Goal: Information Seeking & Learning: Learn about a topic

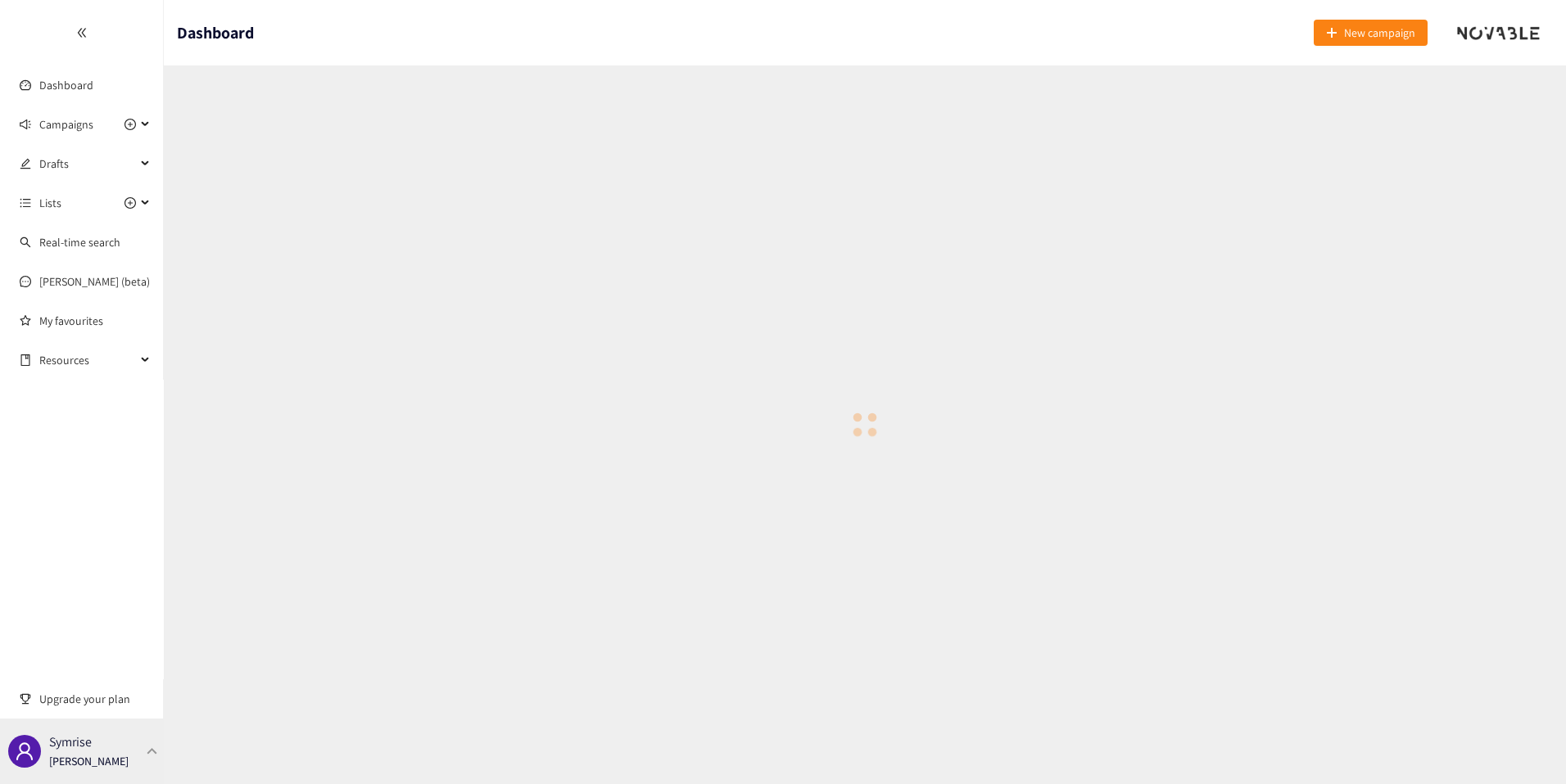
click at [72, 772] on div "Symrise Thibaut Jacobs" at bounding box center [82, 751] width 164 height 65
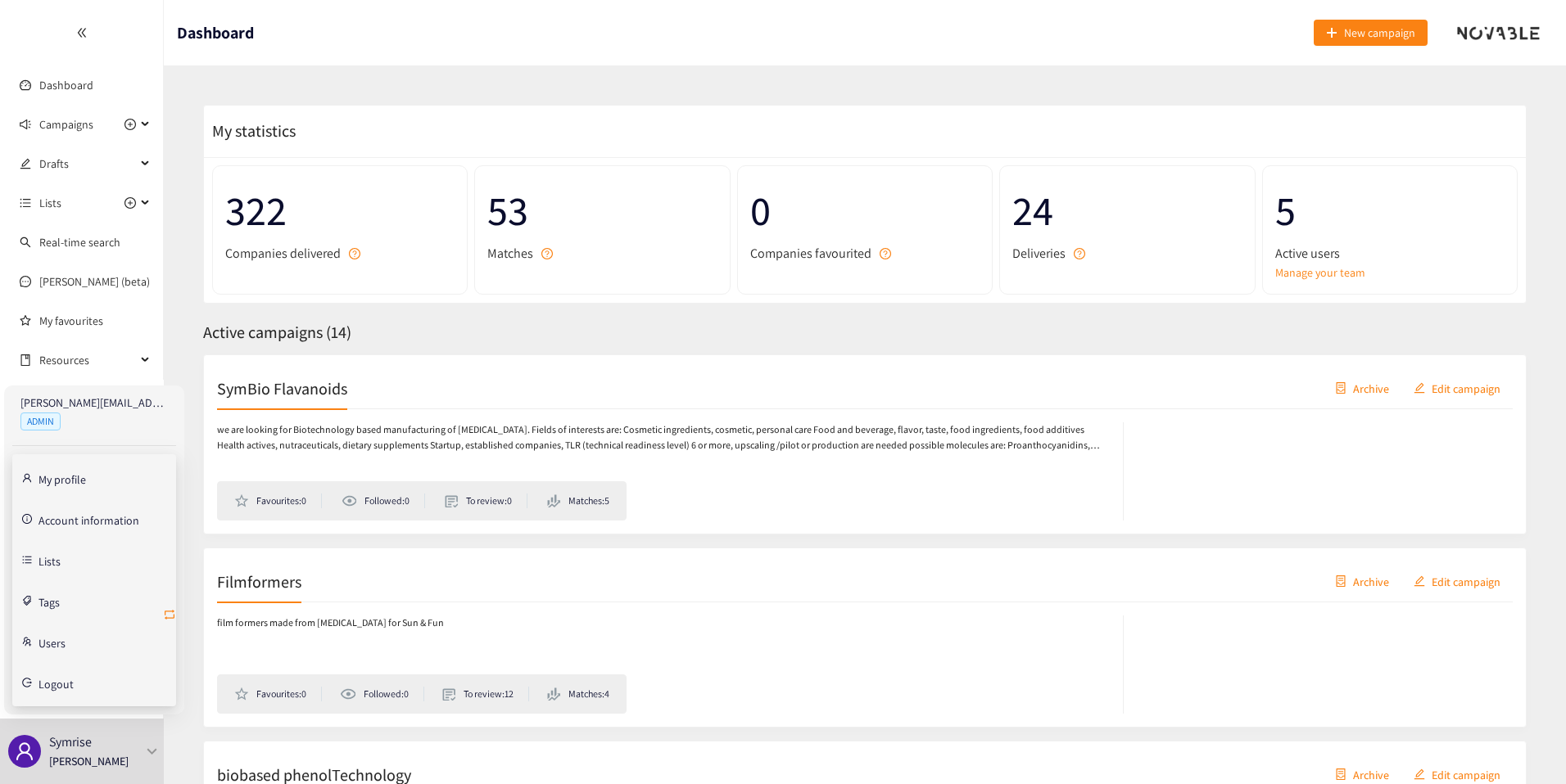
click at [168, 612] on icon "retweet" at bounding box center [170, 615] width 13 height 13
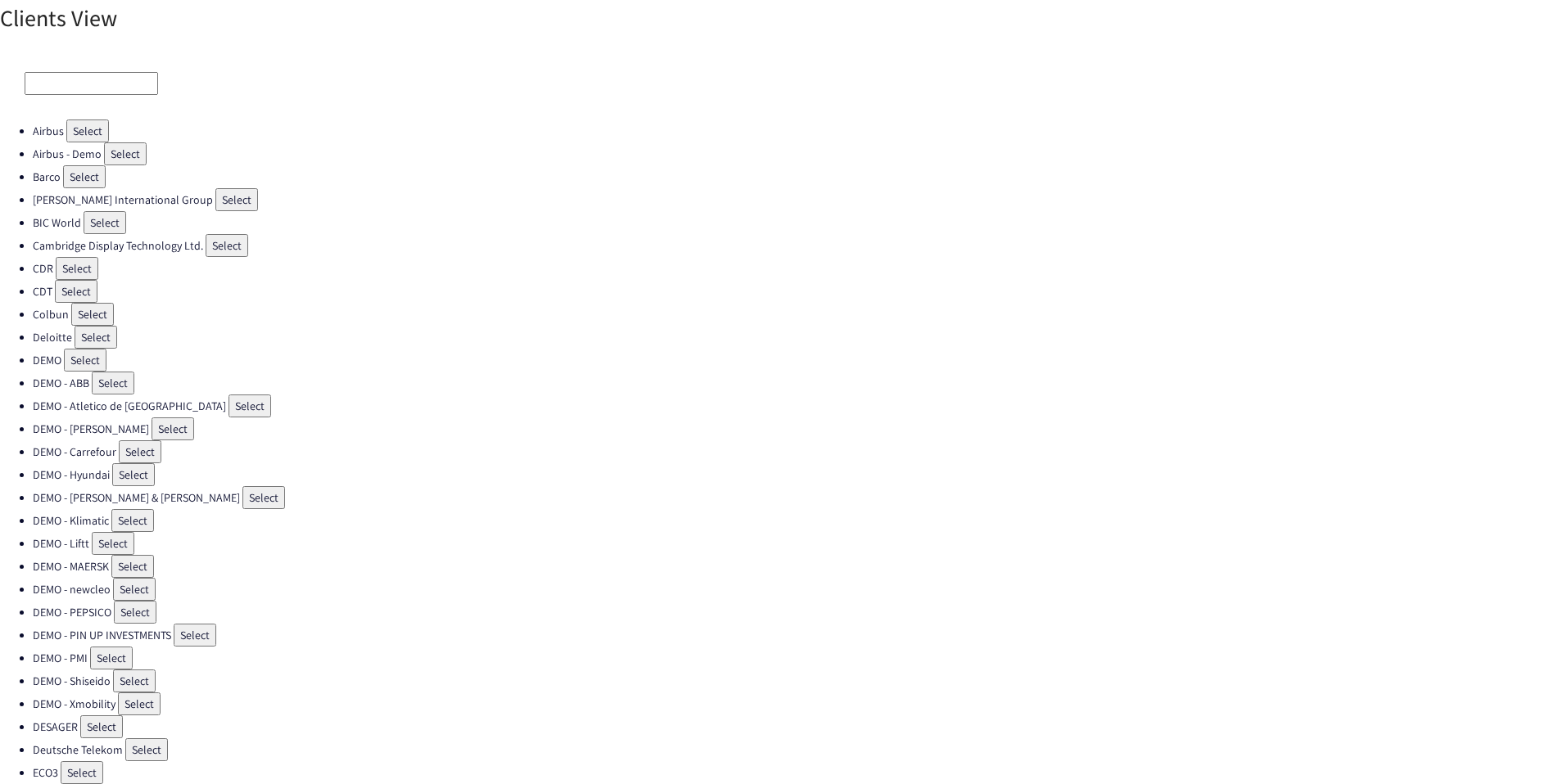
click at [97, 86] on input at bounding box center [91, 84] width 133 height 23
type input "s"
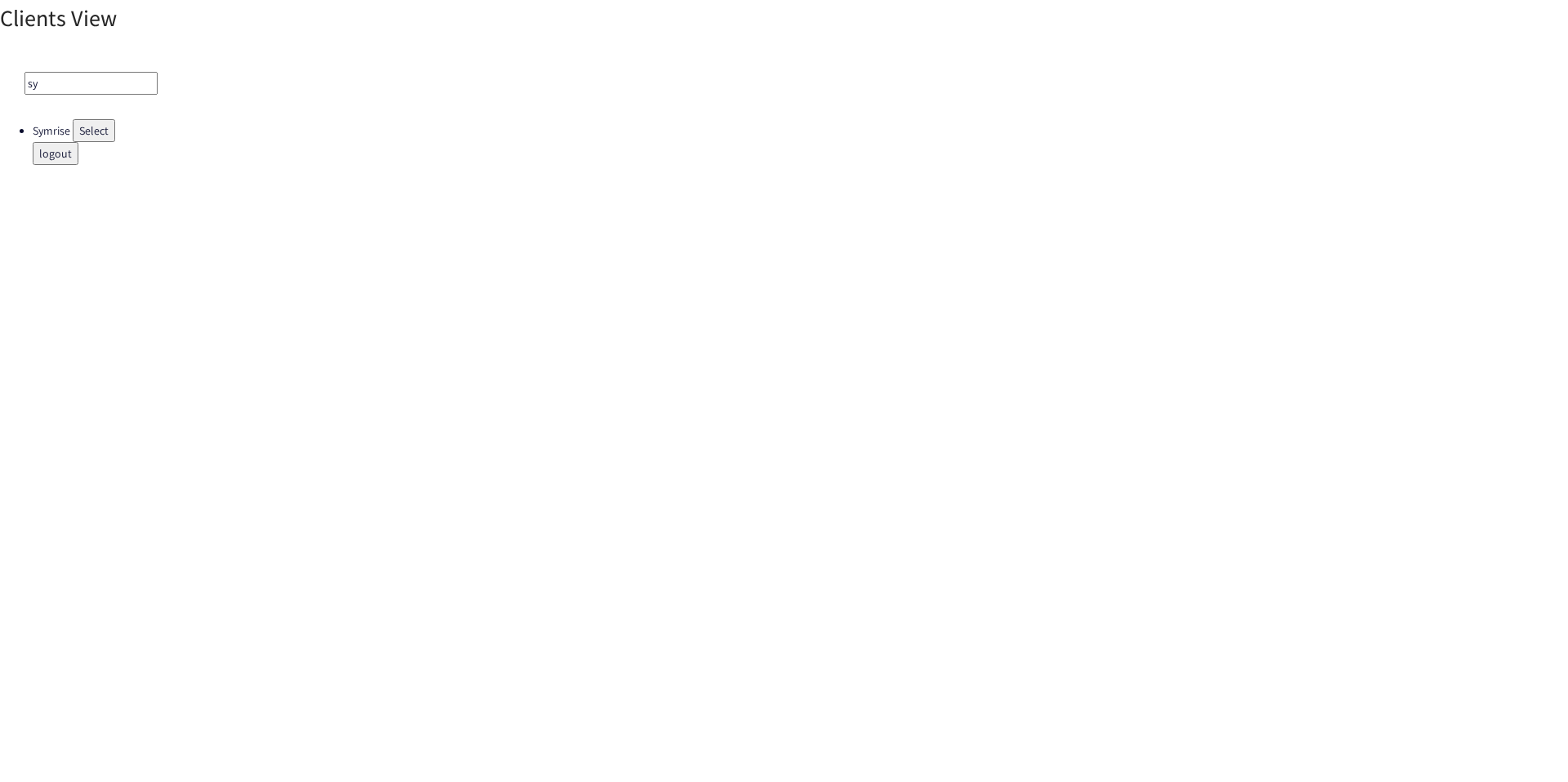
type input "s"
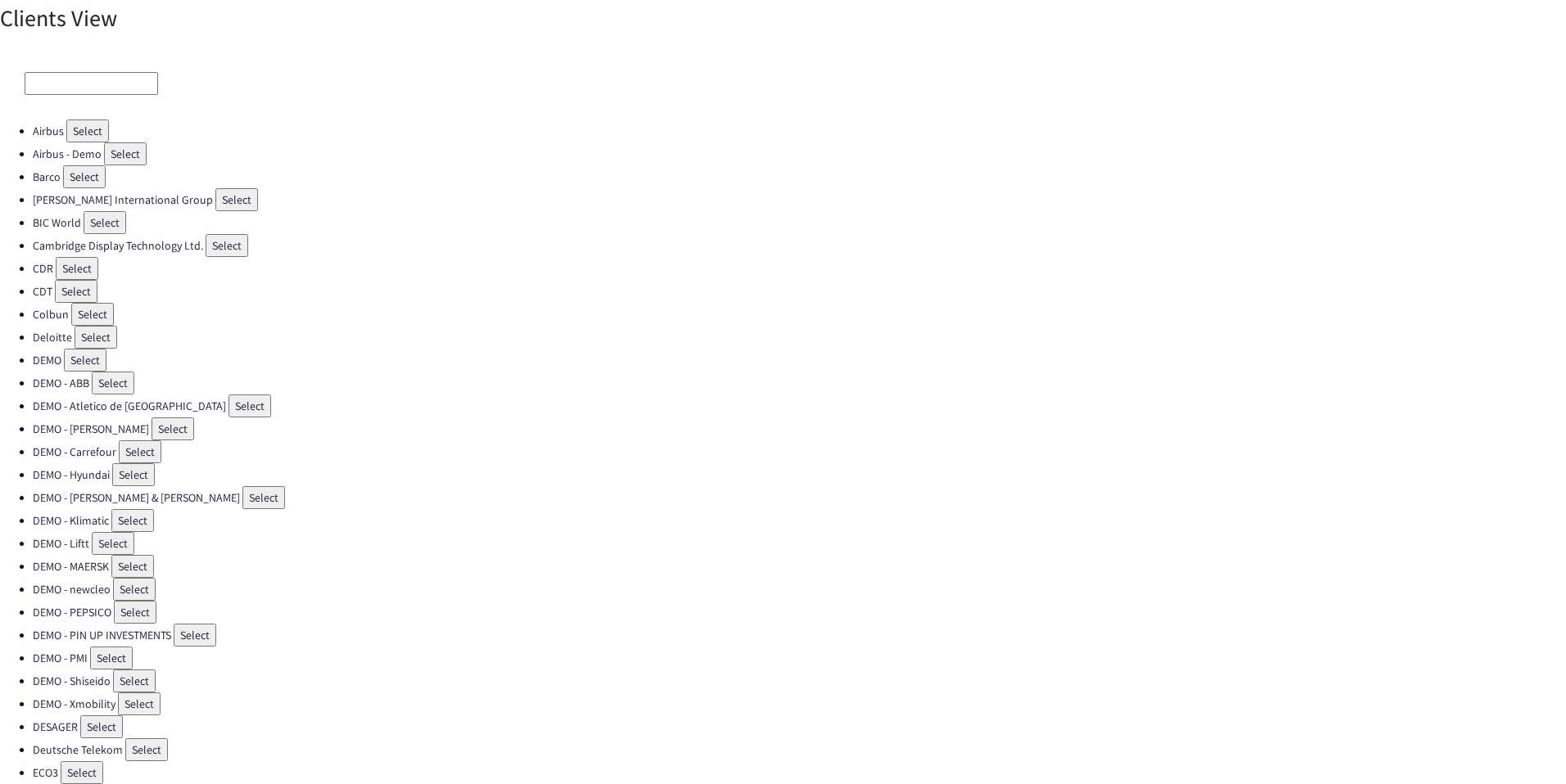
click at [90, 79] on input at bounding box center [91, 84] width 133 height 23
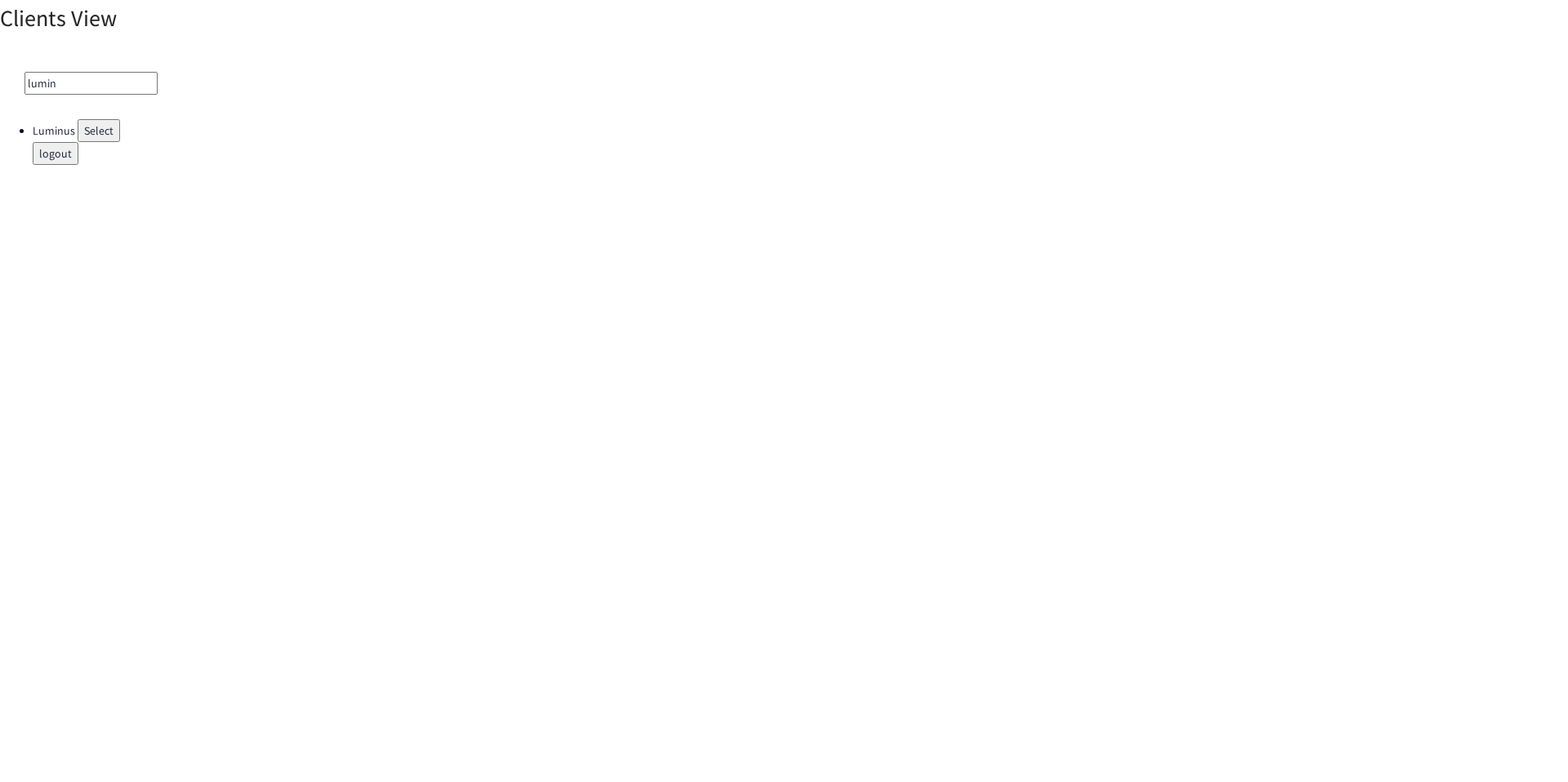
type input "lumin"
click at [78, 131] on button "Select" at bounding box center [98, 130] width 42 height 23
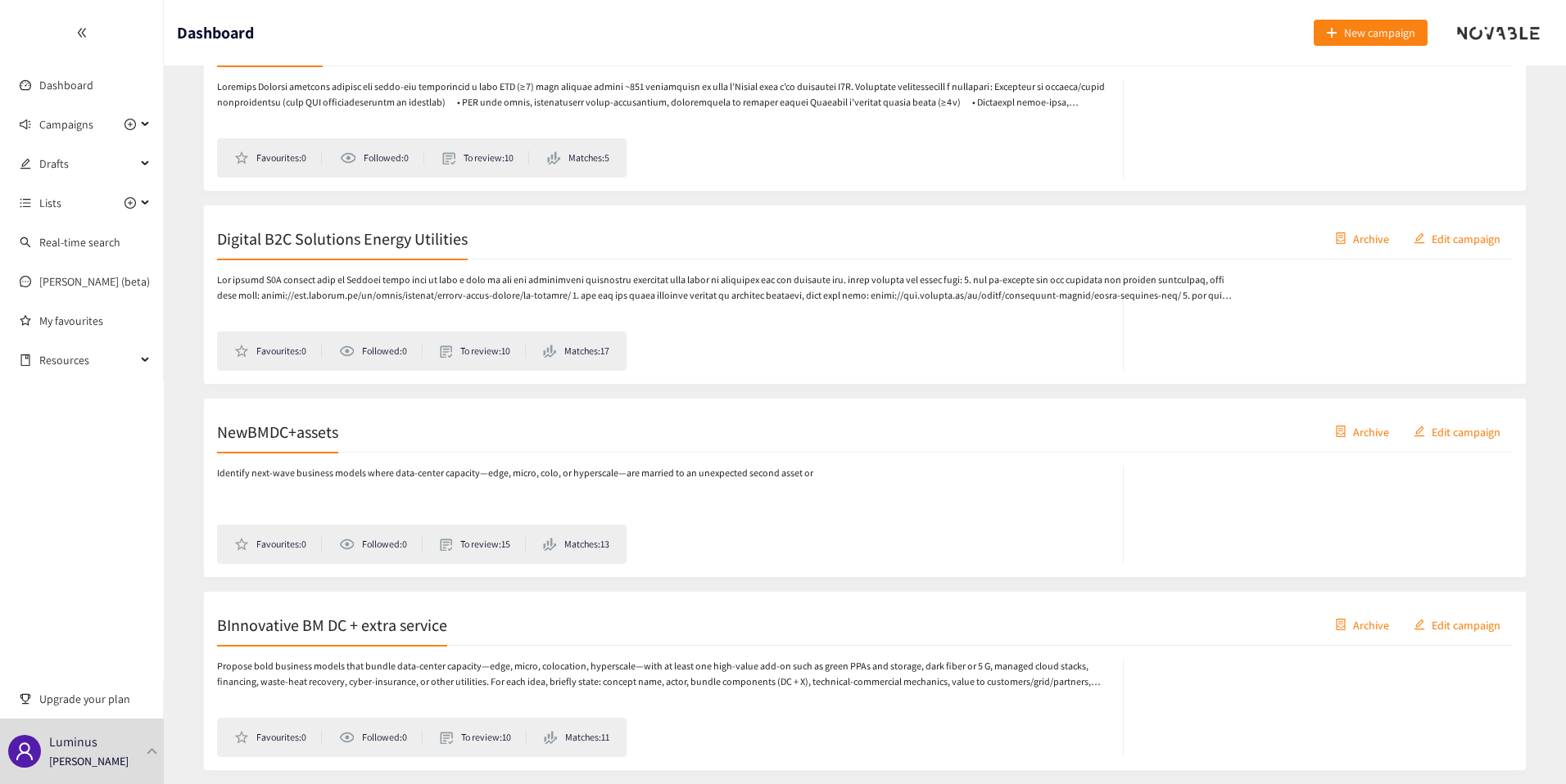
scroll to position [827, 0]
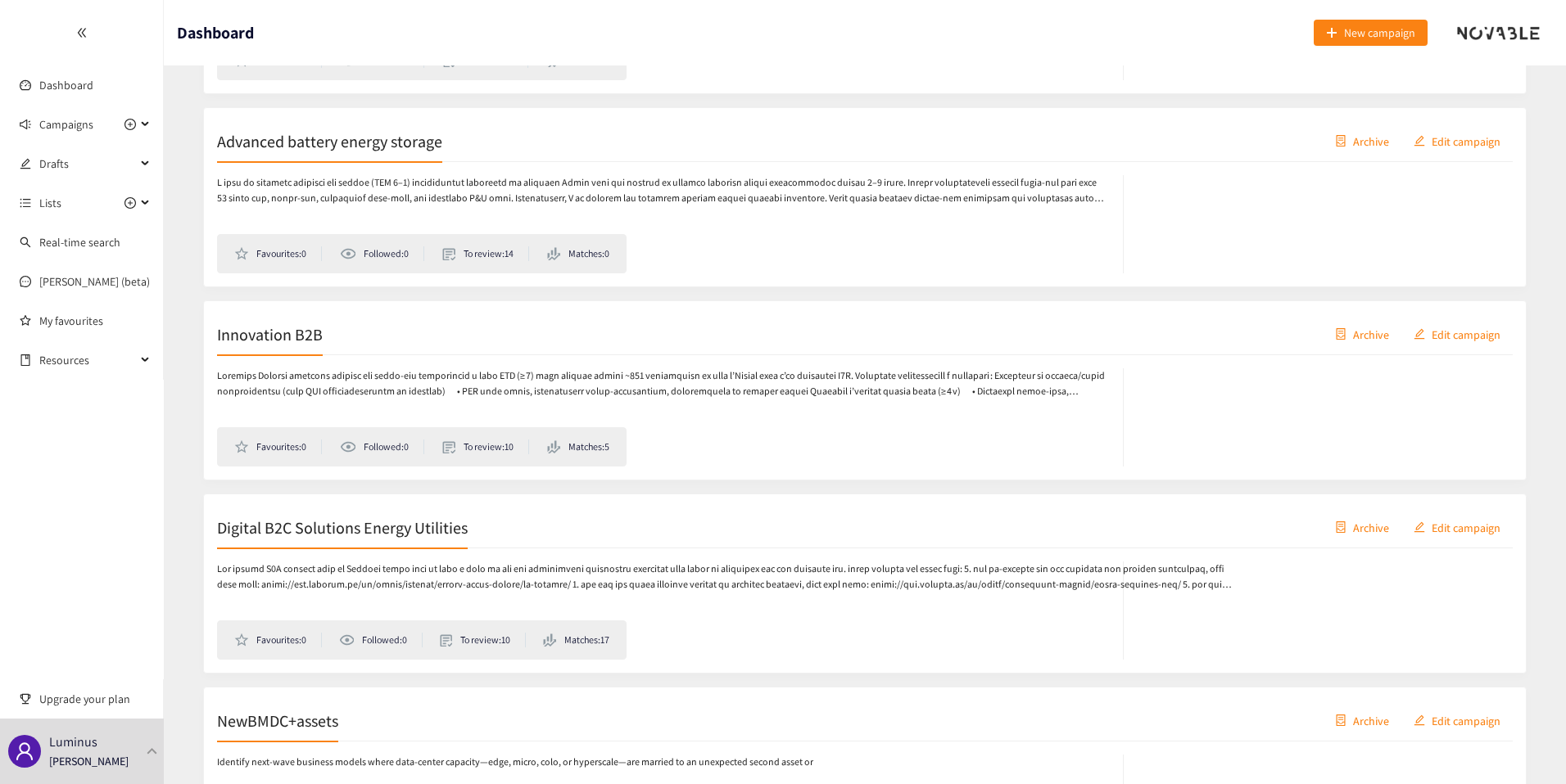
click at [404, 349] on div "Innovation B2B Archive Edit campaign" at bounding box center [865, 334] width 1296 height 41
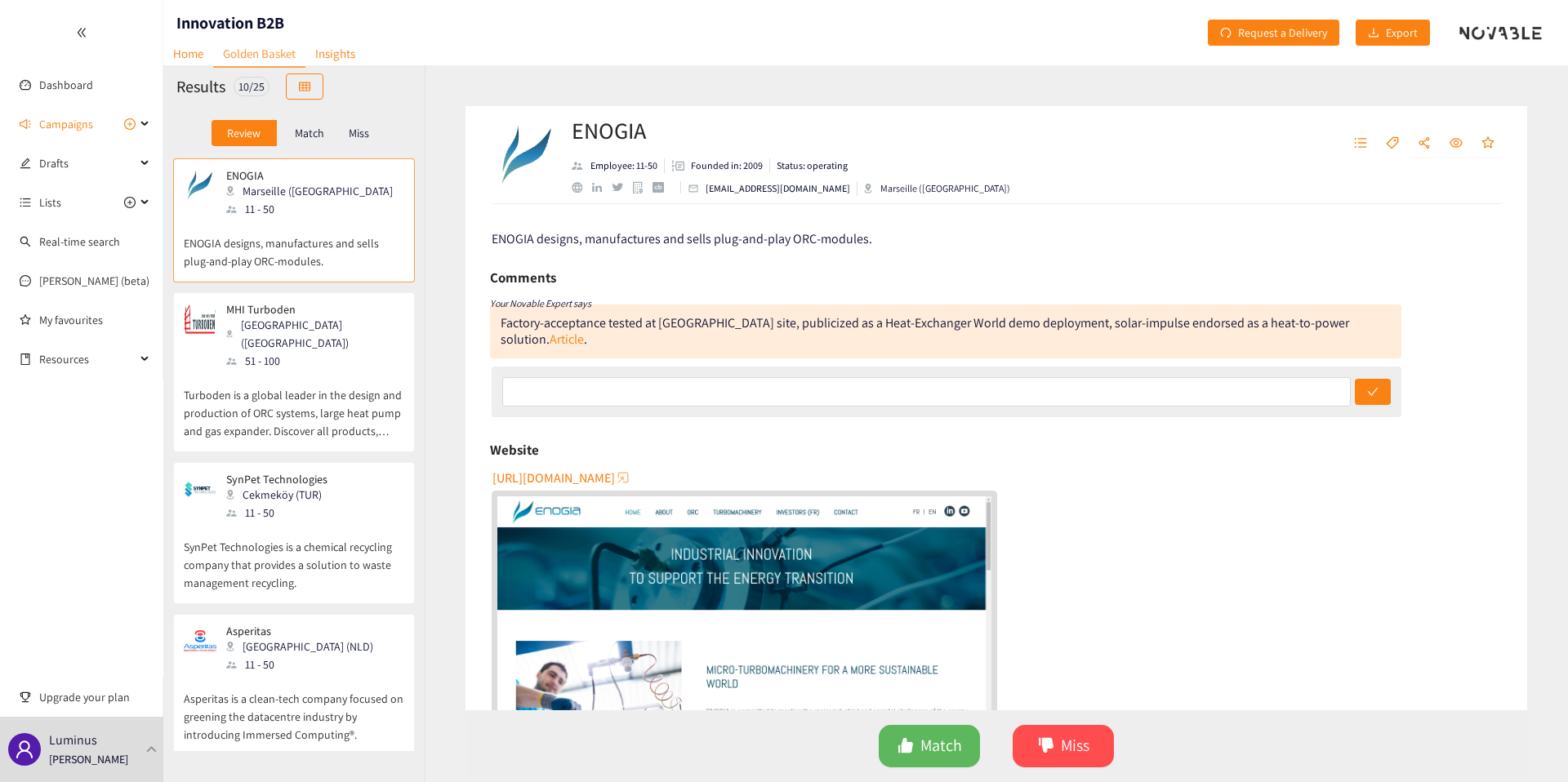
click at [337, 342] on div "MHI Turboden Brescia (ITA) 51 - 100" at bounding box center [294, 336] width 220 height 67
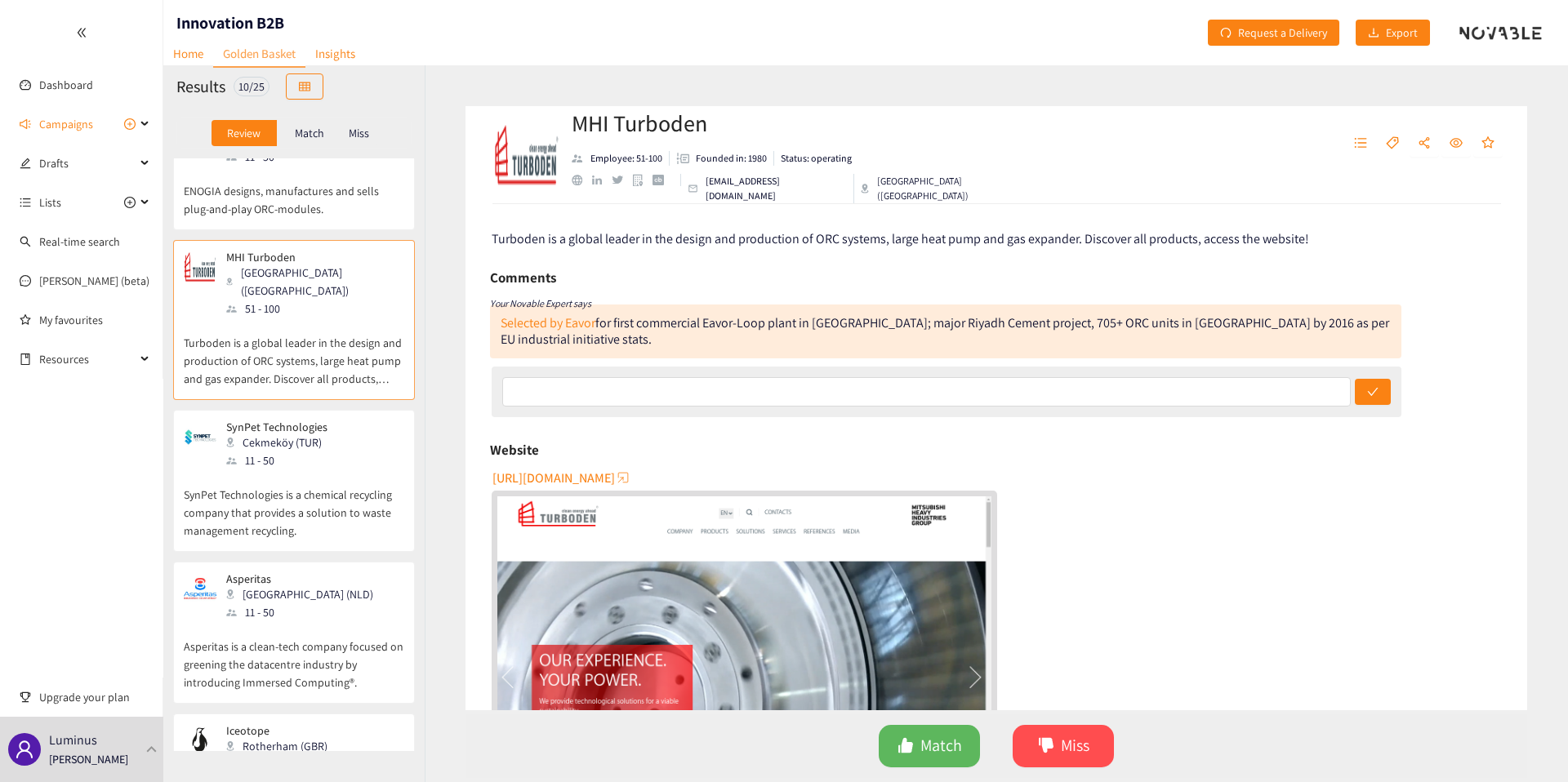
scroll to position [57, 0]
click at [361, 476] on p "SynPet Technologies is a chemical recycling company that provides a solution to…" at bounding box center [294, 500] width 220 height 70
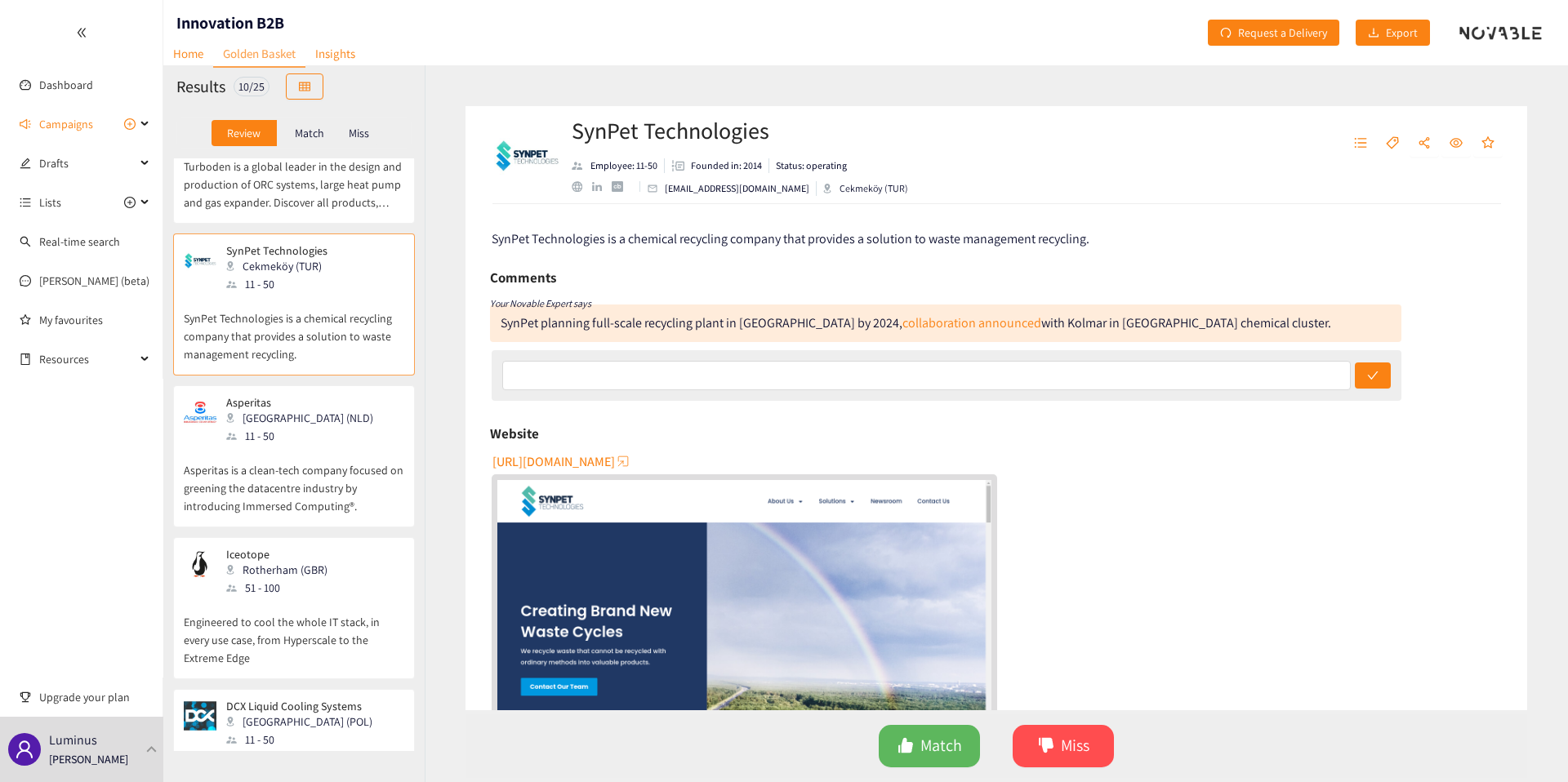
scroll to position [235, 0]
click at [361, 476] on p "Asperitas is a clean-tech company focused on greening the datacentre industry b…" at bounding box center [294, 473] width 220 height 70
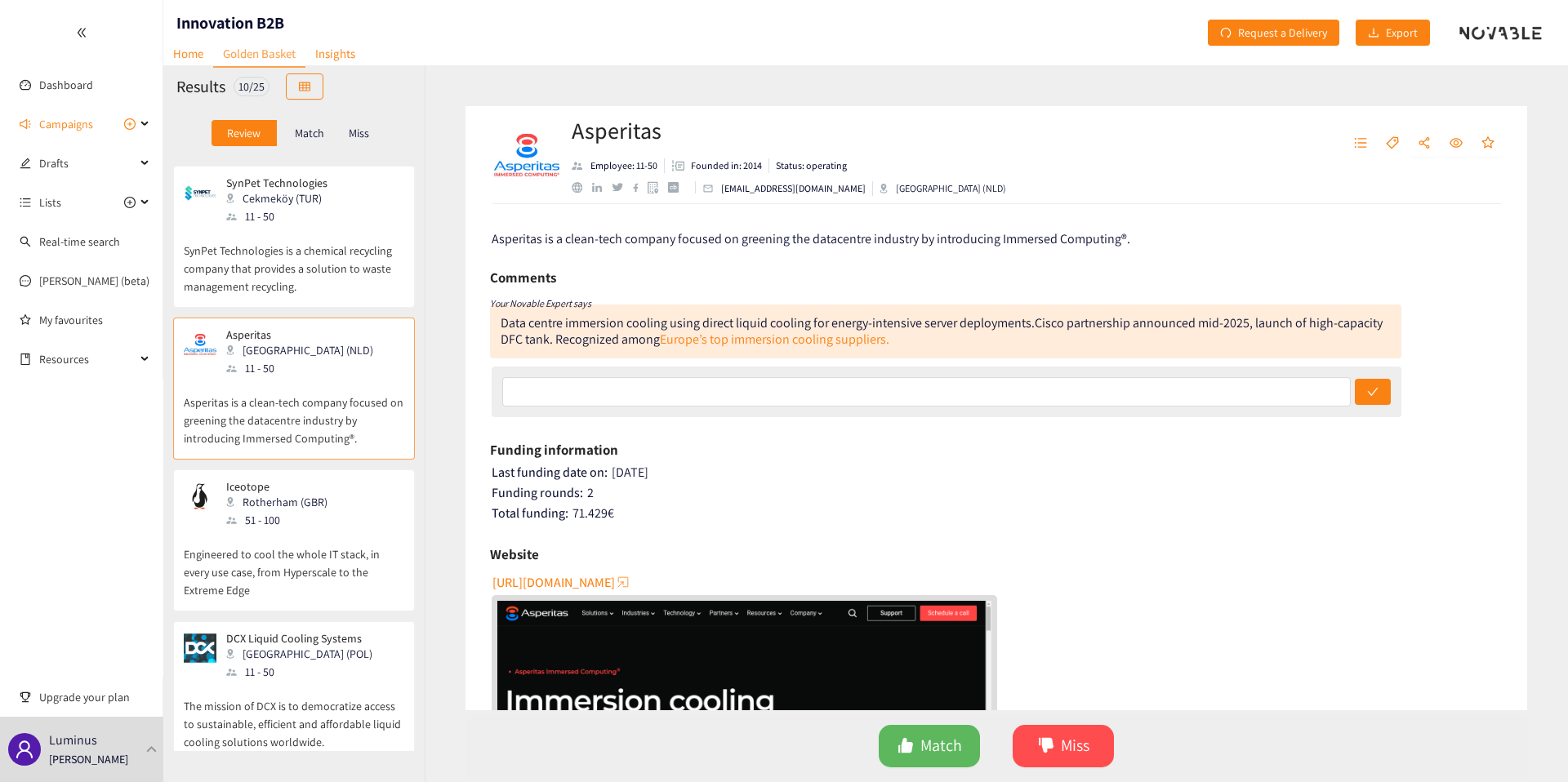
scroll to position [312, 0]
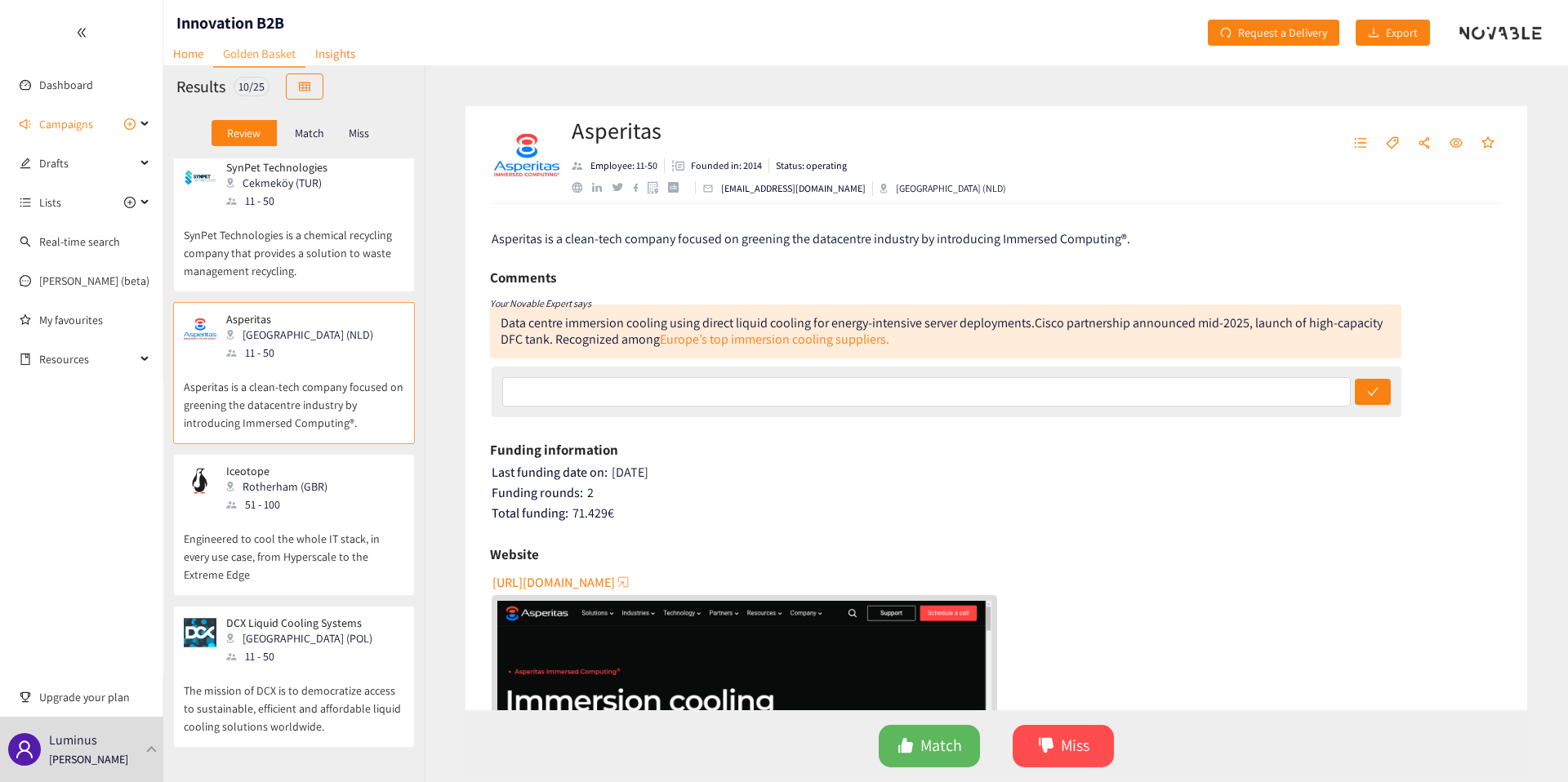
click at [361, 476] on div "Iceotope Rotherham (GBR) 51 - 100" at bounding box center [294, 489] width 220 height 49
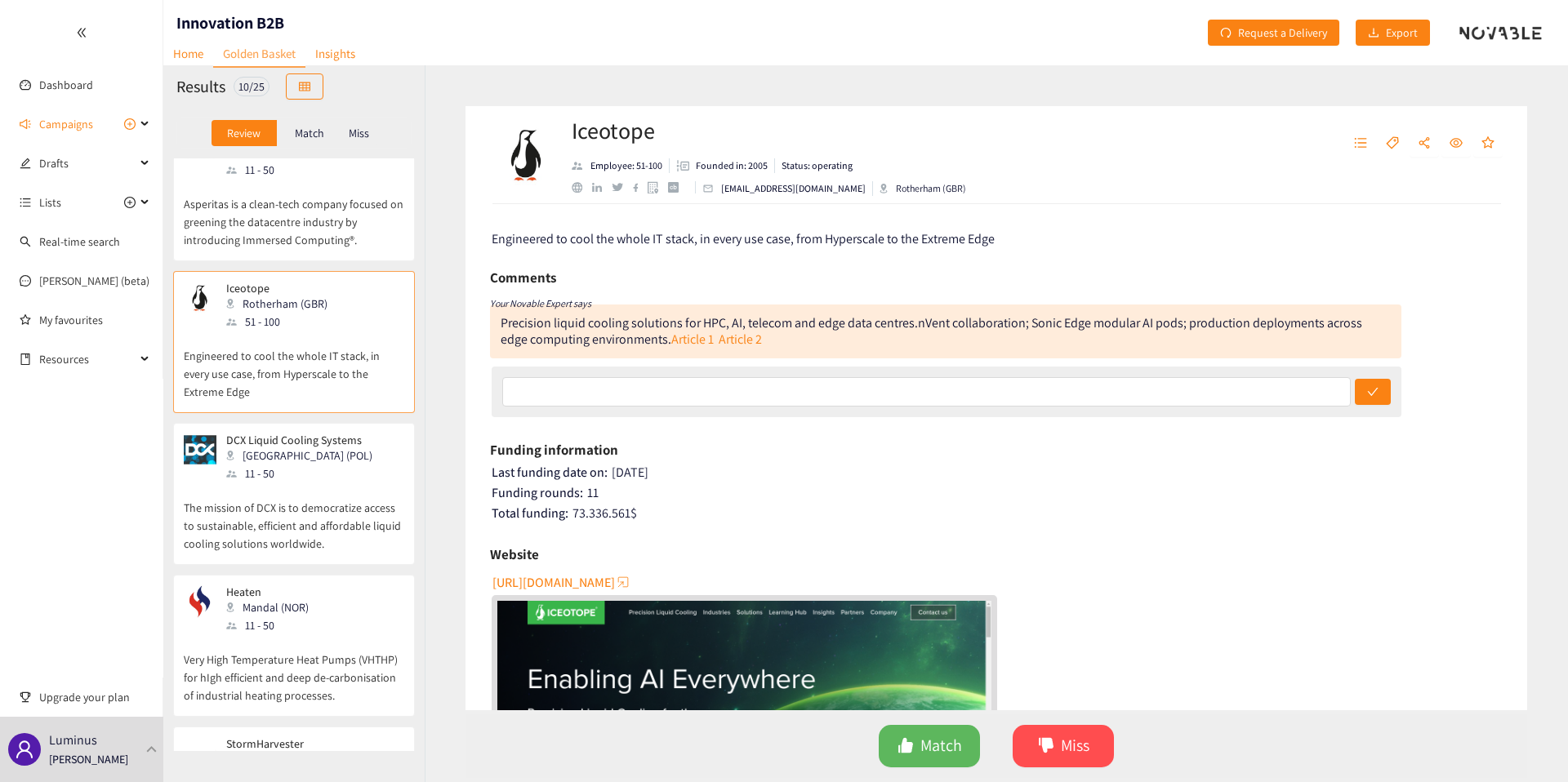
scroll to position [500, 0]
click at [361, 478] on p "The mission of DCX is to democratize access to sustainable, efficient and affor…" at bounding box center [294, 513] width 220 height 70
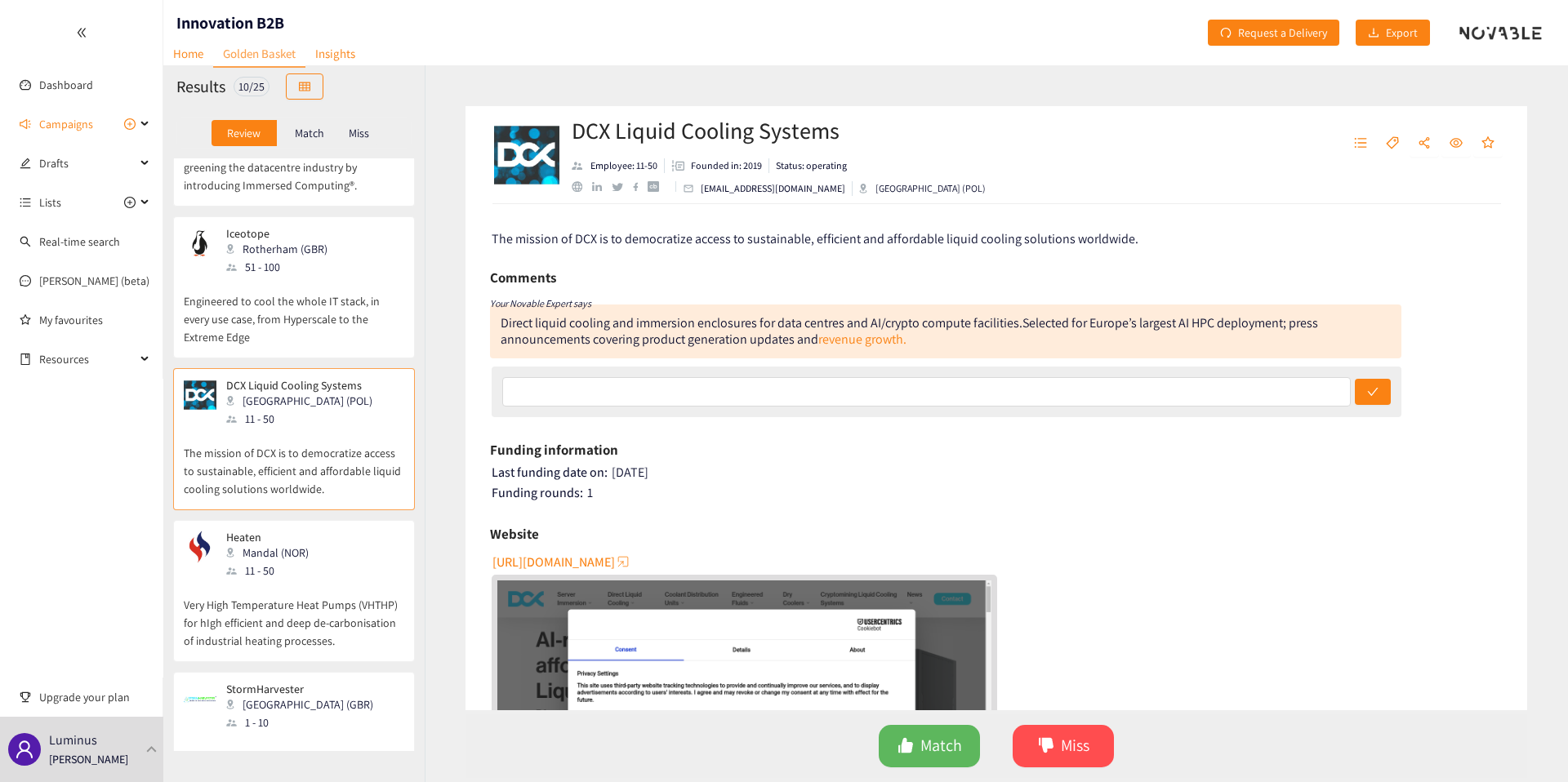
scroll to position [556, 0]
click at [54, 117] on span "Campaigns" at bounding box center [65, 125] width 54 height 33
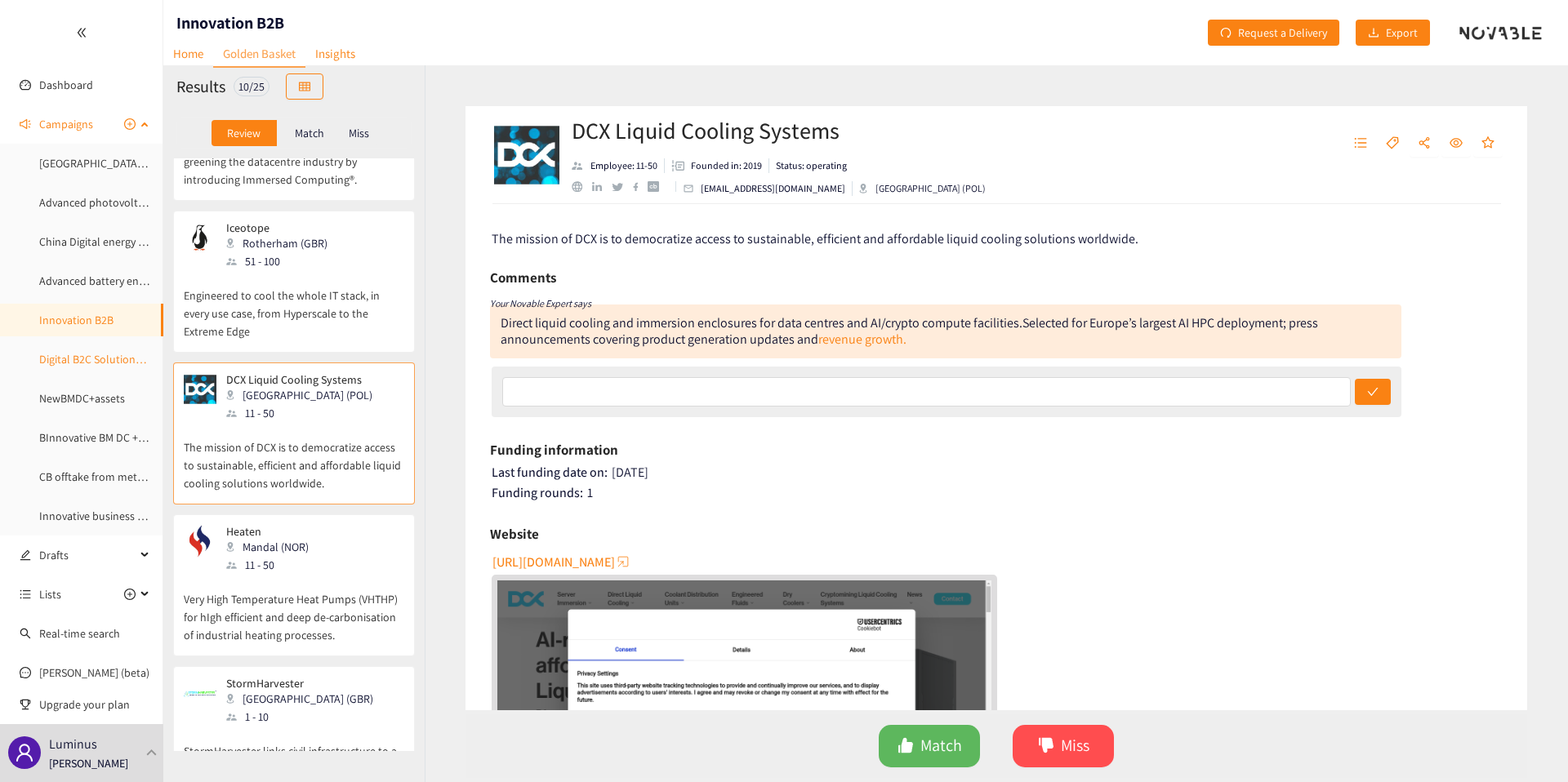
click at [73, 363] on link "Digital B2C Solutions Energy Utilities" at bounding box center [126, 359] width 176 height 15
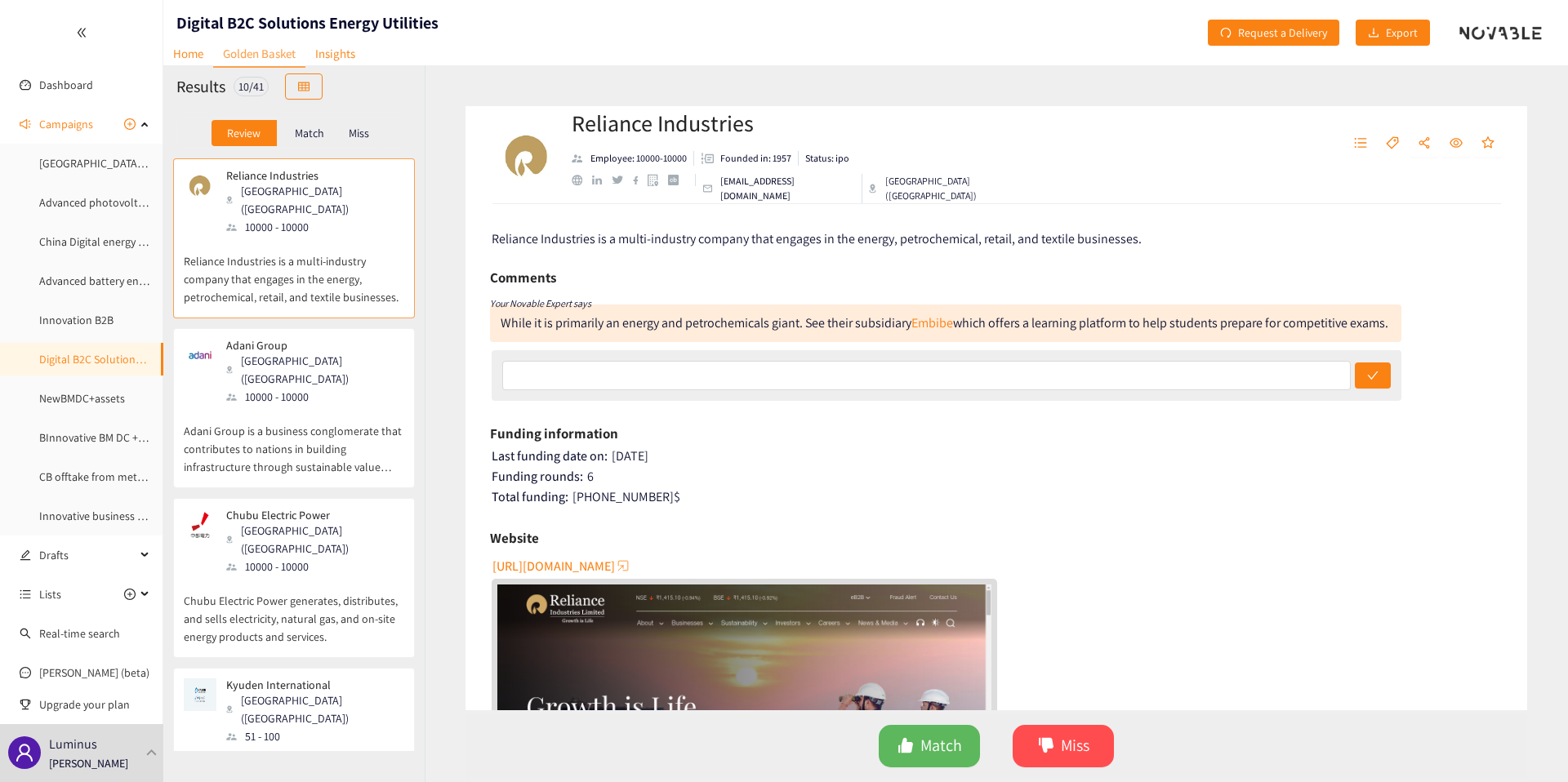
click at [253, 406] on p "Adani Group is a business conglomerate that contributes to nations in building …" at bounding box center [294, 441] width 220 height 70
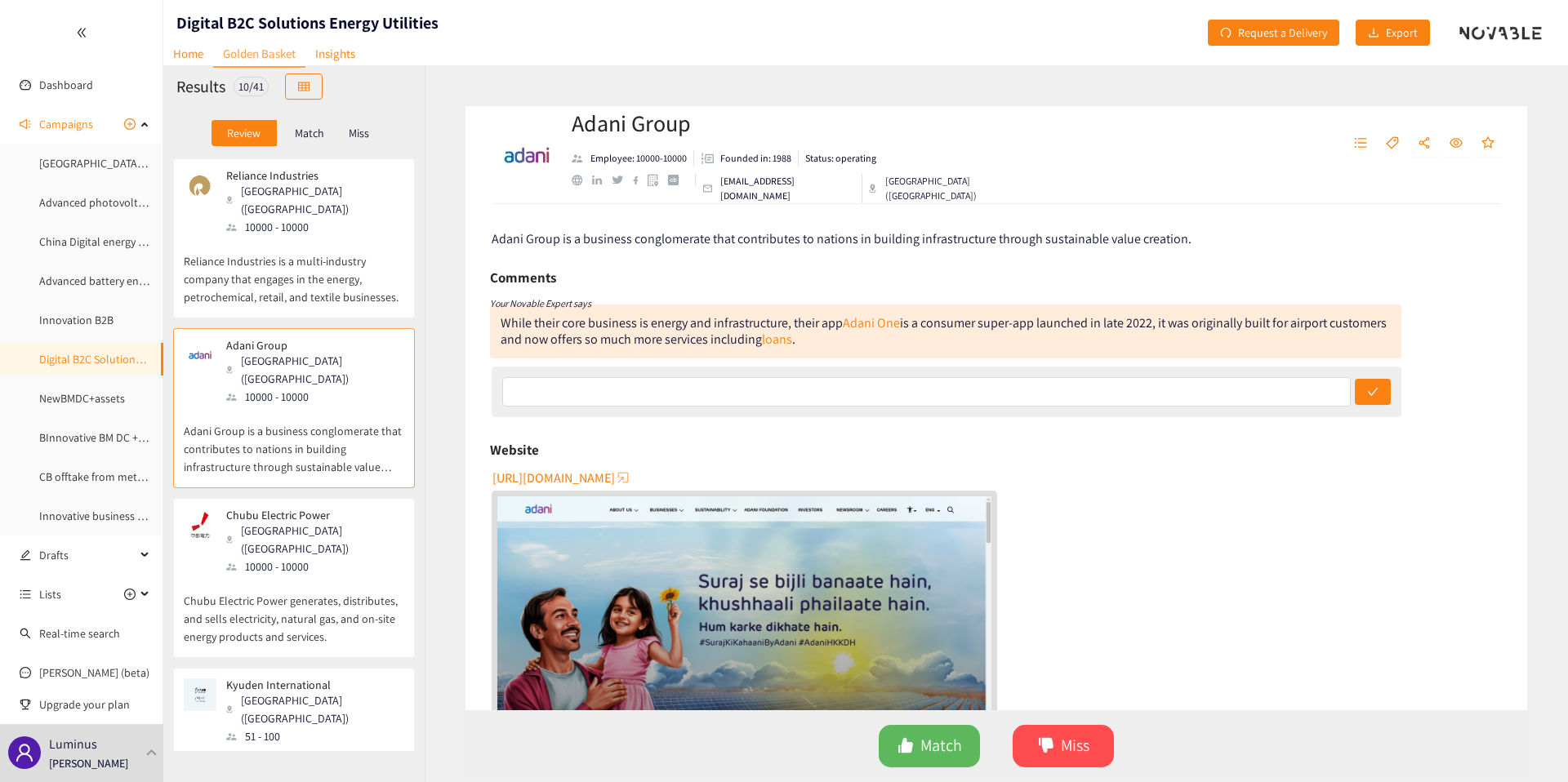
click at [318, 498] on div "Chubu Electric Power Nagoya (JPN) 10000 - 10000 Chubu Electric Power generates,…" at bounding box center [294, 578] width 242 height 160
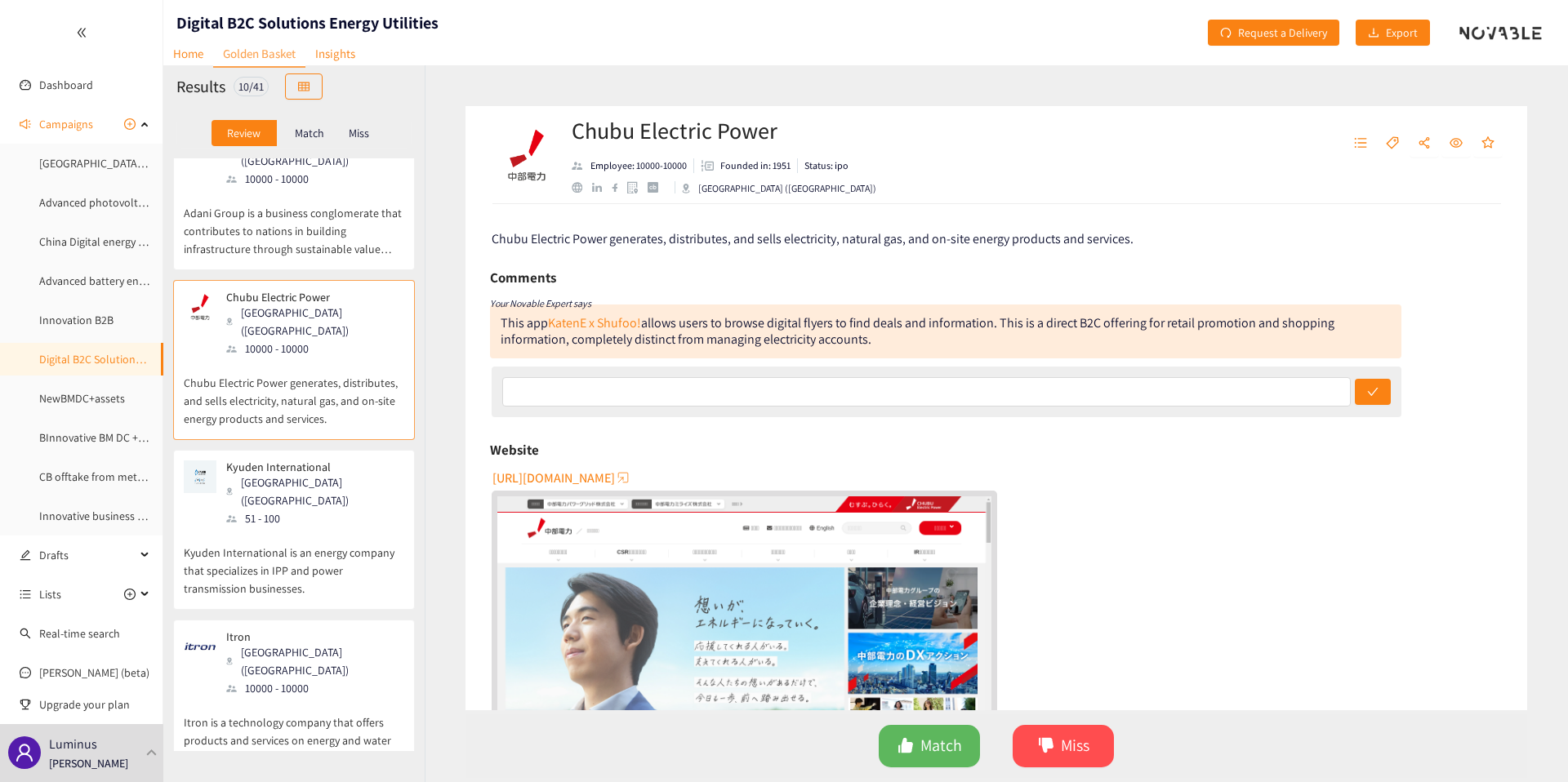
click at [317, 528] on p "Kyuden International is an energy company that specializes in IPP and power tra…" at bounding box center [294, 562] width 220 height 70
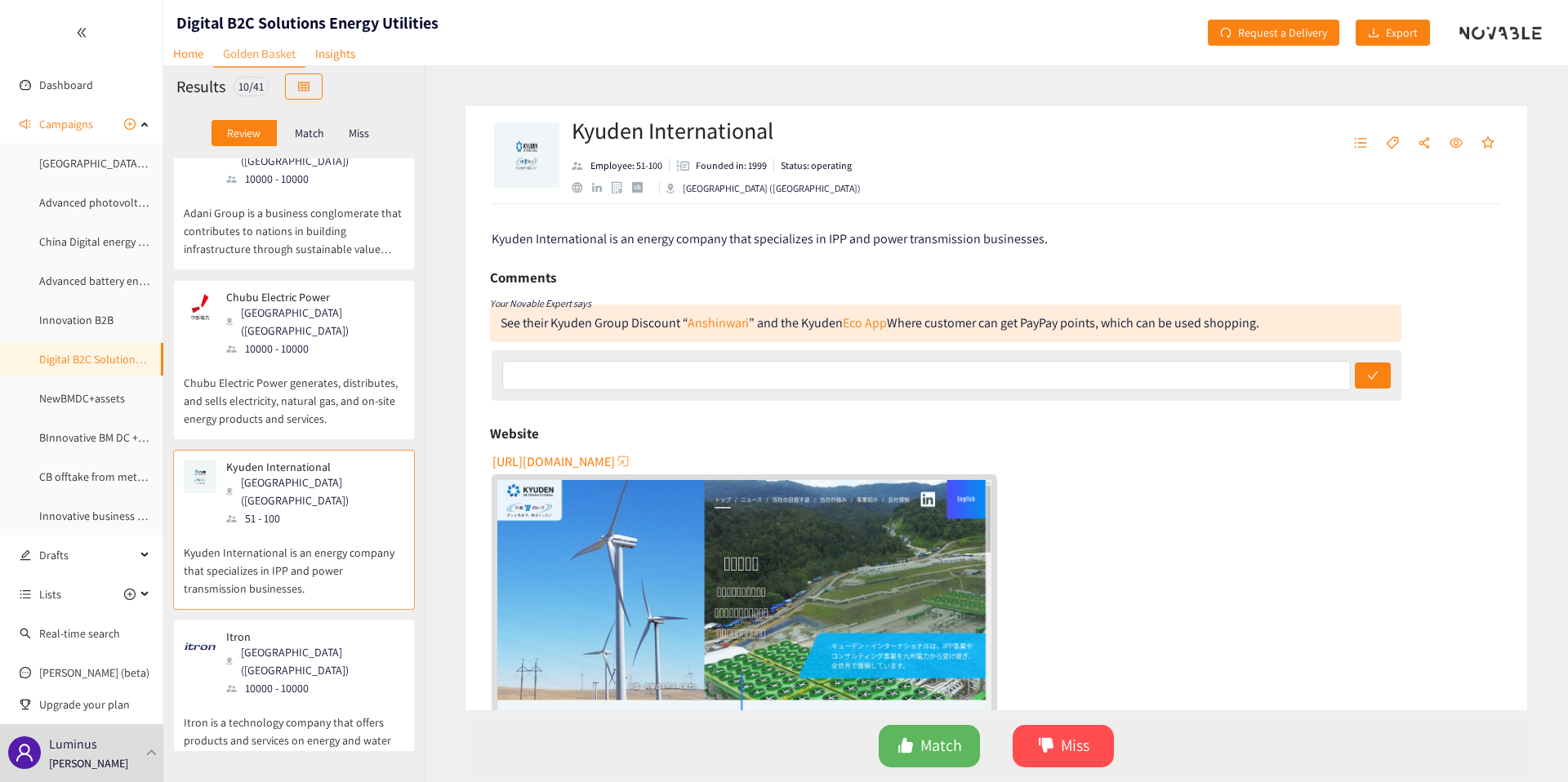
scroll to position [285, 0]
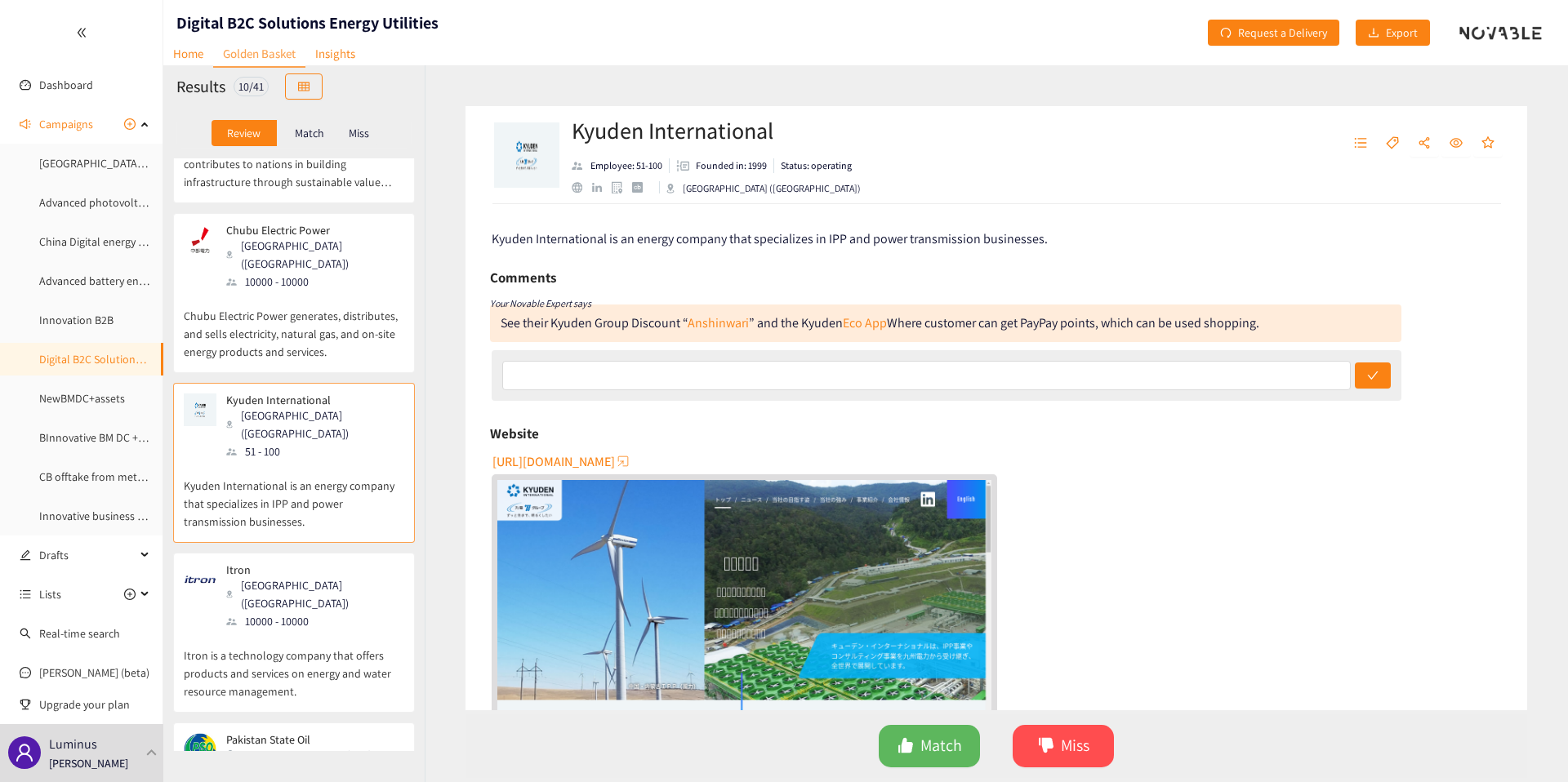
click at [317, 563] on p "Itron" at bounding box center [310, 570] width 167 height 13
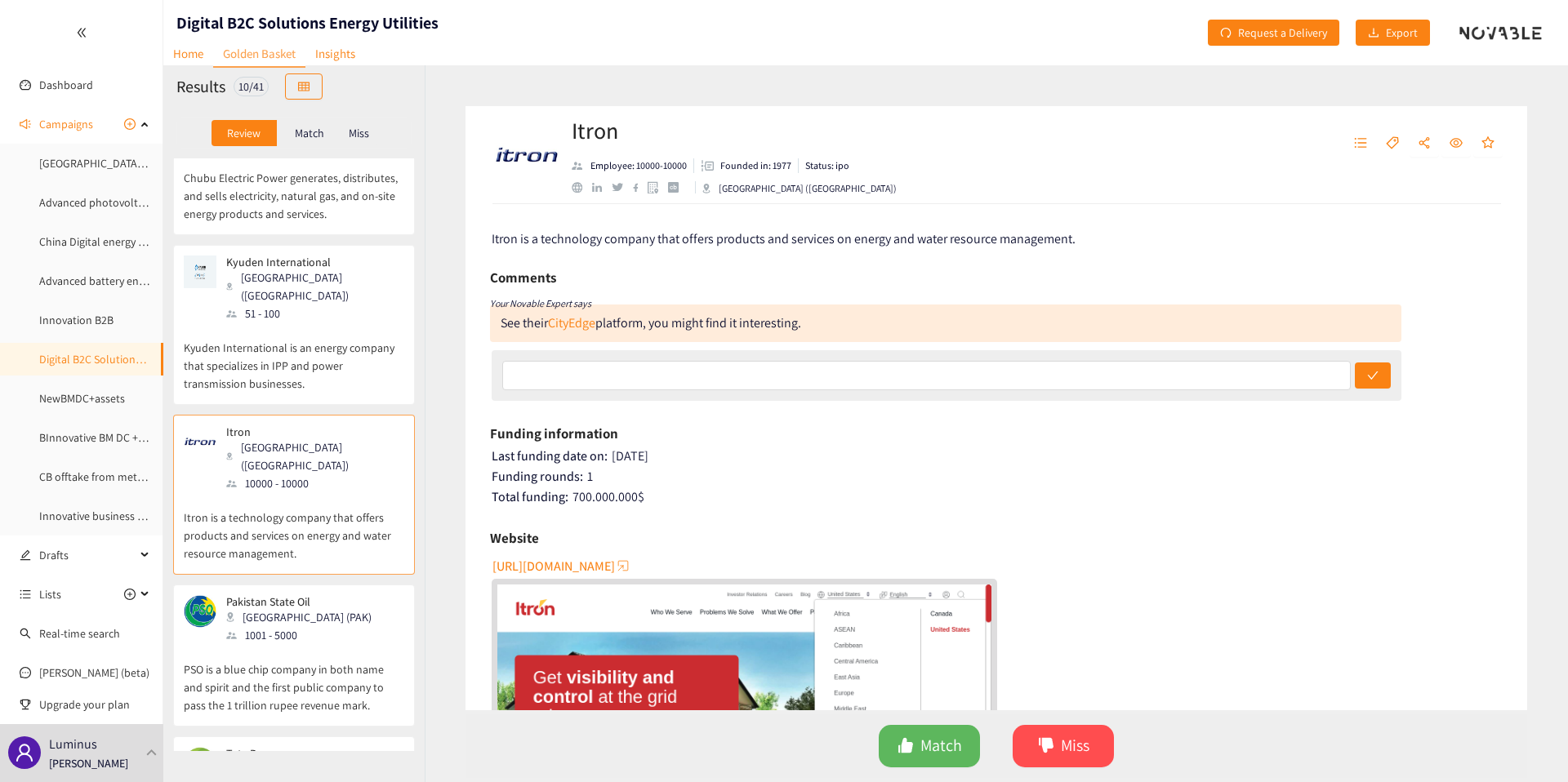
scroll to position [422, 0]
click at [317, 585] on div "Pakistan State Oil Karachi (PAK) 1001 - 5000 PSO is a blue chip company in both…" at bounding box center [294, 656] width 242 height 142
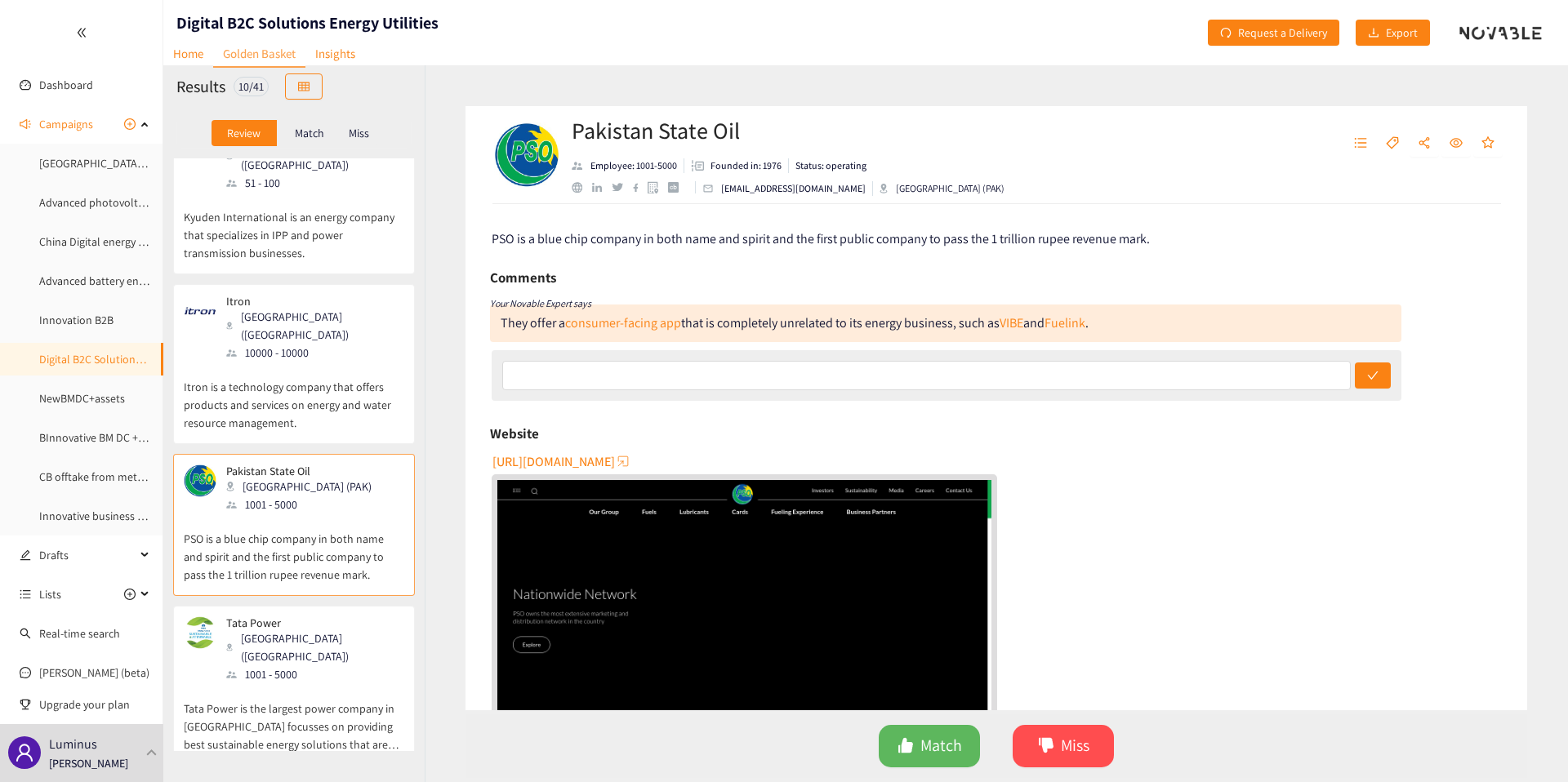
scroll to position [557, 0]
click at [318, 614] on div "Tata Power Mumbai (IND) 1001 - 5000" at bounding box center [294, 647] width 220 height 67
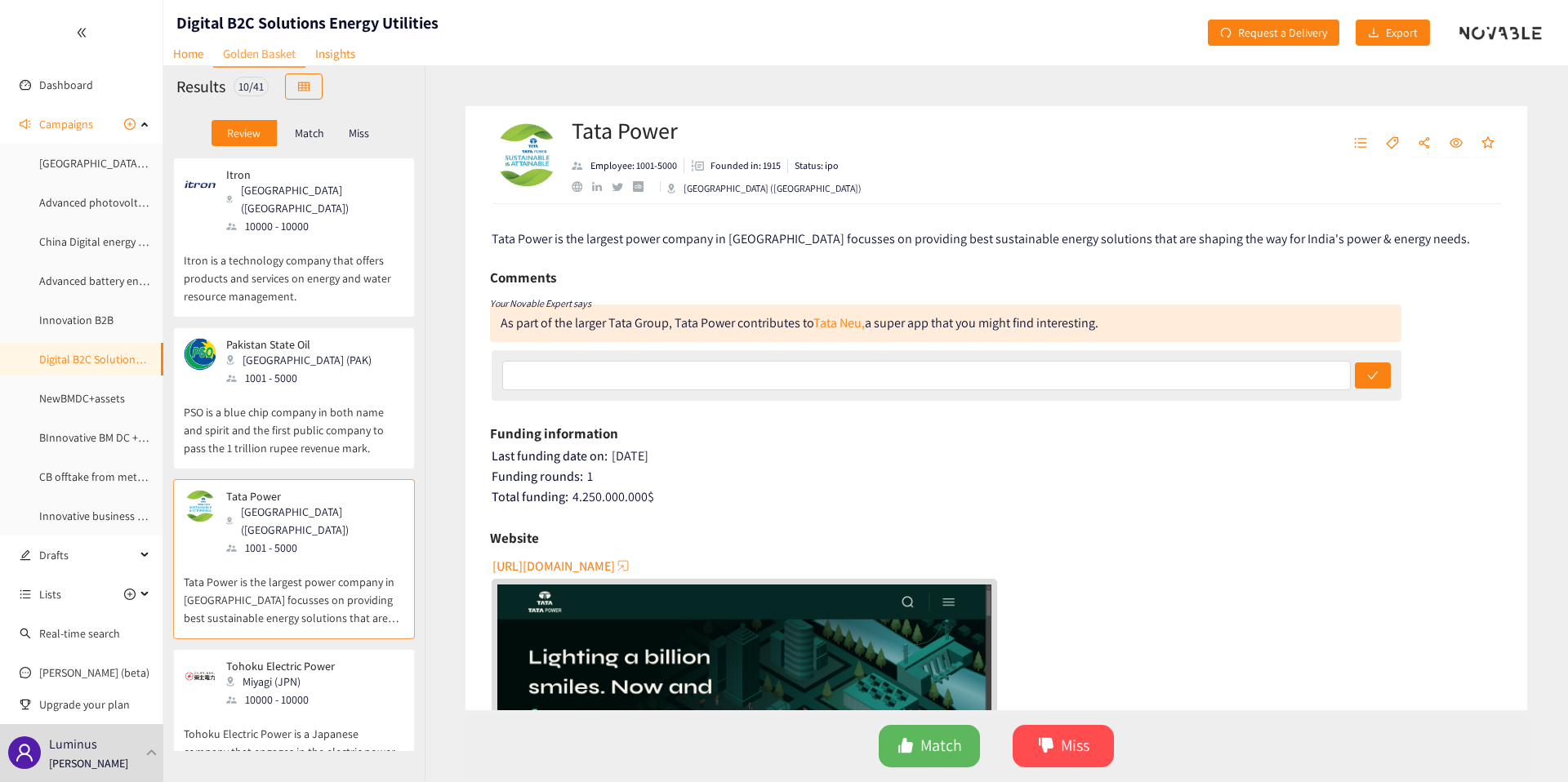
scroll to position [686, 0]
click at [318, 526] on div "Reliance Industries Mumbai (IND) 10000 - 10000 Reliance Industries is a multi-i…" at bounding box center [294, 455] width 261 height 593
click at [328, 667] on div "Miyagi (JPN)" at bounding box center [285, 676] width 118 height 18
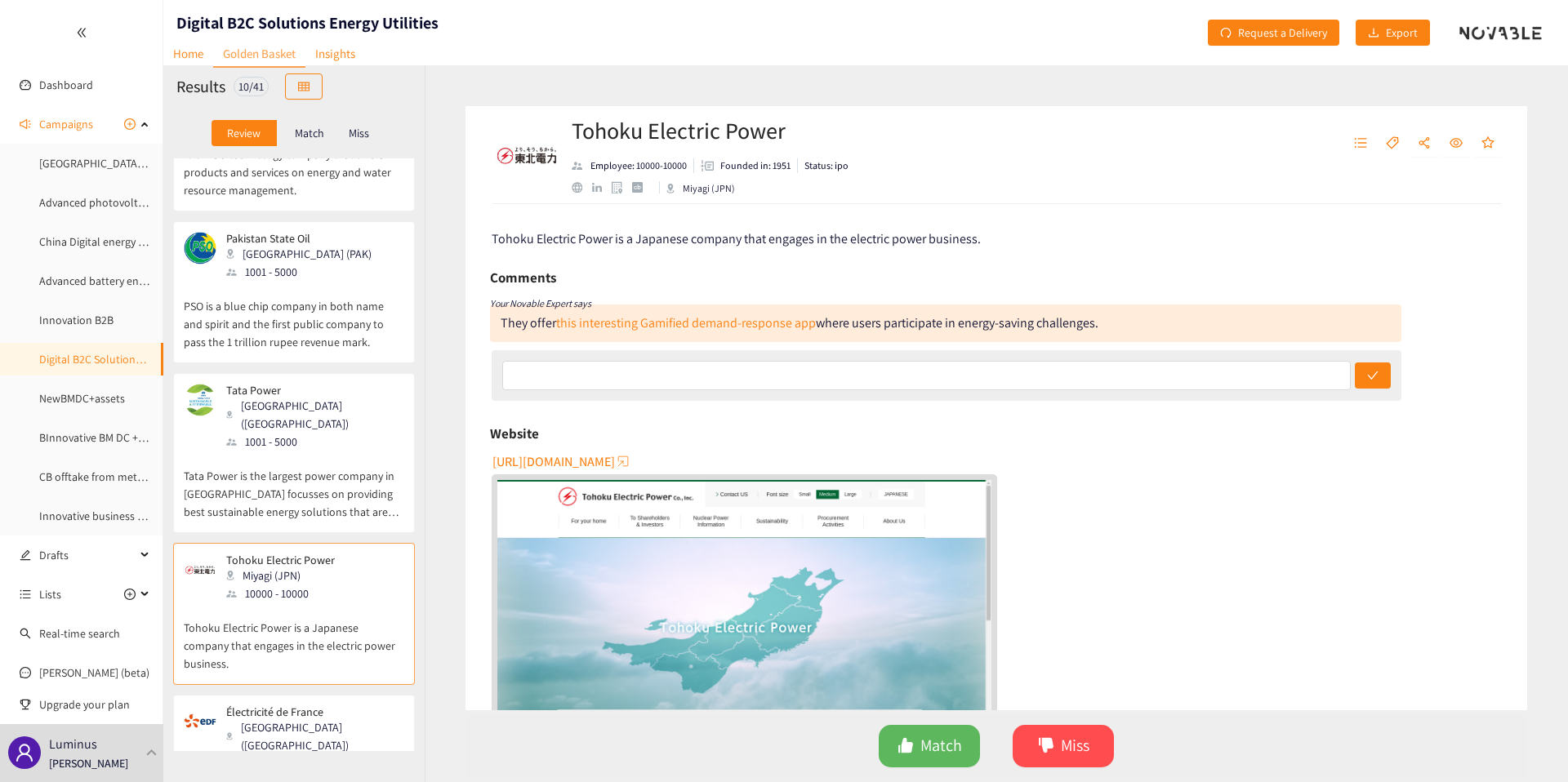
scroll to position [908, 0]
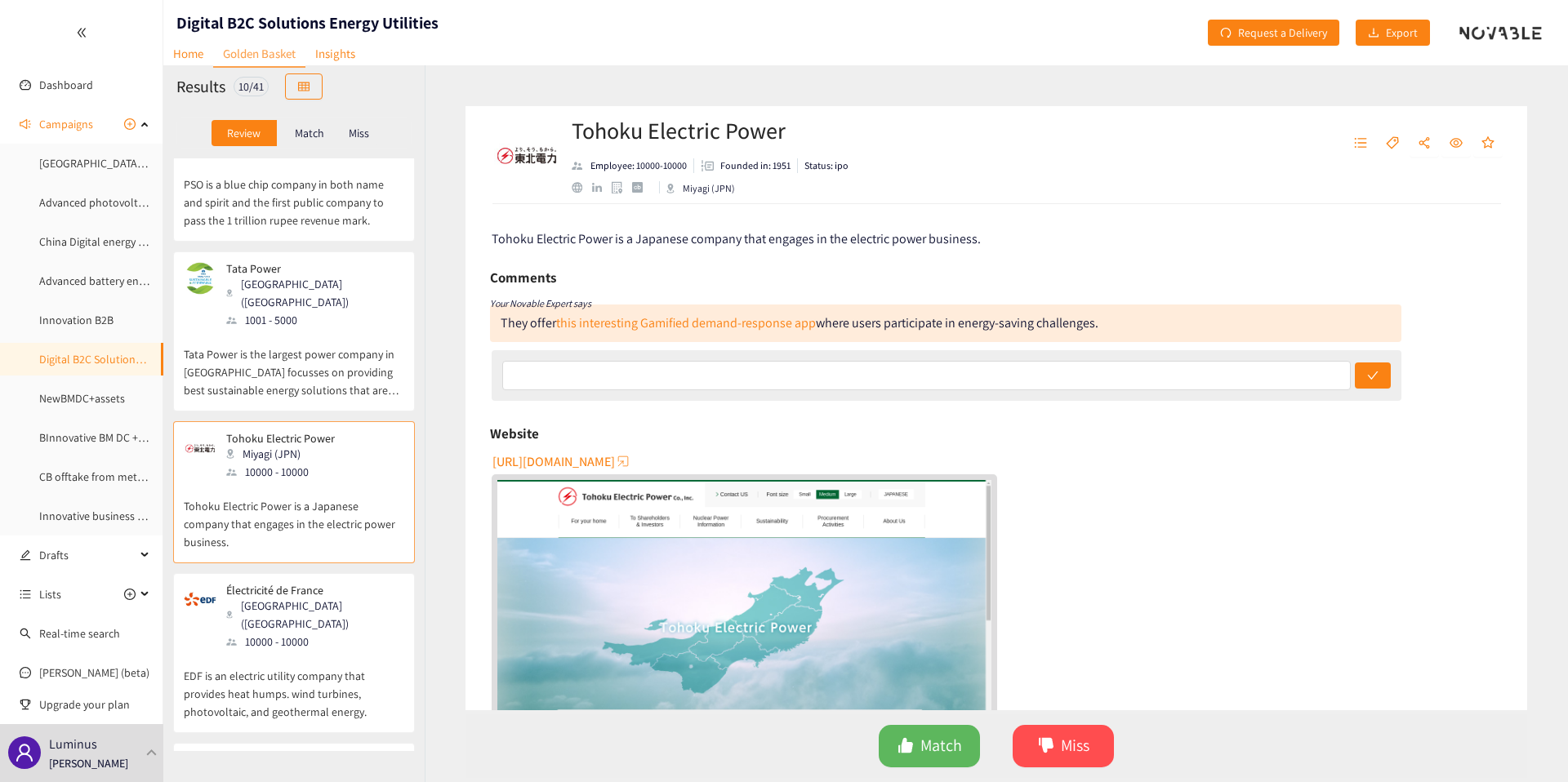
click at [327, 651] on p "EDF is an electric utility company that provides heat humps. wind turbines, pho…" at bounding box center [294, 685] width 220 height 70
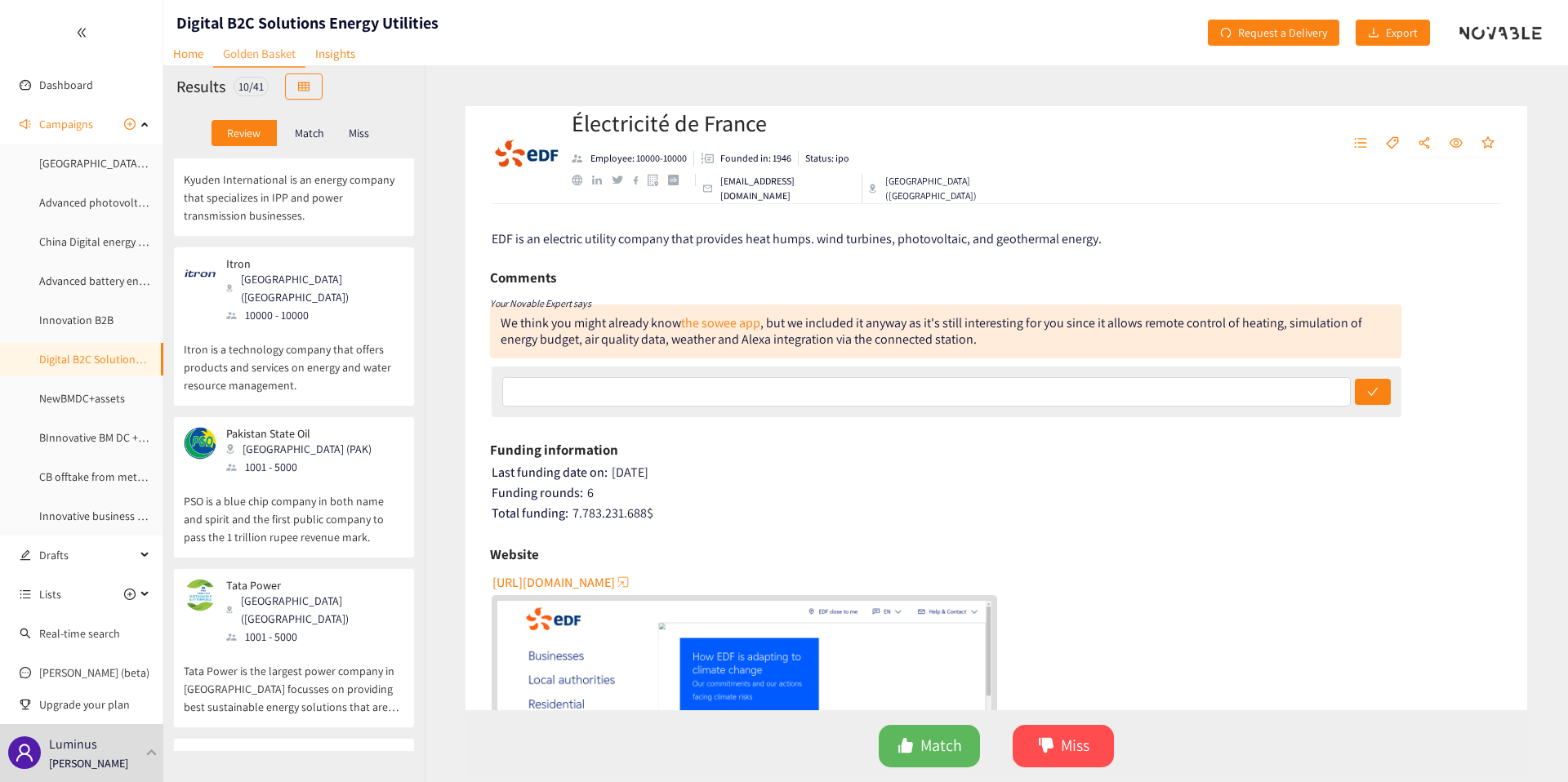
scroll to position [0, 0]
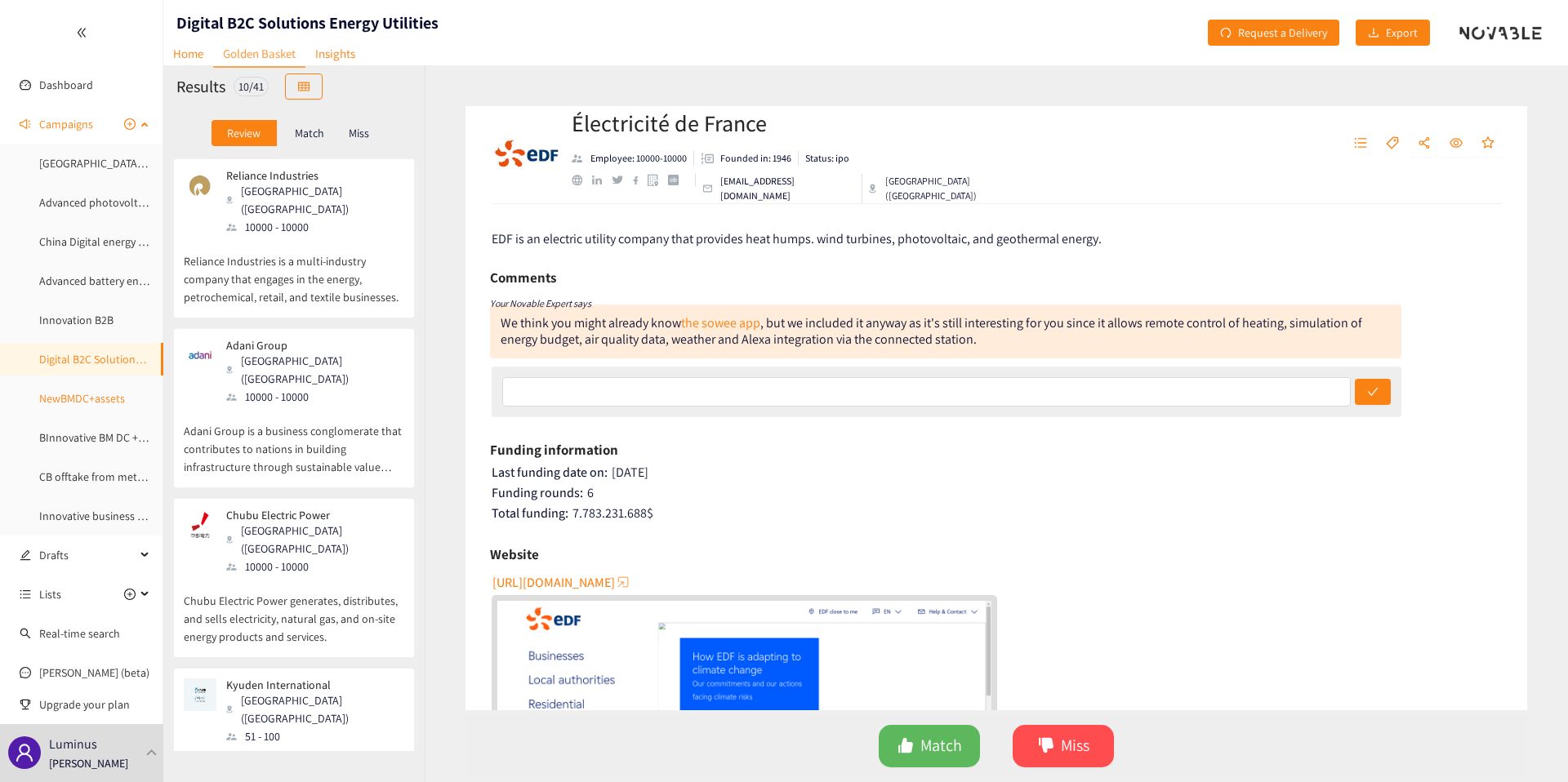
click at [106, 391] on link "NewBMDC+assets" at bounding box center [82, 399] width 86 height 15
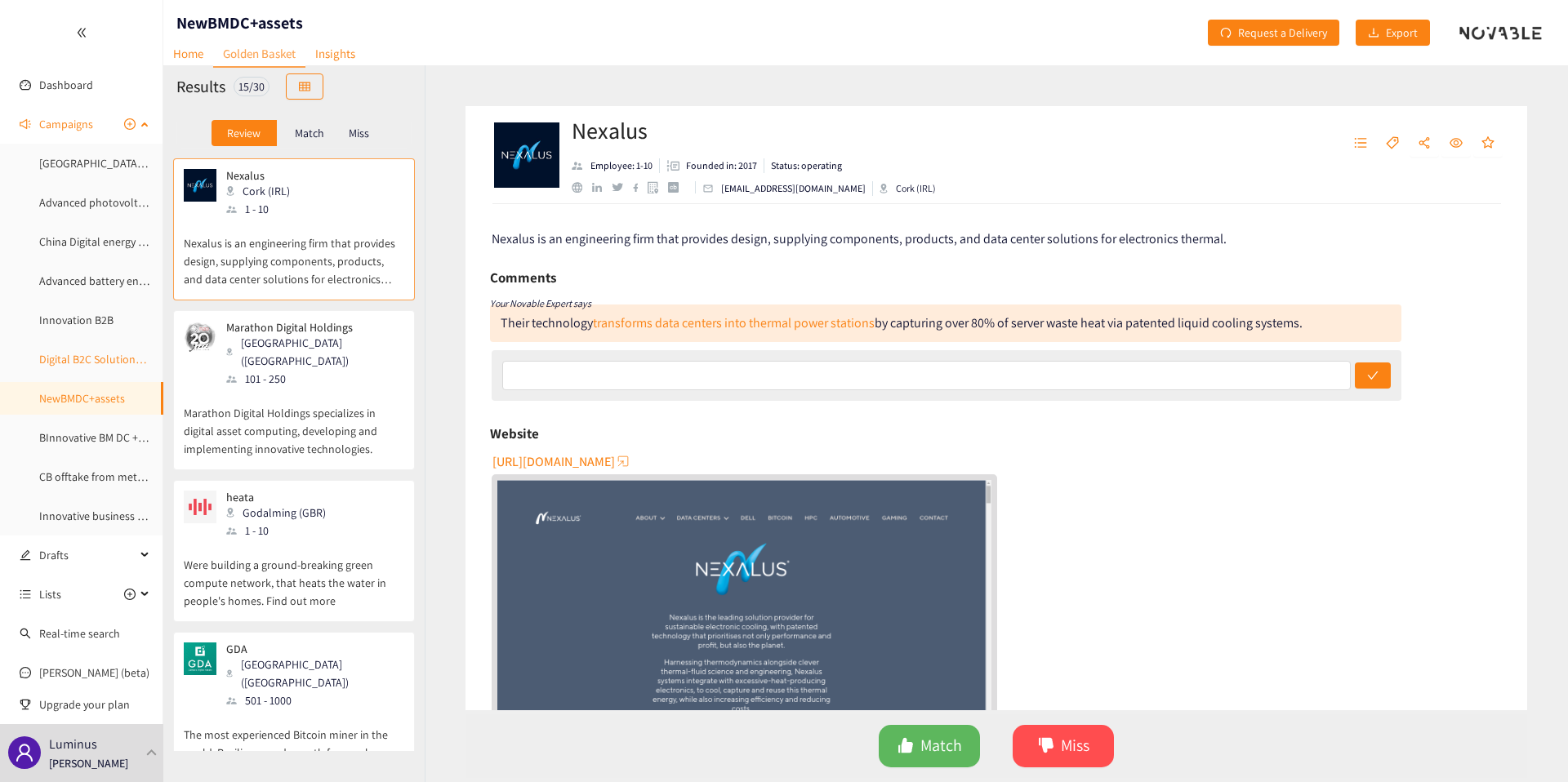
click at [87, 357] on link "Digital B2C Solutions Energy Utilities" at bounding box center [126, 359] width 176 height 15
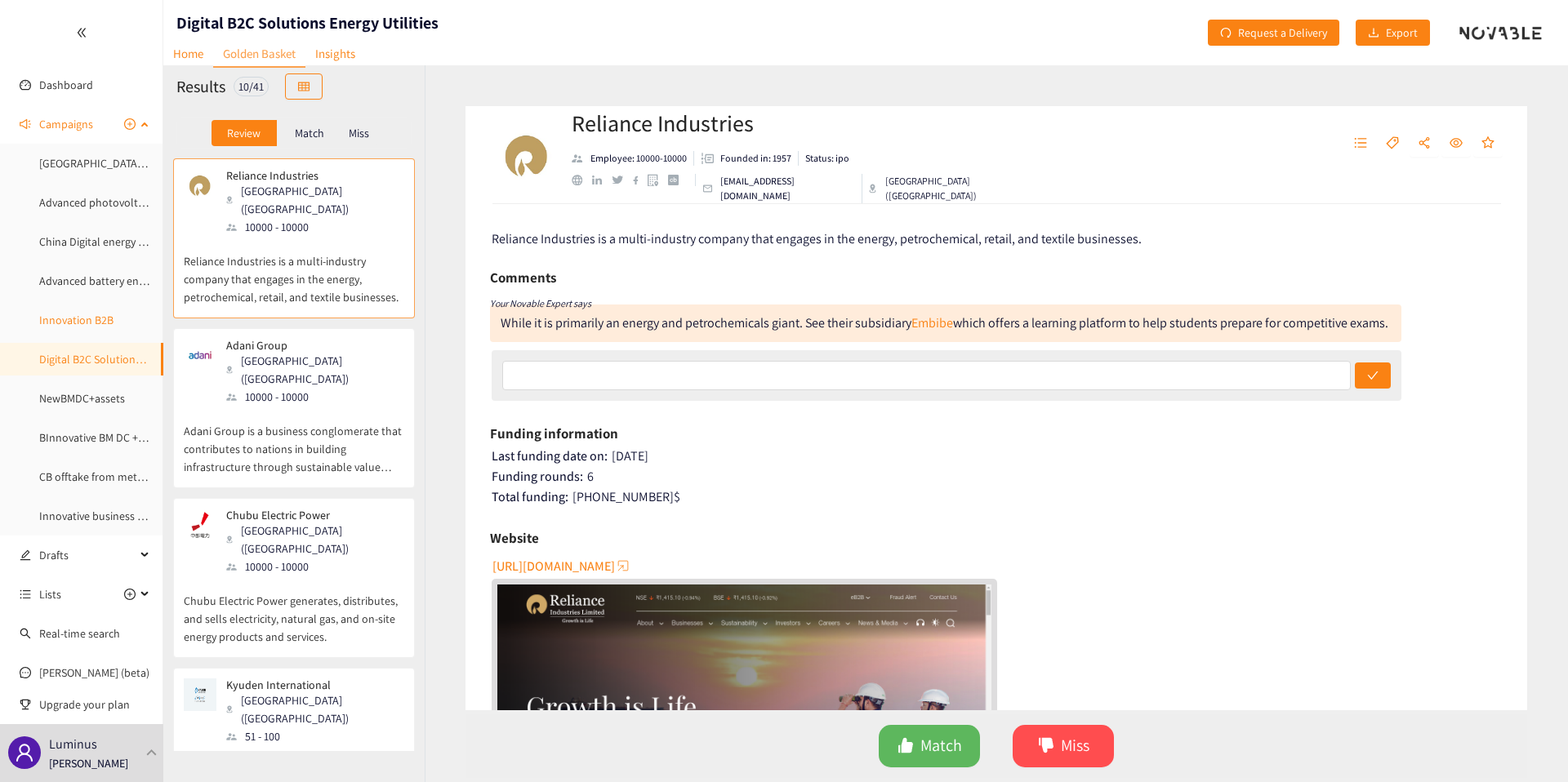
click at [97, 319] on link "Innovation B2B" at bounding box center [76, 320] width 74 height 15
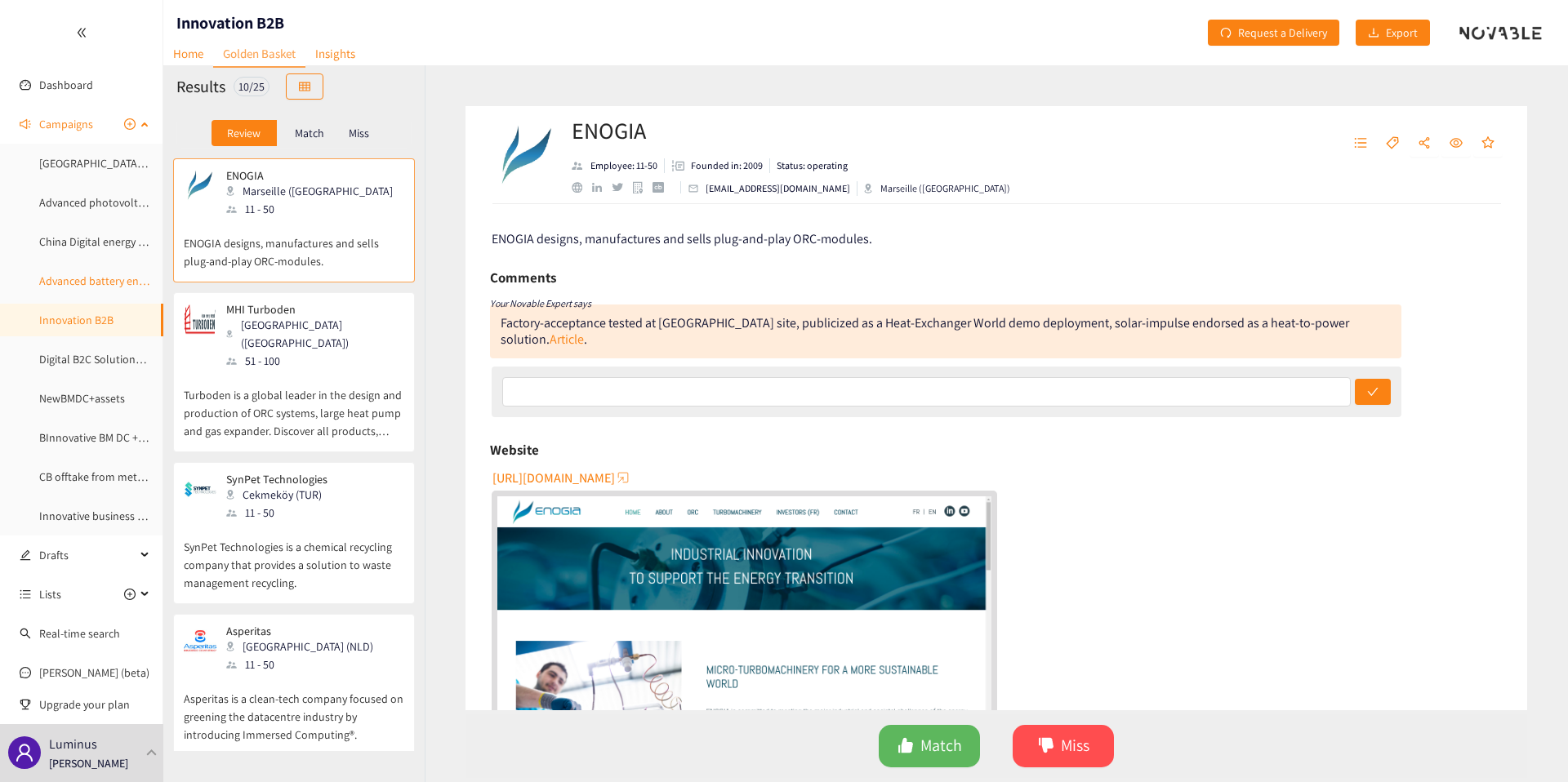
click at [81, 286] on link "Advanced battery energy storage" at bounding box center [118, 281] width 159 height 15
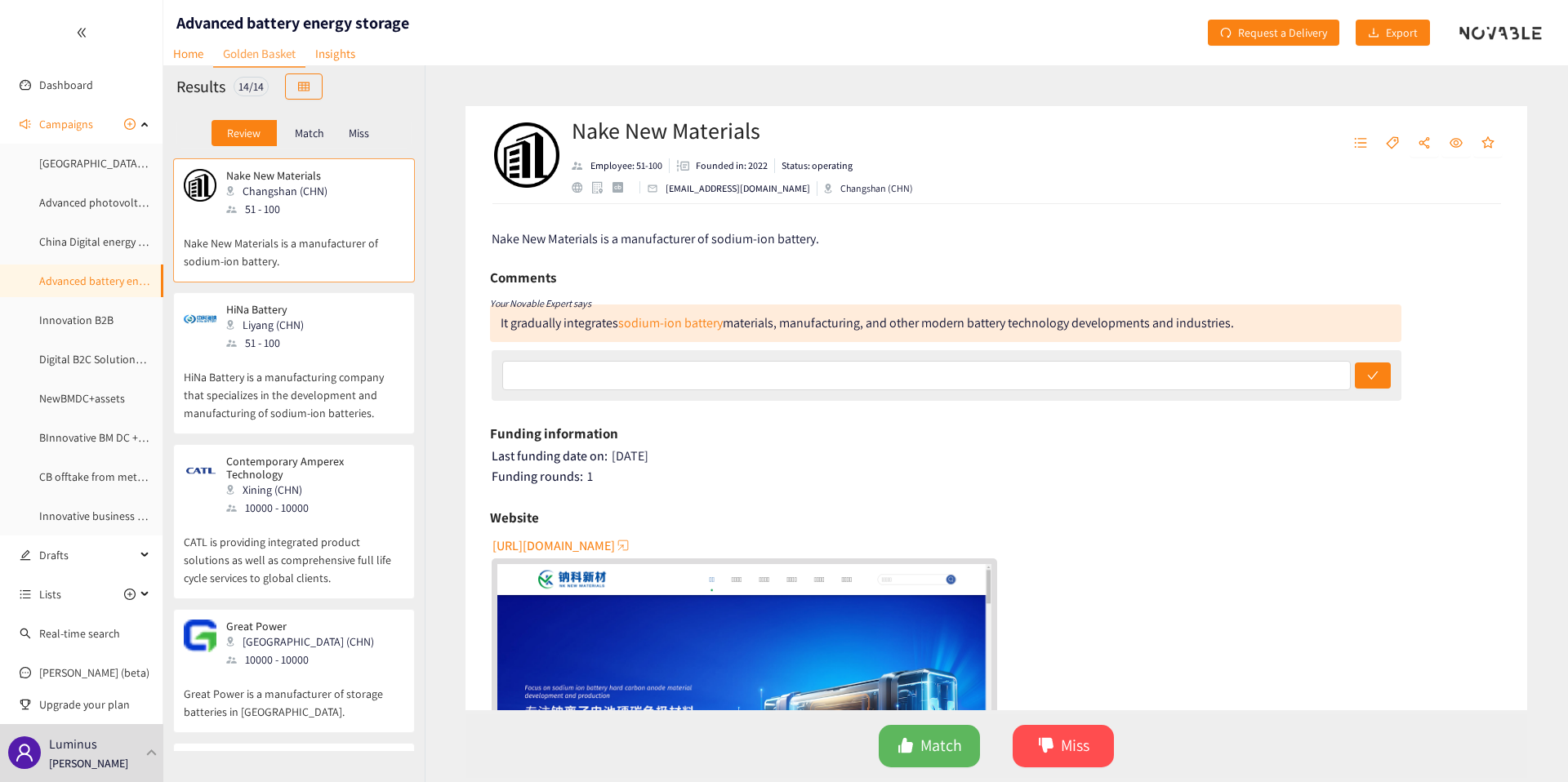
click at [282, 416] on p "HiNa Battery is a manufacturing company that specializes in the development and…" at bounding box center [294, 386] width 220 height 70
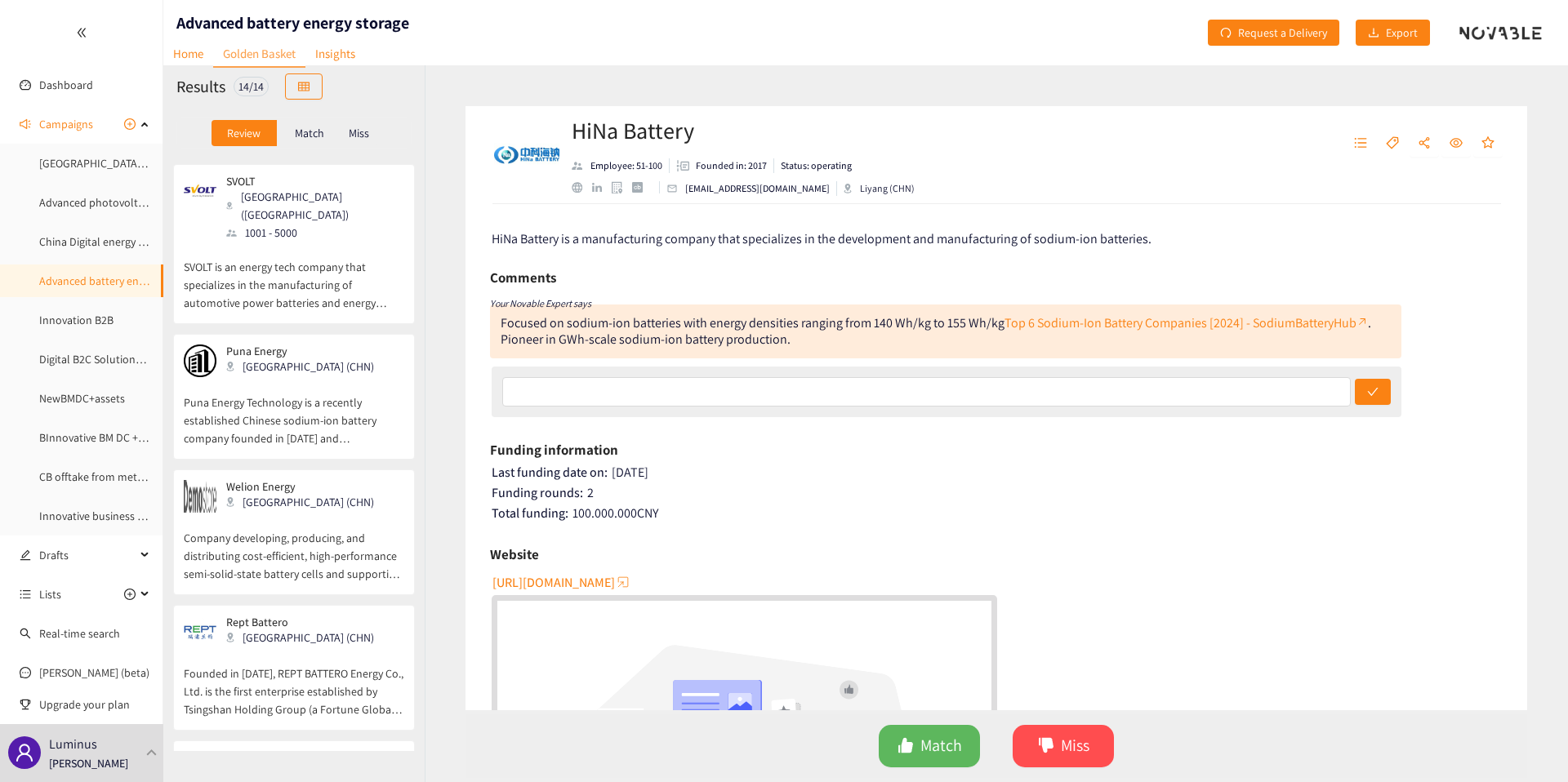
scroll to position [1408, 0]
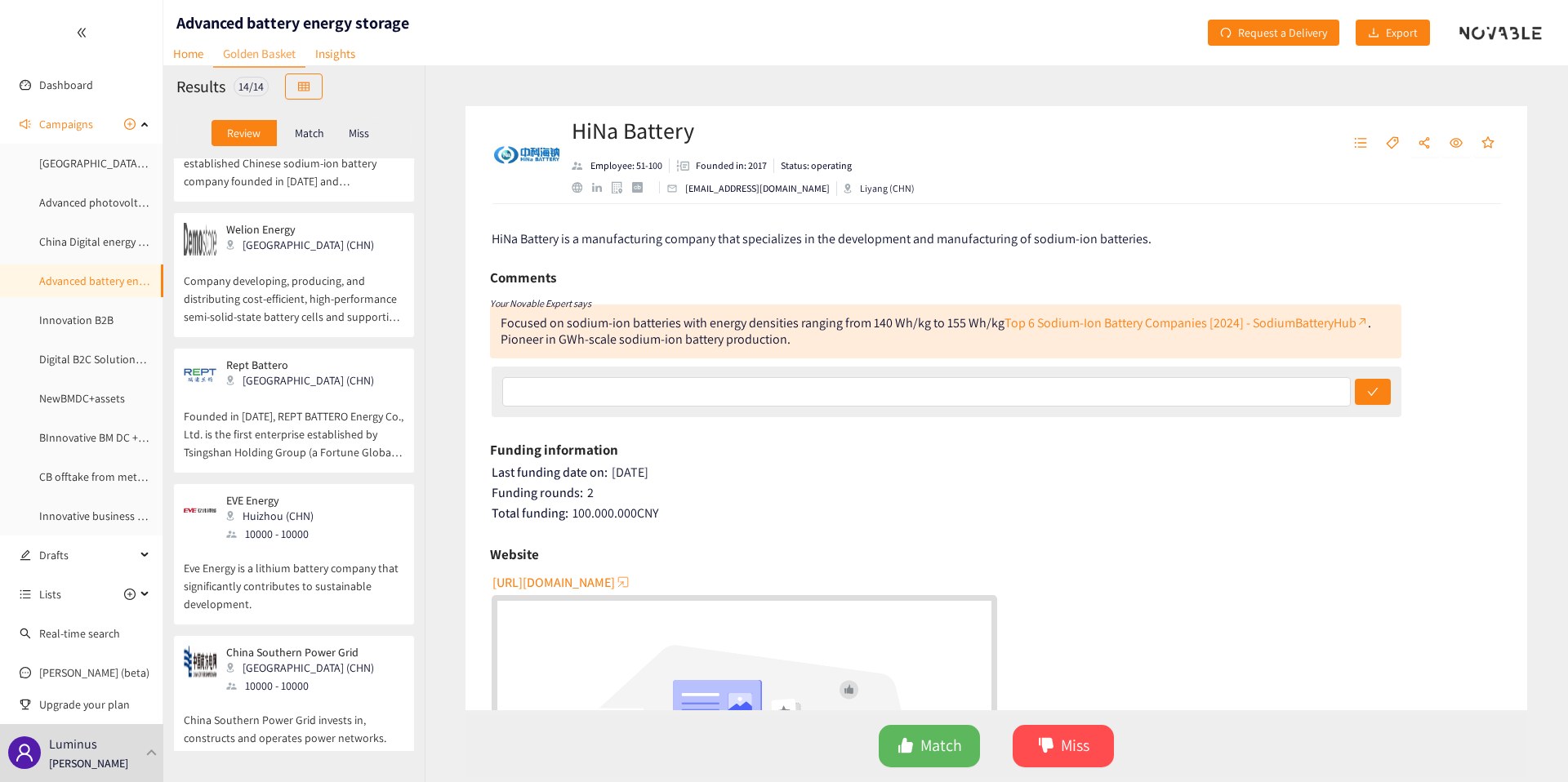
click at [282, 416] on p "Founded in 2017, REPT BATTERO Energy Co., Ltd. is the first enterprise establis…" at bounding box center [294, 426] width 220 height 70
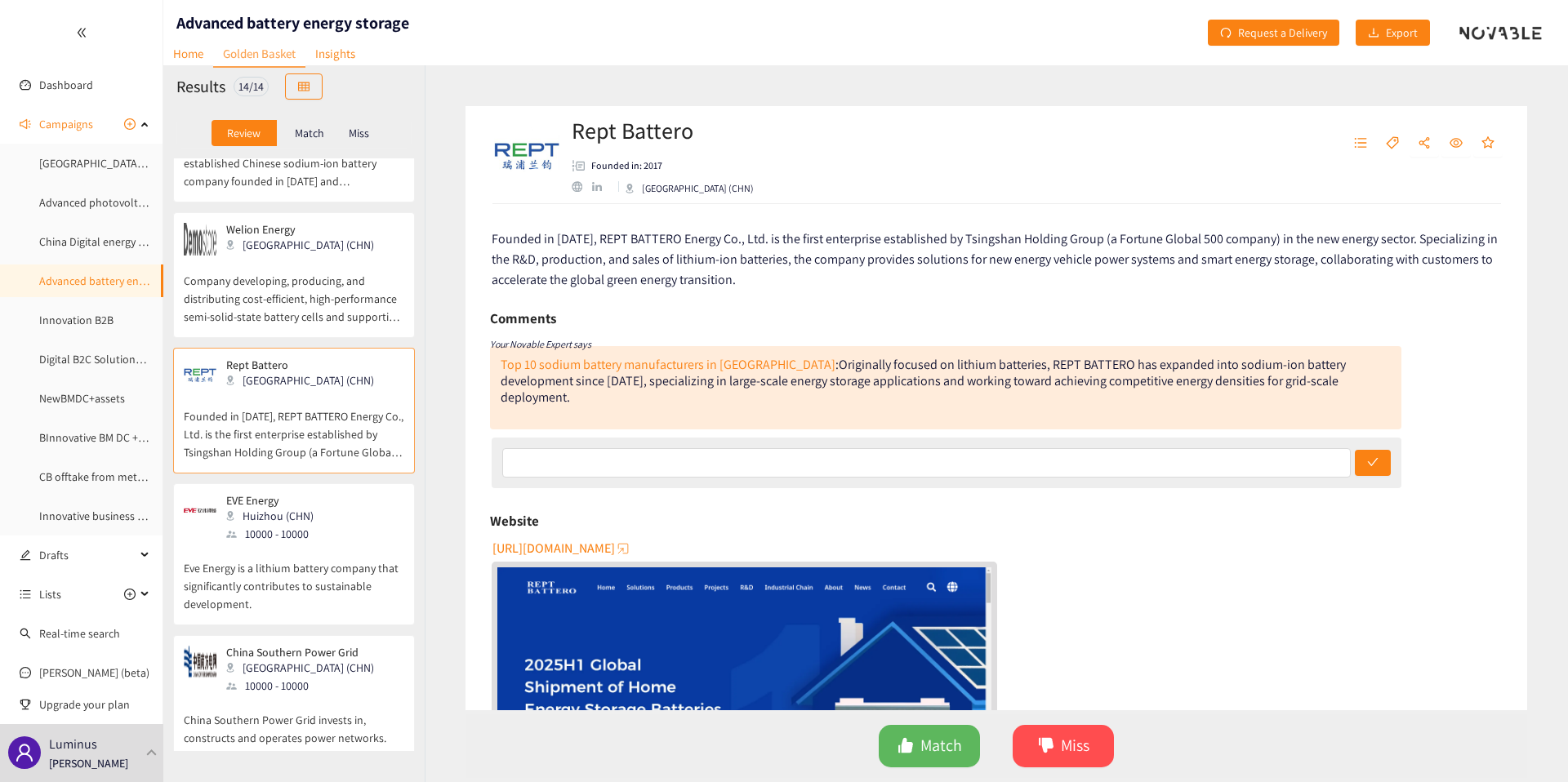
click at [292, 571] on p "Eve Energy is a lithium battery company that significantly contributes to susta…" at bounding box center [294, 578] width 220 height 70
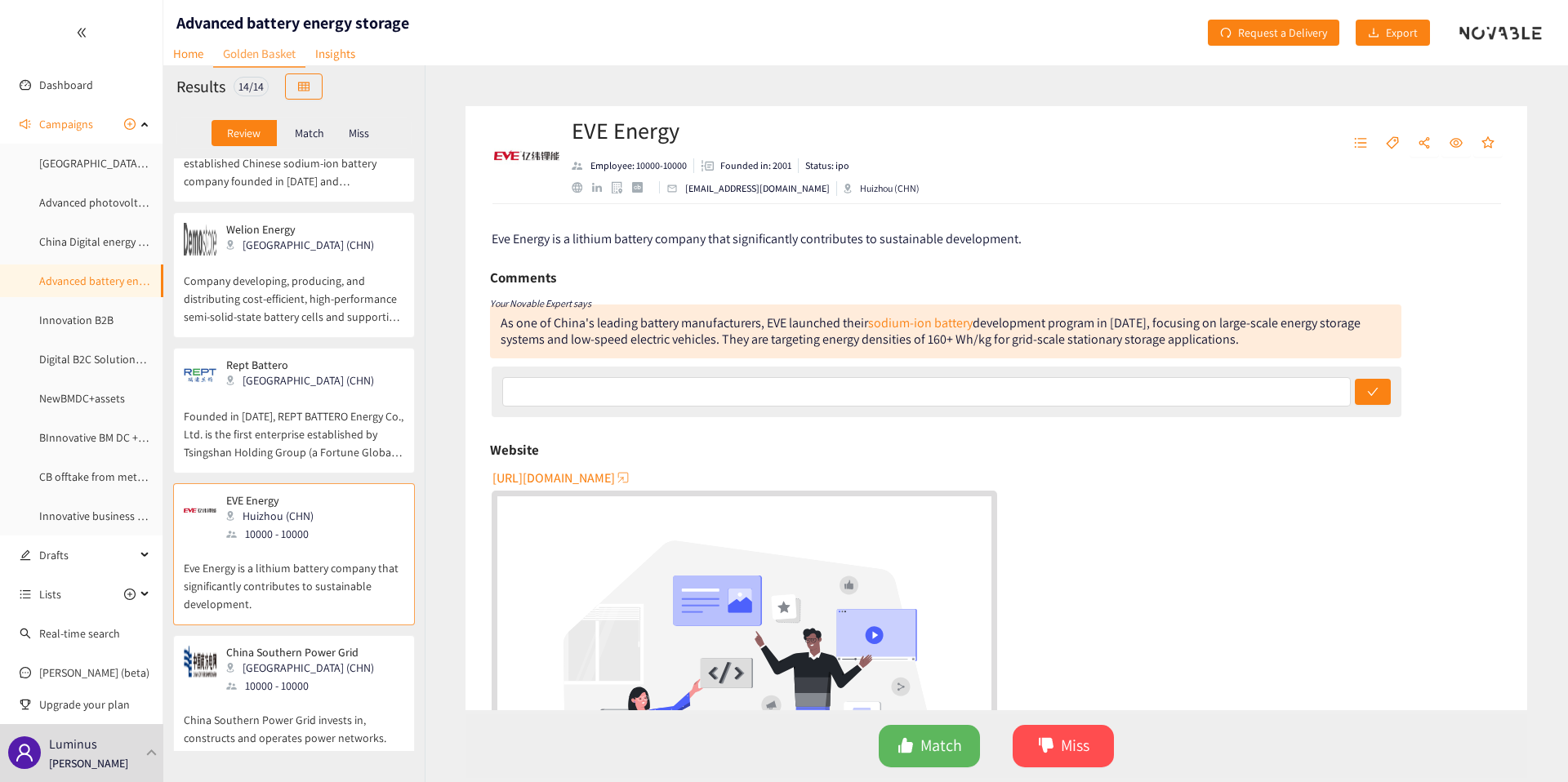
click at [278, 443] on p "Founded in 2017, REPT BATTERO Energy Co., Ltd. is the first enterprise establis…" at bounding box center [294, 426] width 220 height 70
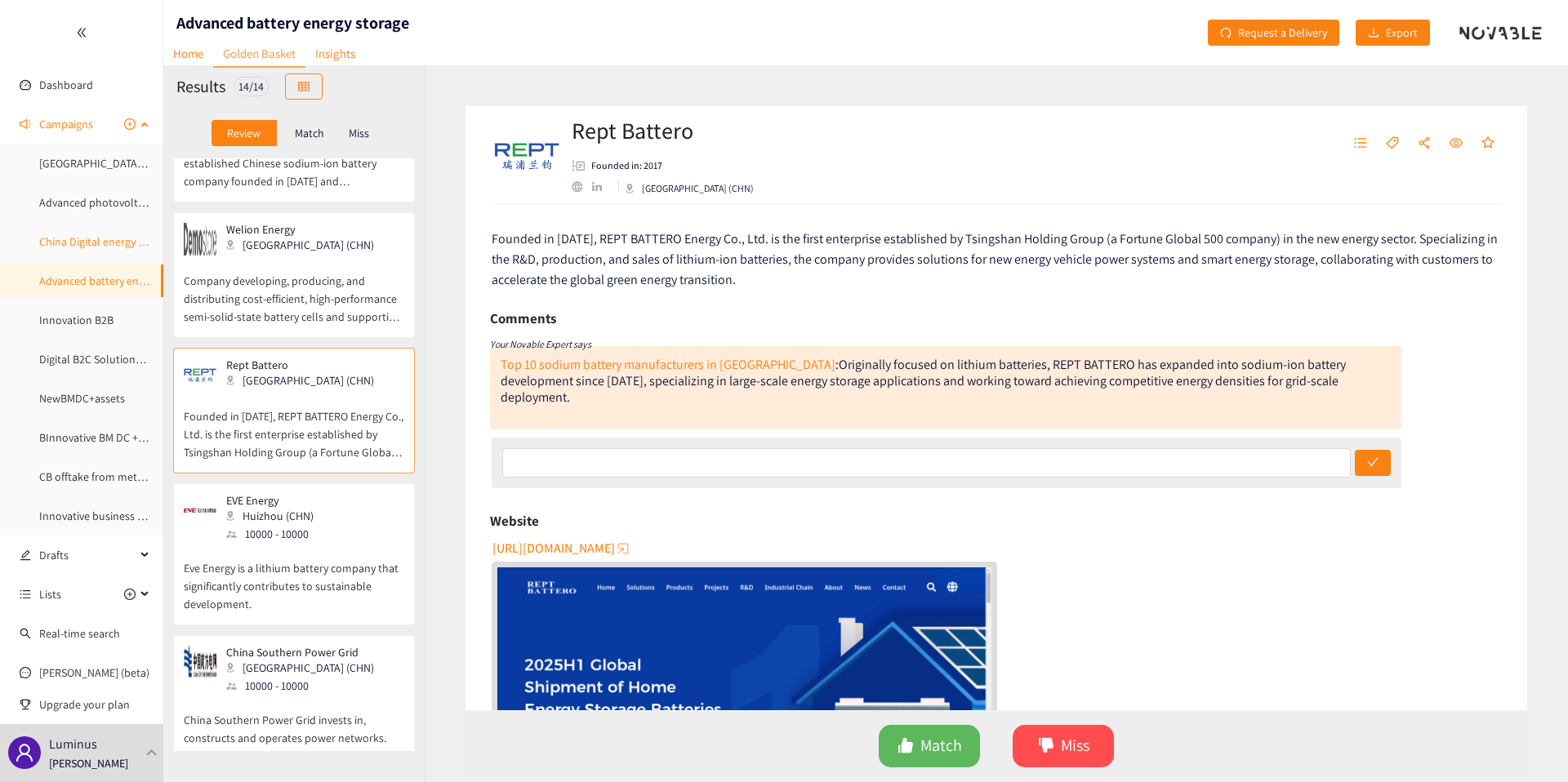
click at [80, 249] on link "China Digital energy management & grid services" at bounding box center [156, 242] width 234 height 15
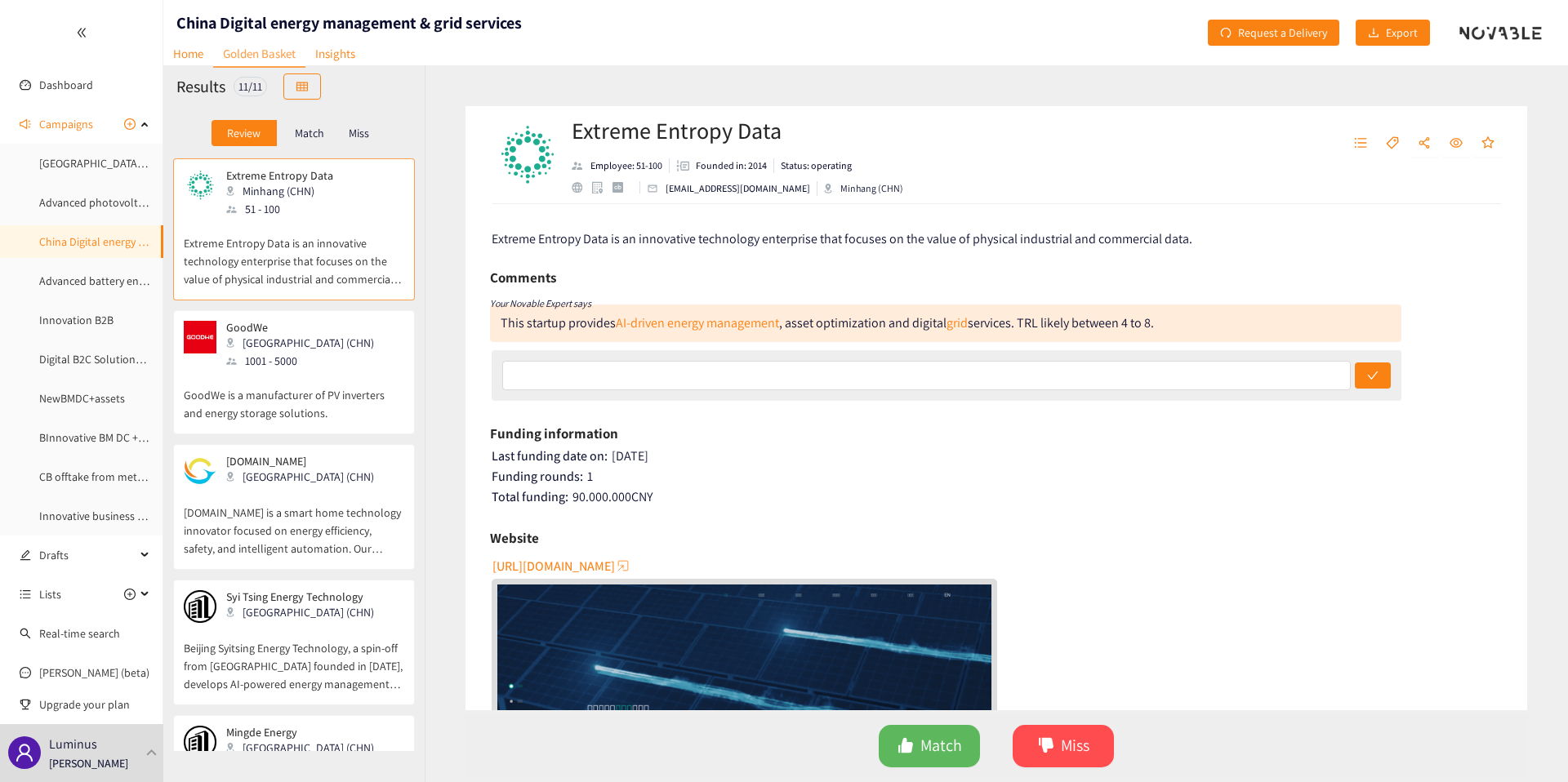
click at [240, 344] on div "Suzhou (CHN)" at bounding box center [305, 344] width 158 height 18
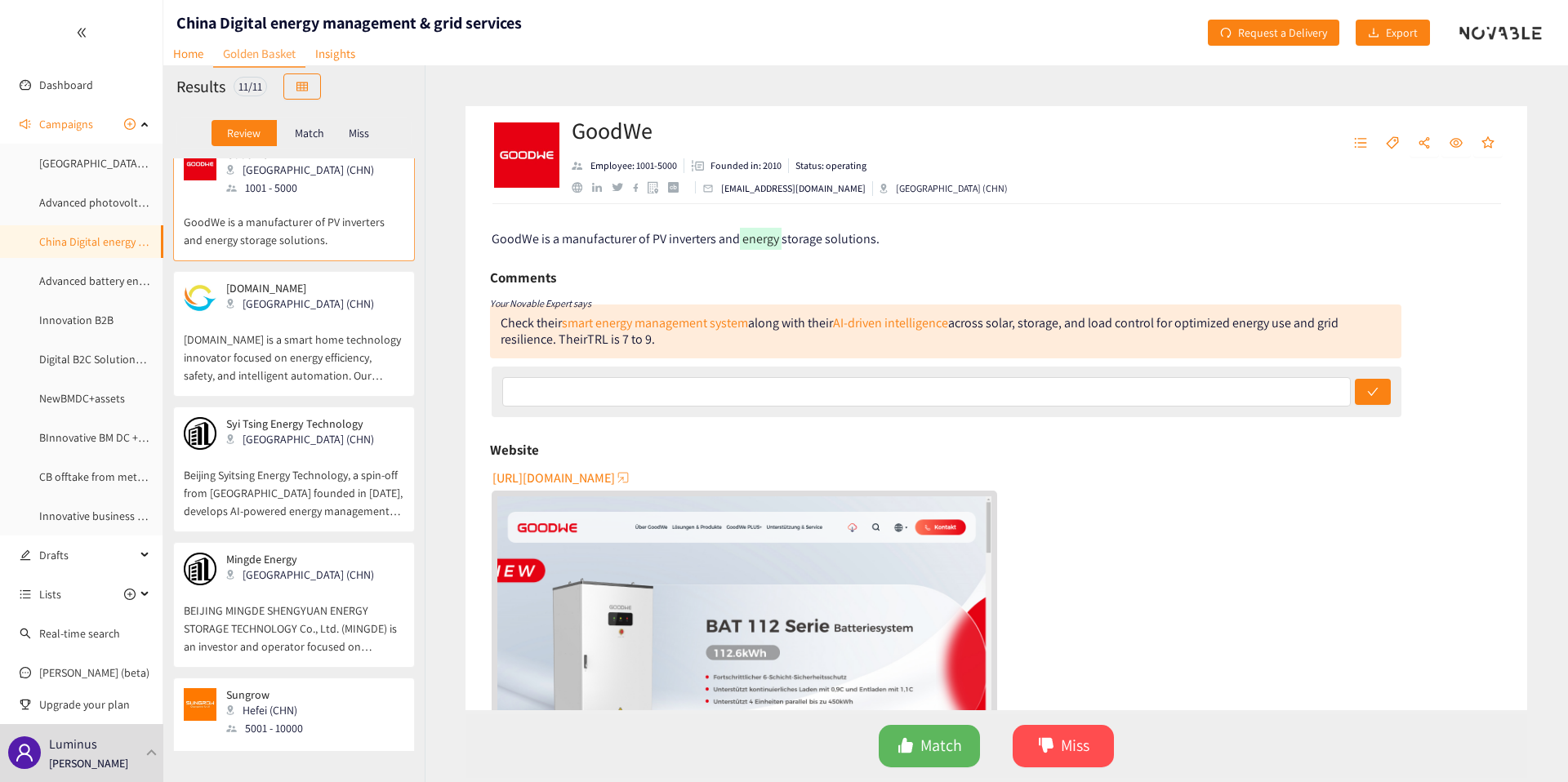
scroll to position [224, 0]
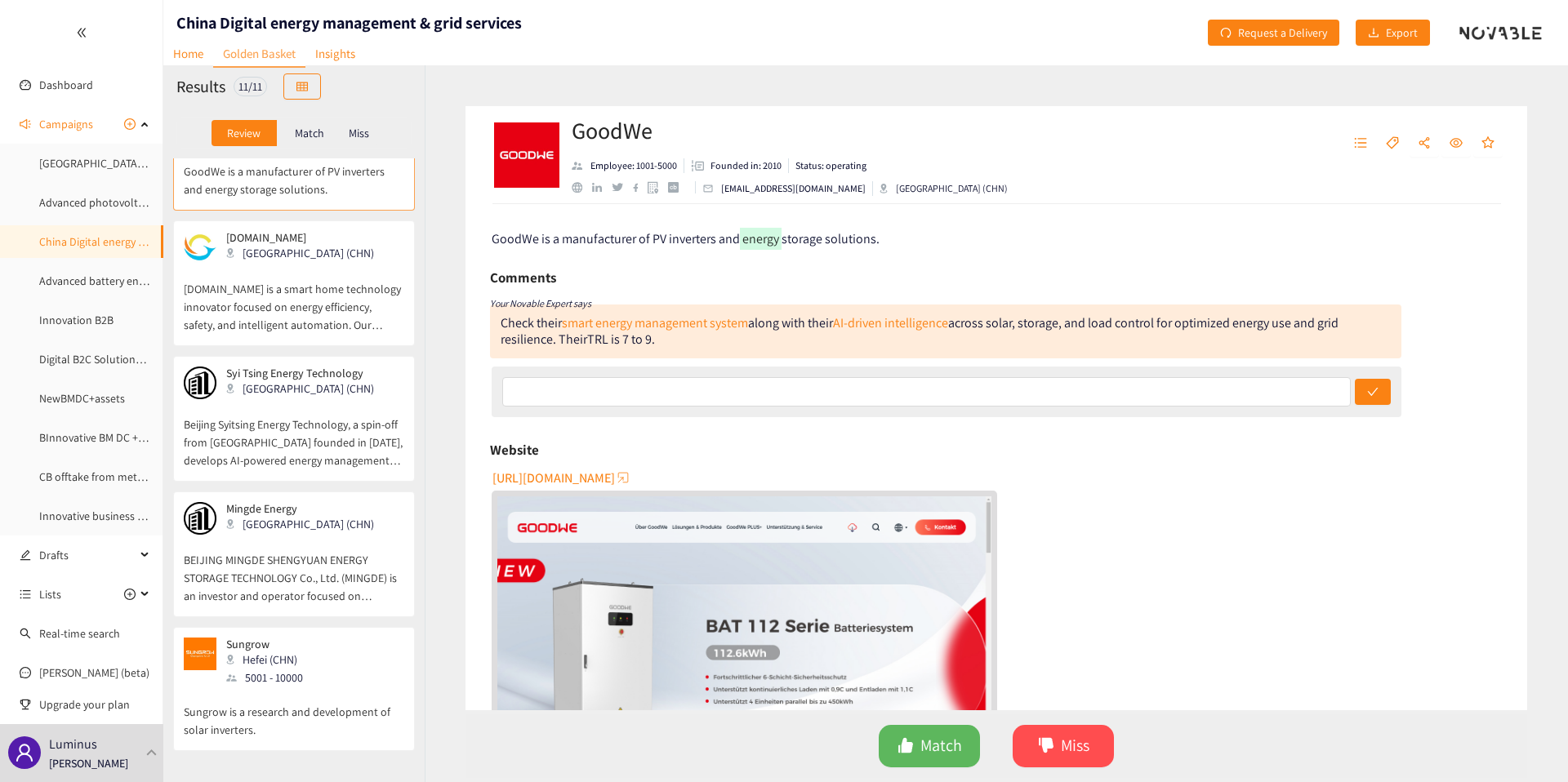
click at [240, 344] on div "Grus.io Guangdong (CHN) Grus.io is a smart home technology innovator focused on…" at bounding box center [294, 288] width 220 height 114
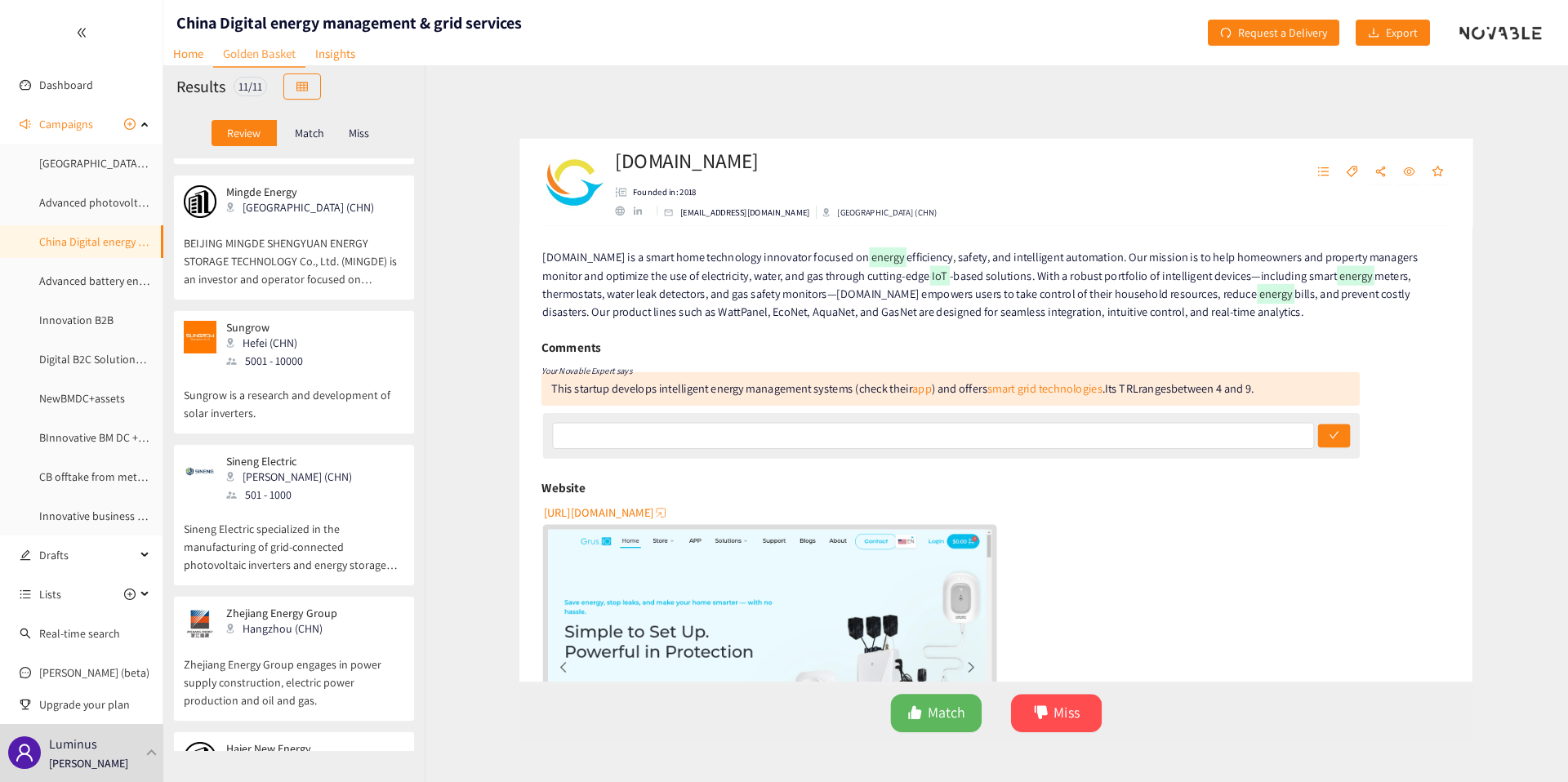
scroll to position [625, 0]
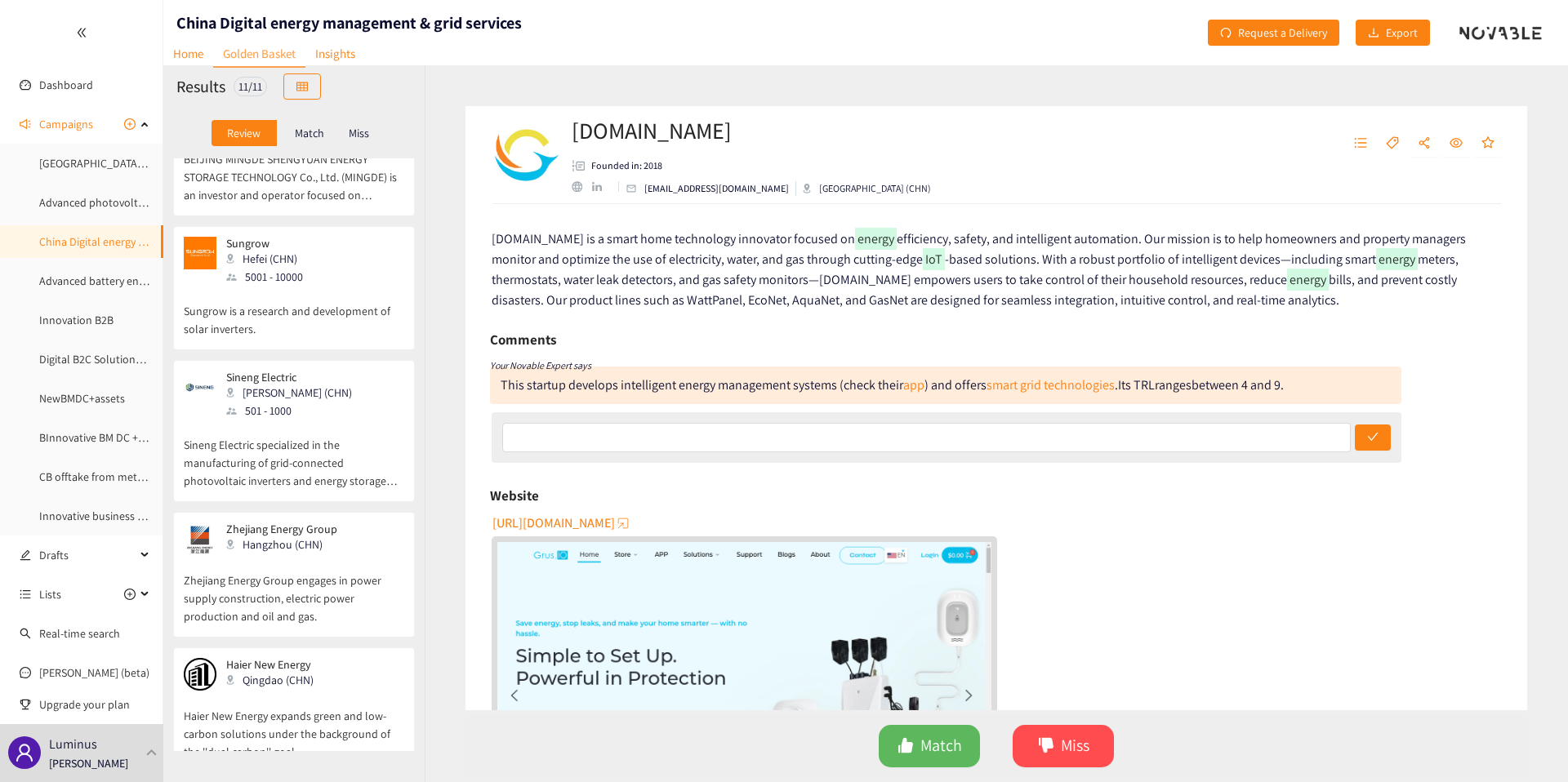
click at [240, 344] on div "Sungrow Hefei (CHN) 5001 - 10000 Sungrow is a research and development of solar…" at bounding box center [294, 293] width 220 height 112
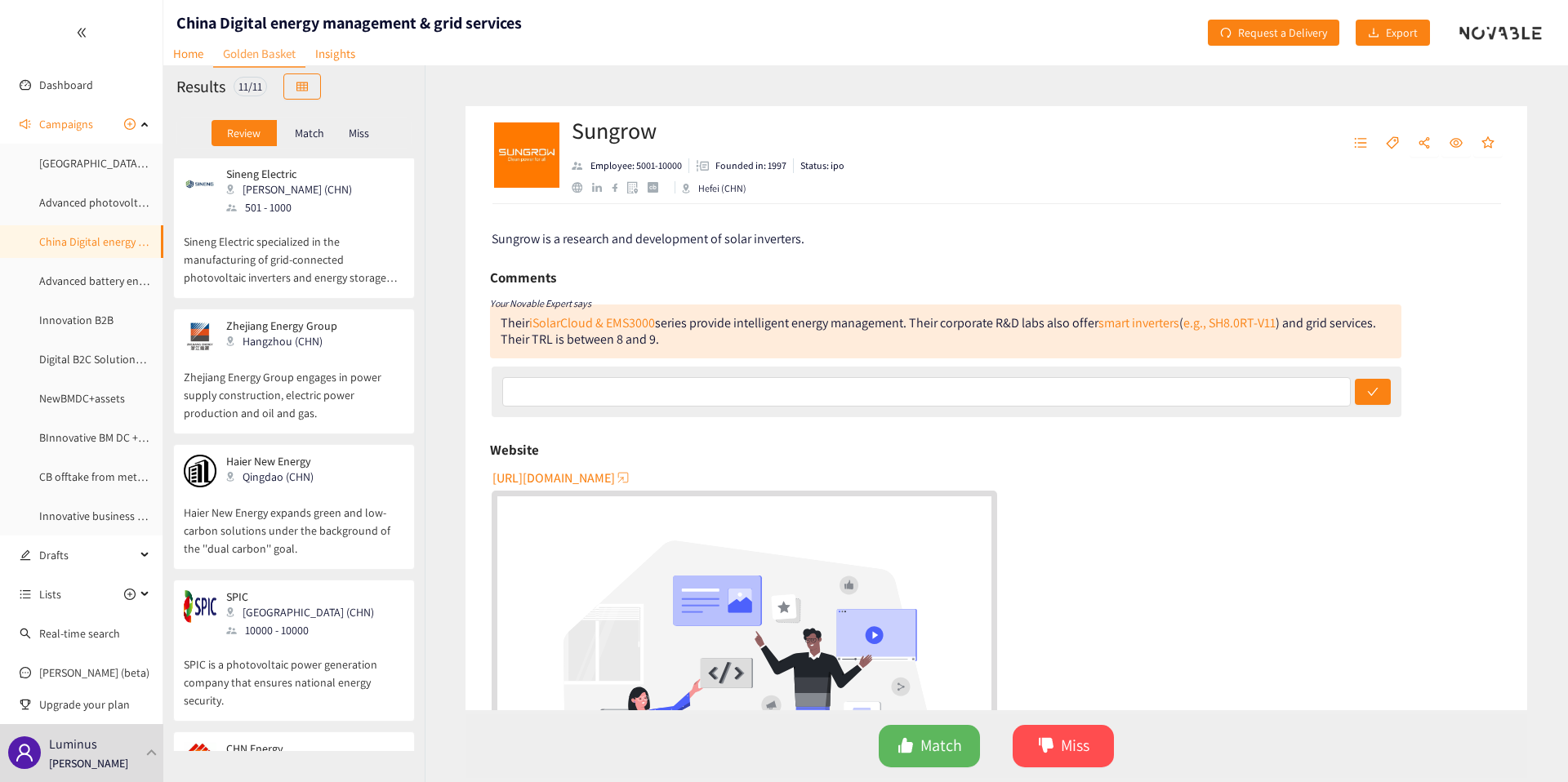
scroll to position [925, 0]
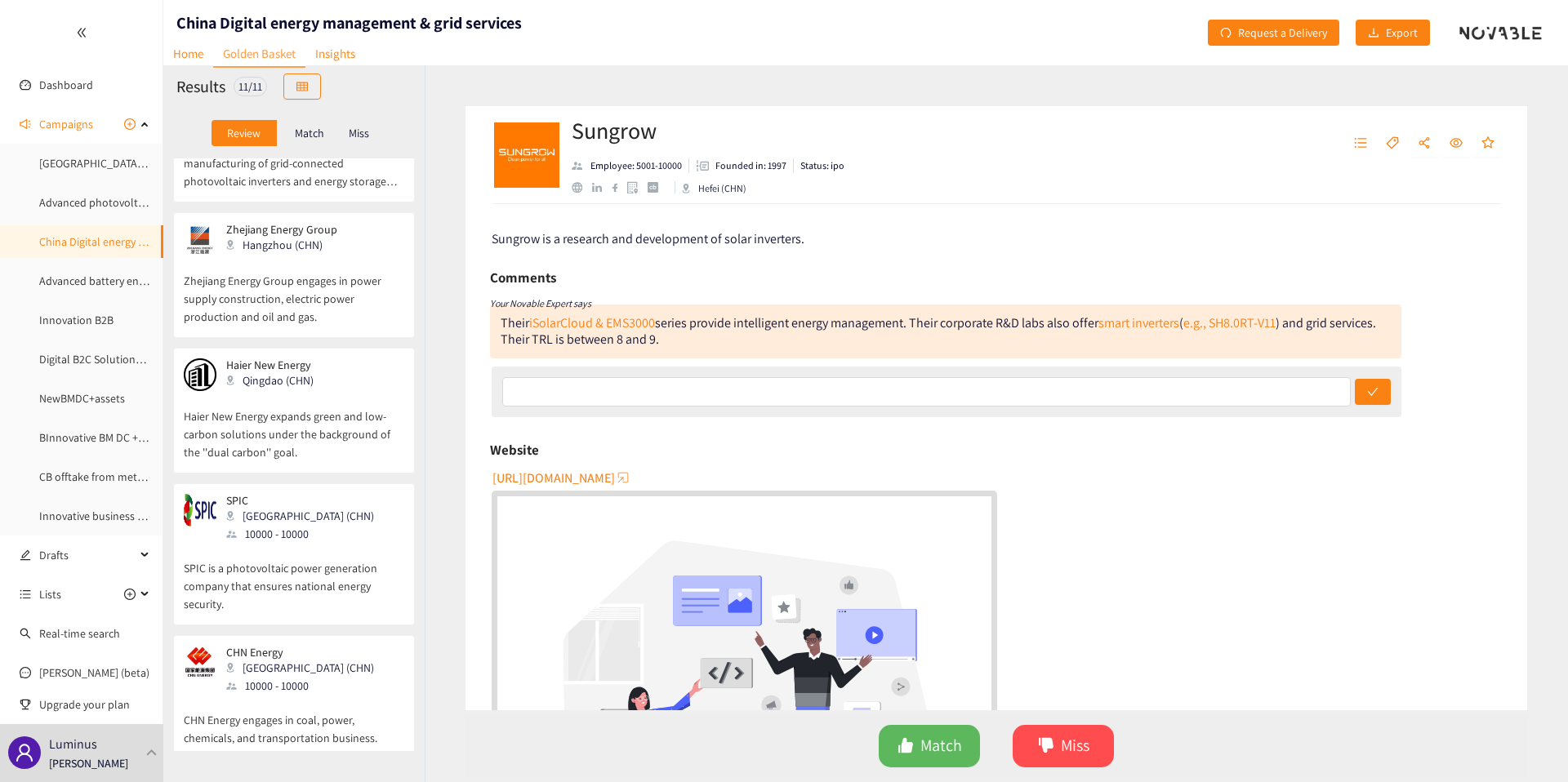
click at [240, 344] on div "Extreme Entropy Data Minhang (CHN) 51 - 100 Extreme Entropy Data is an innovati…" at bounding box center [294, 455] width 261 height 593
click at [249, 328] on div "Zhejiang Energy Group Hangzhou (CHN) Zhejiang Energy Group engages in power sup…" at bounding box center [294, 280] width 220 height 114
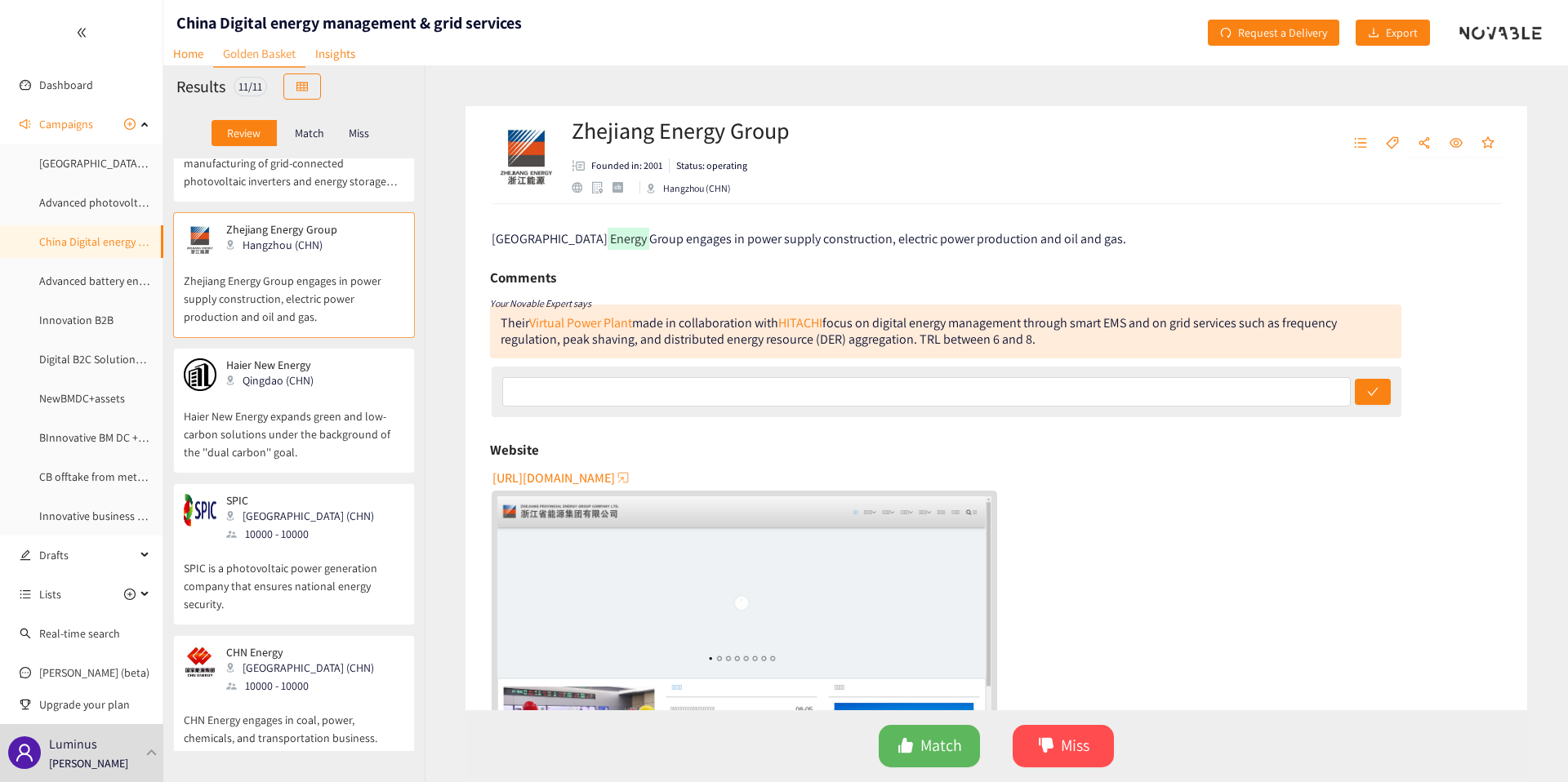
scroll to position [0, 0]
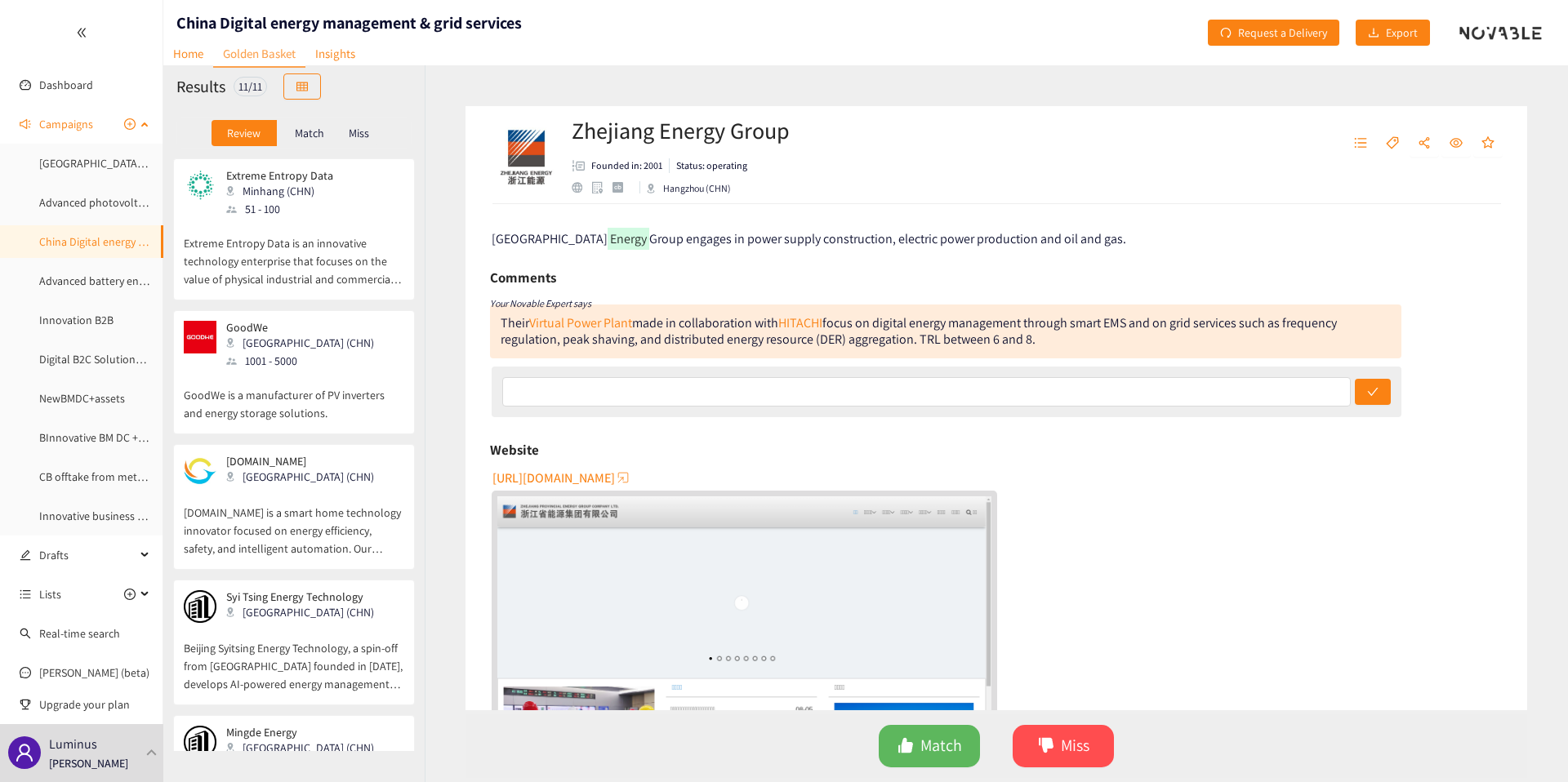
click at [101, 181] on ul "China : High efficiency heat pump systems Advanced photovoltaics & solar integr…" at bounding box center [81, 339] width 163 height 386
click at [101, 206] on link "Advanced photovoltaics & solar integration" at bounding box center [143, 202] width 209 height 15
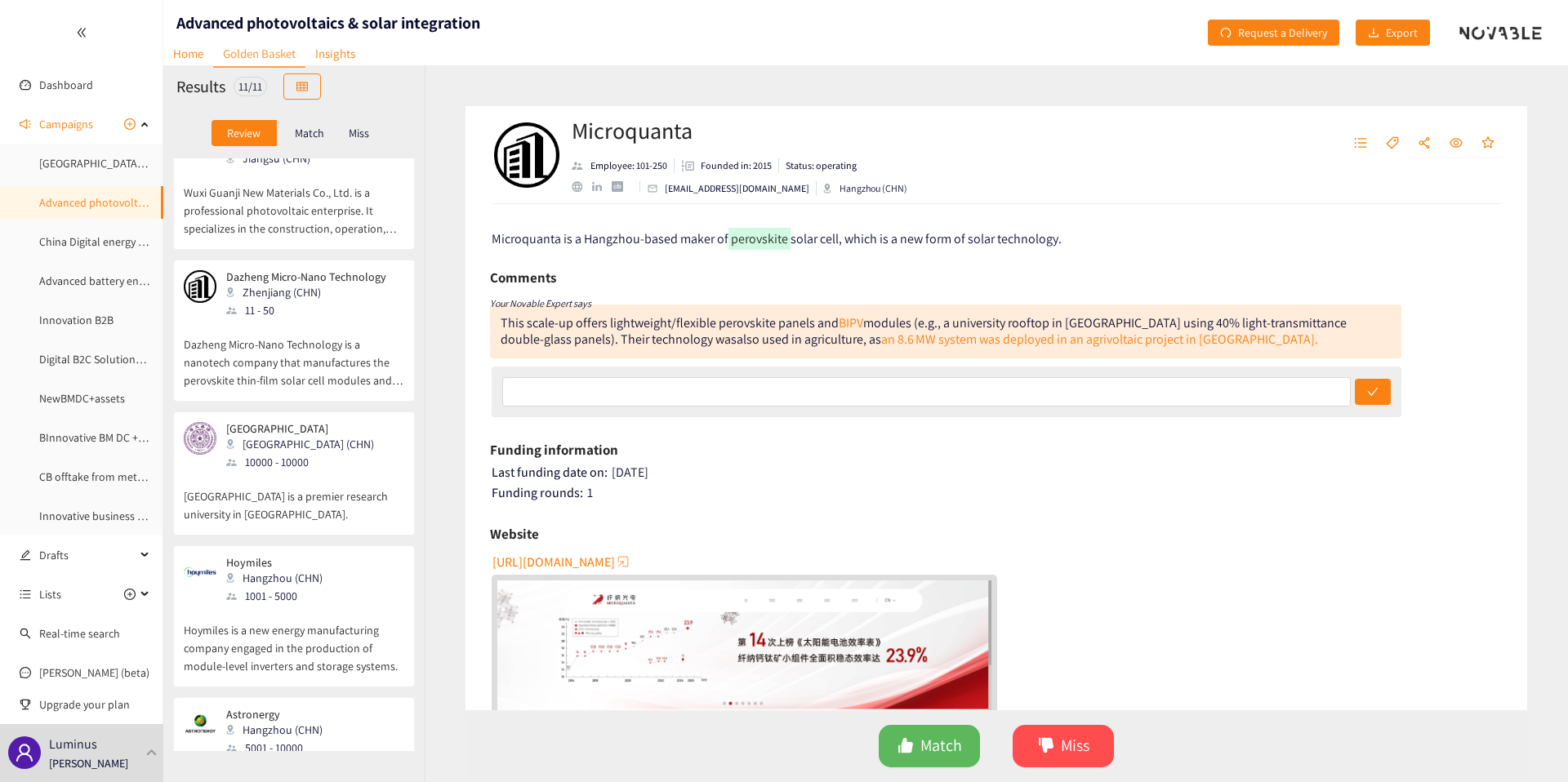
scroll to position [952, 0]
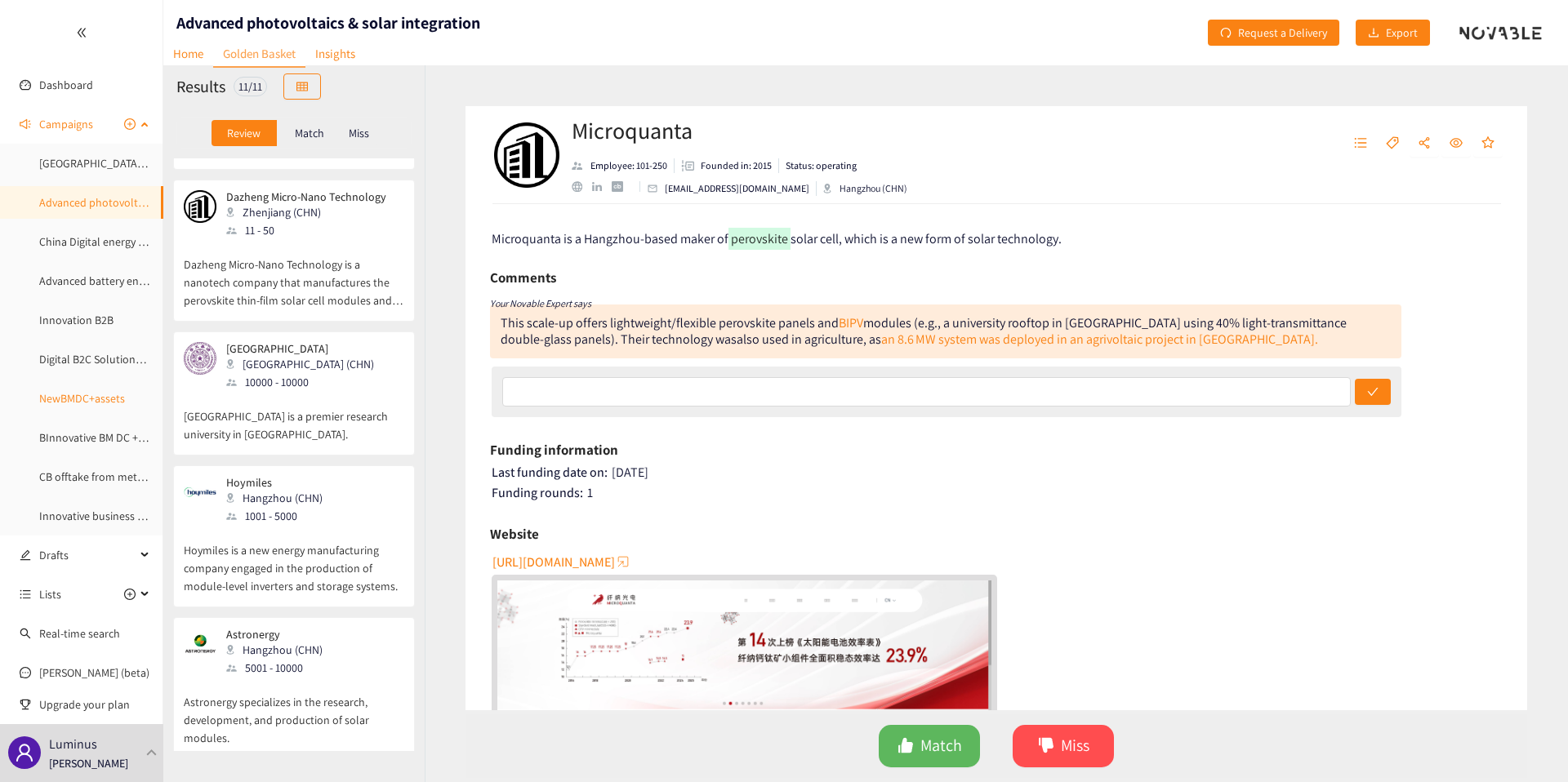
click at [116, 400] on link "NewBMDC+assets" at bounding box center [82, 399] width 86 height 15
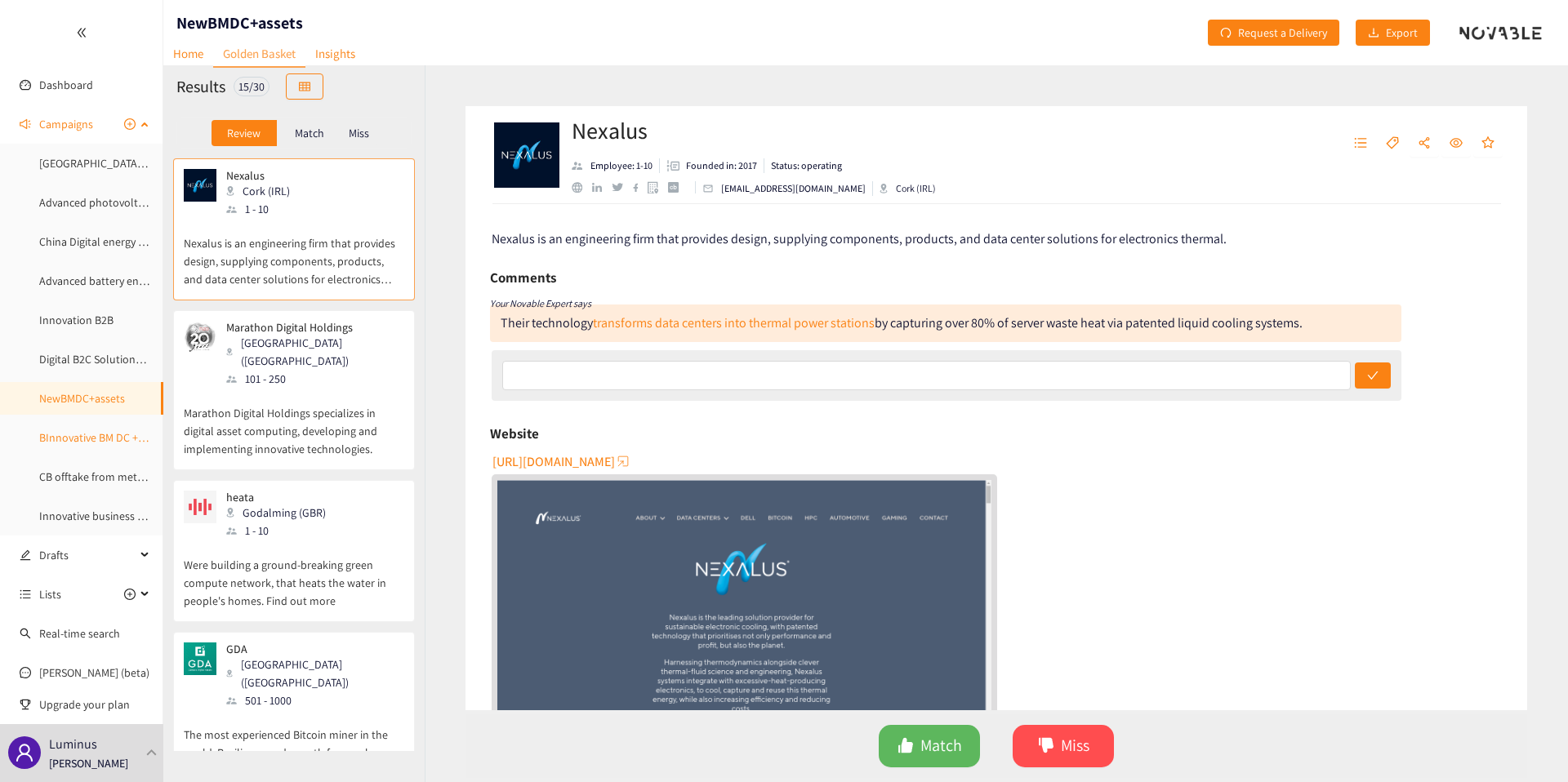
click at [111, 431] on link "BInnovative BM DC + extra service" at bounding box center [119, 438] width 161 height 15
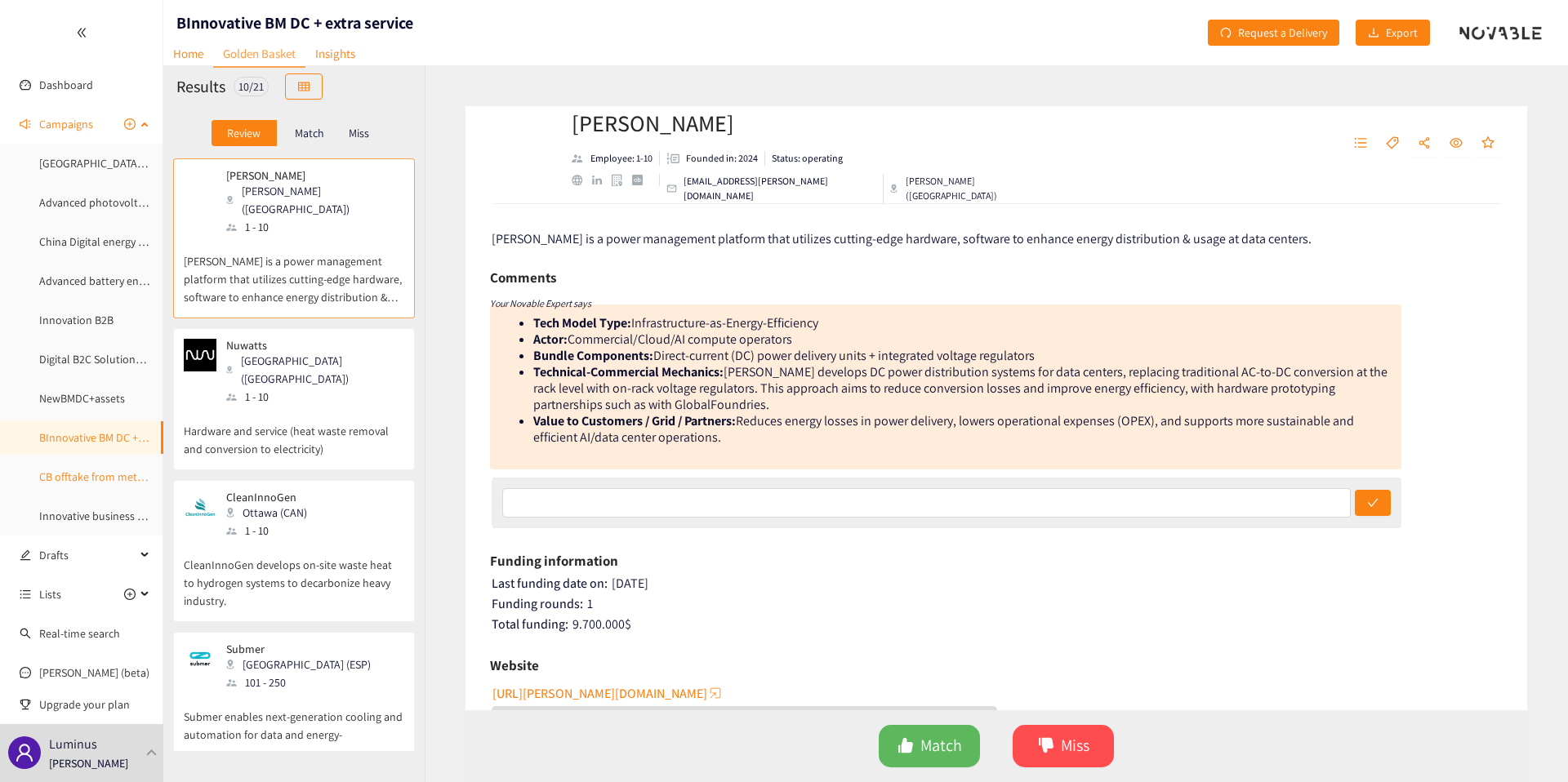
click at [96, 480] on link "CB offtake from methane pyrolysis" at bounding box center [122, 477] width 168 height 15
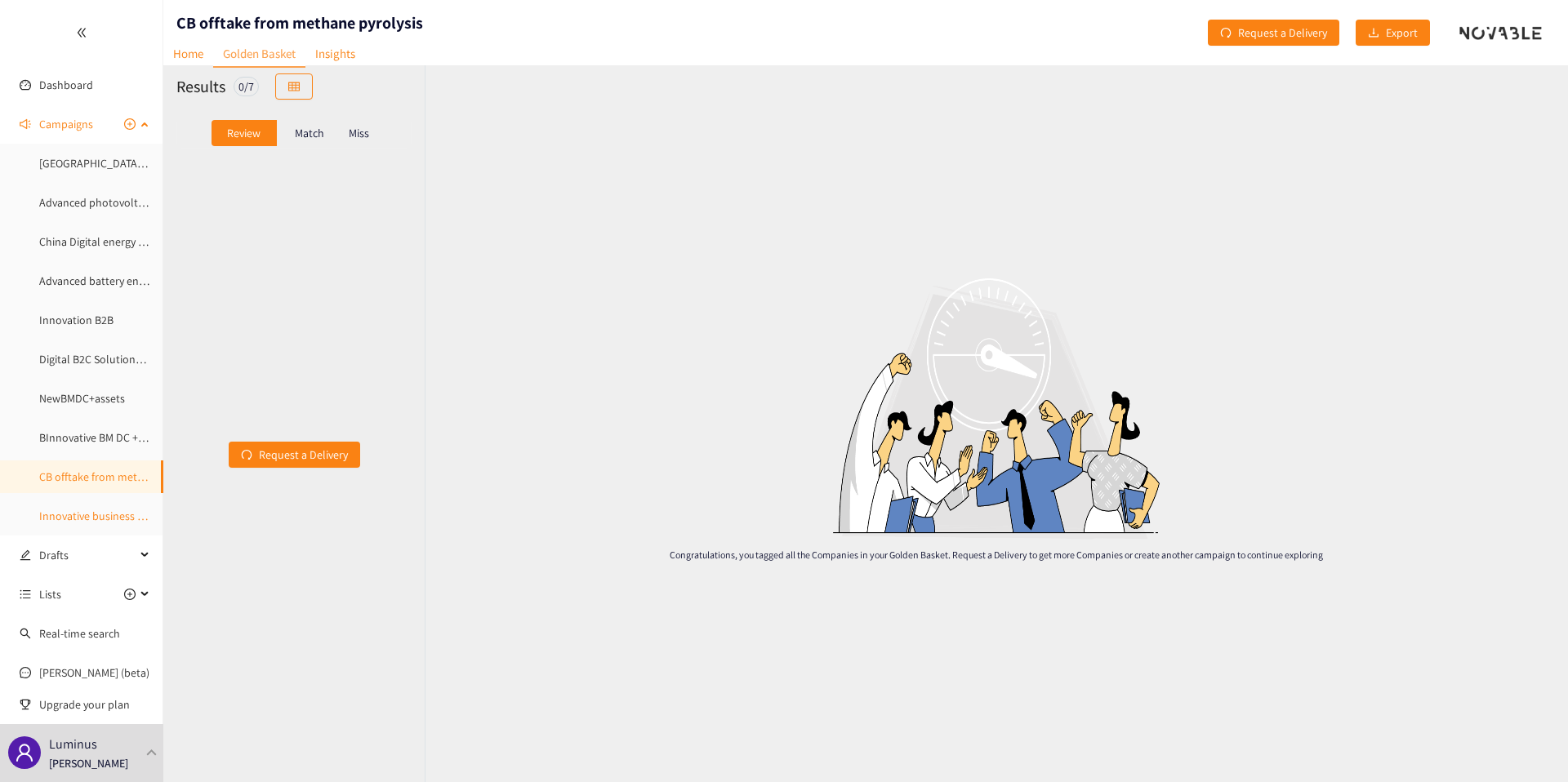
click at [92, 514] on link "Innovative business models datacenters and energy" at bounding box center [164, 516] width 252 height 15
click at [314, 144] on div "Match" at bounding box center [309, 133] width 65 height 26
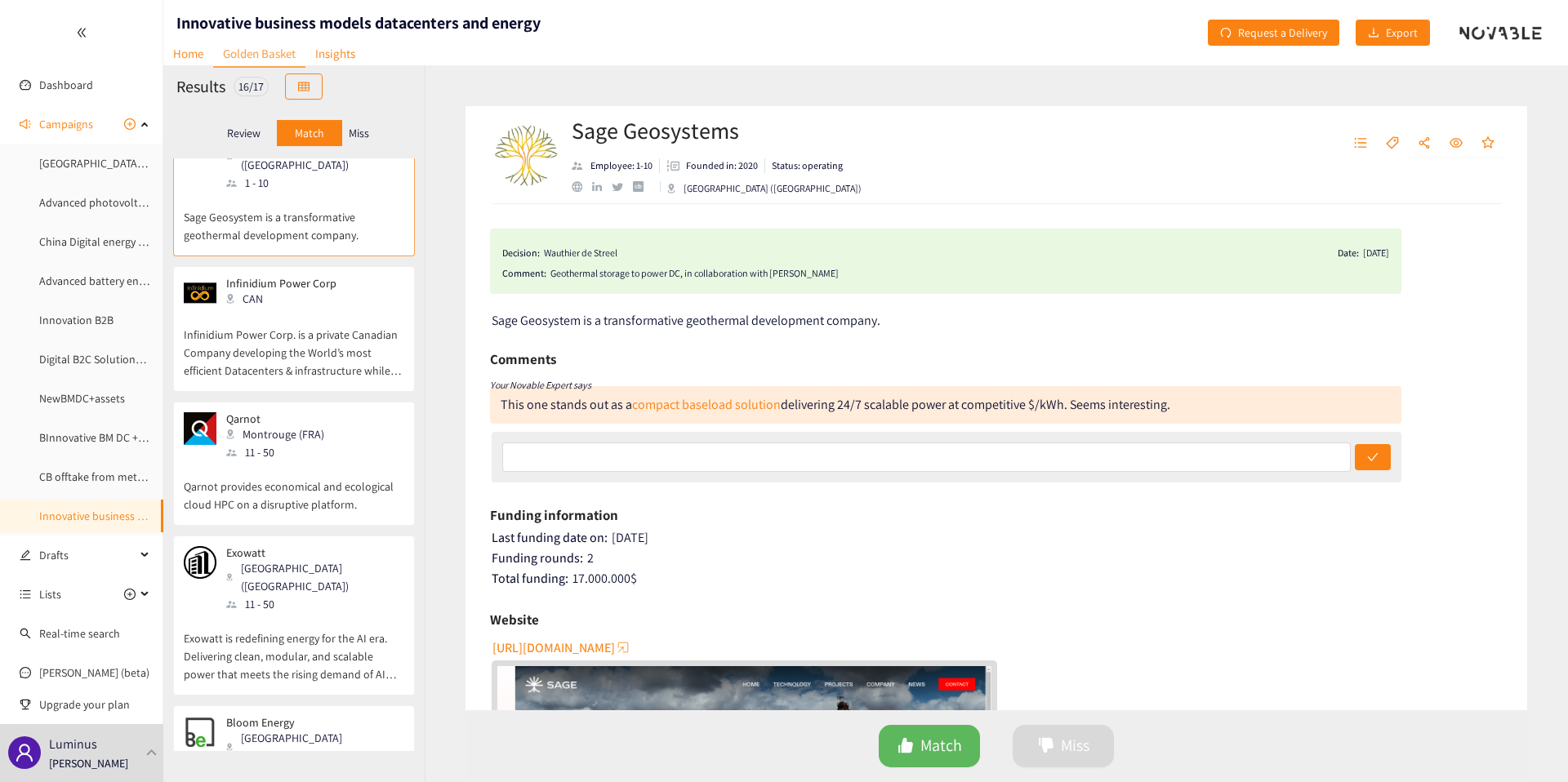
scroll to position [55, 0]
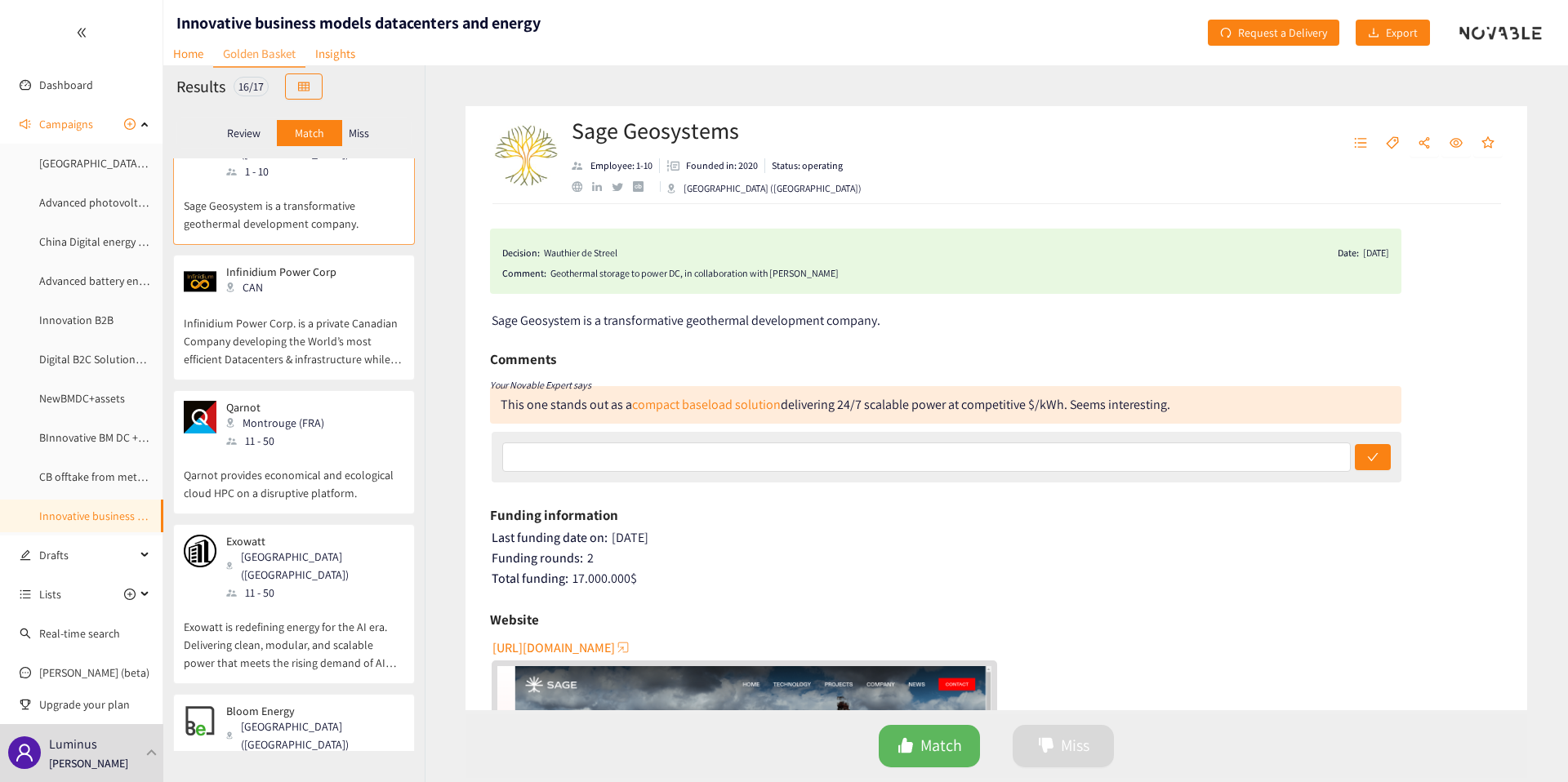
click at [278, 320] on p "Infinidium Power Corp. is a private Canadian Company developing the World’s mos…" at bounding box center [294, 333] width 220 height 70
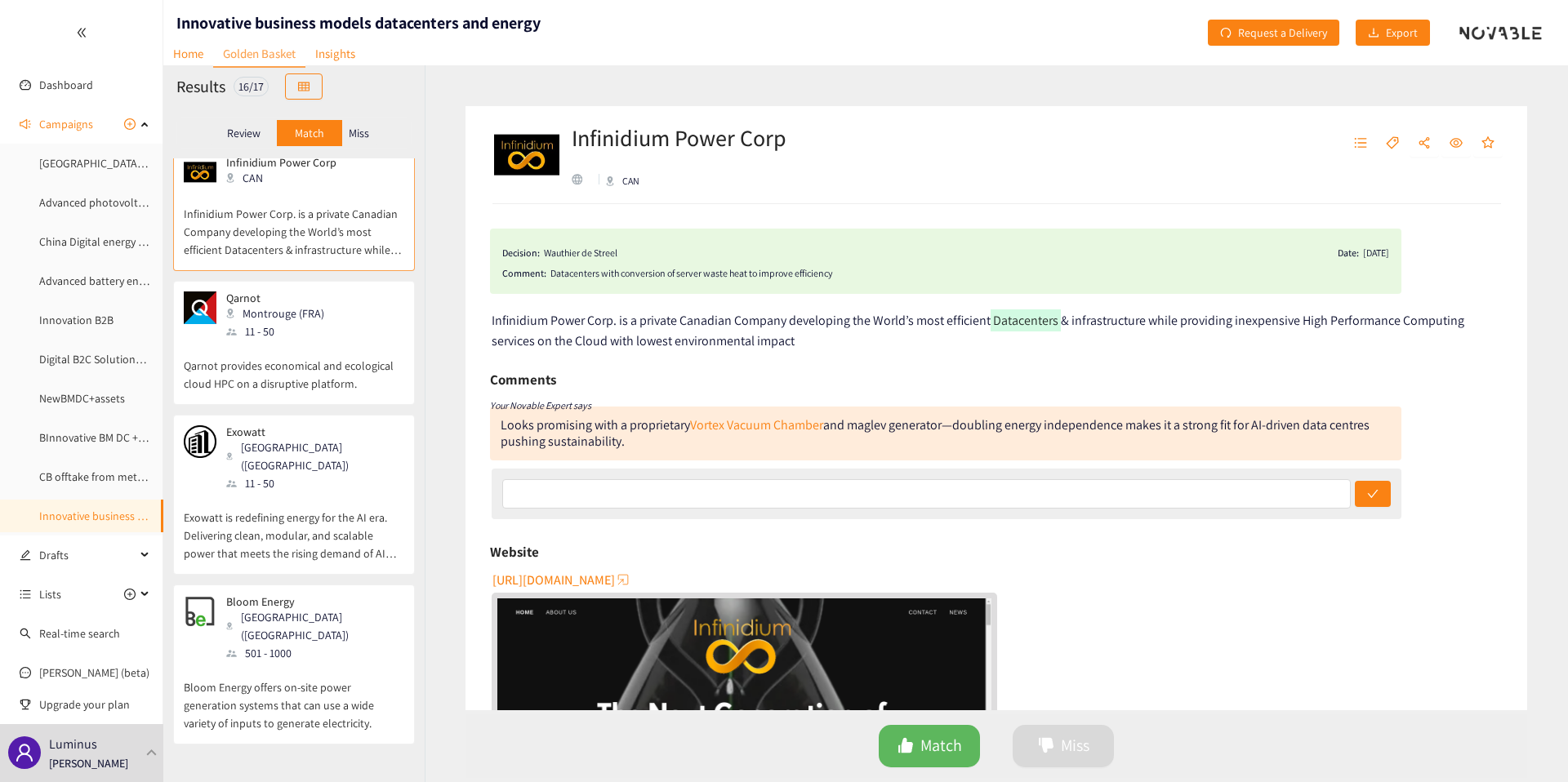
scroll to position [175, 0]
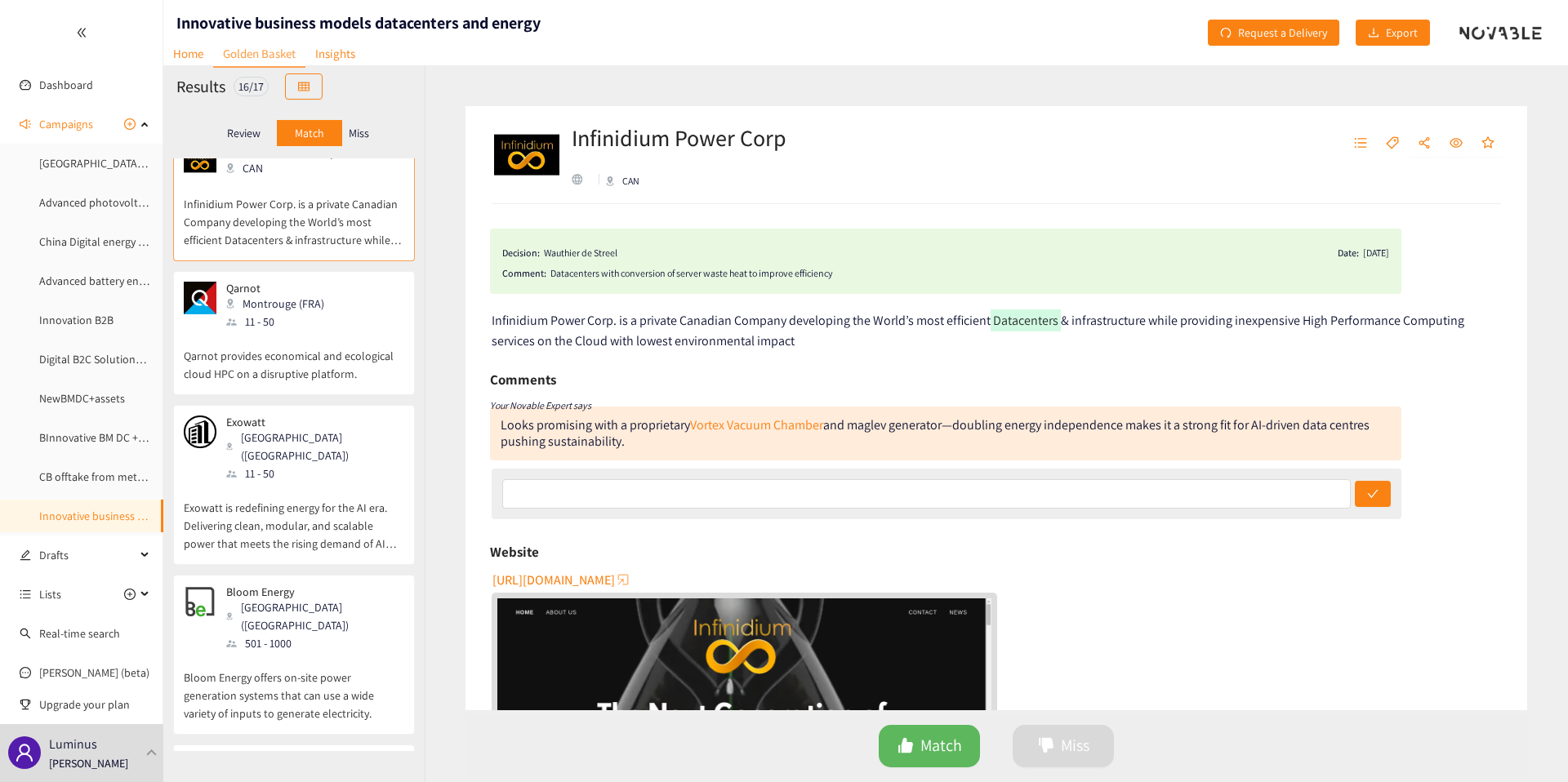
click at [278, 331] on p "Qarnot provides economical and ecological cloud HPC on a disruptive platform." at bounding box center [294, 357] width 220 height 52
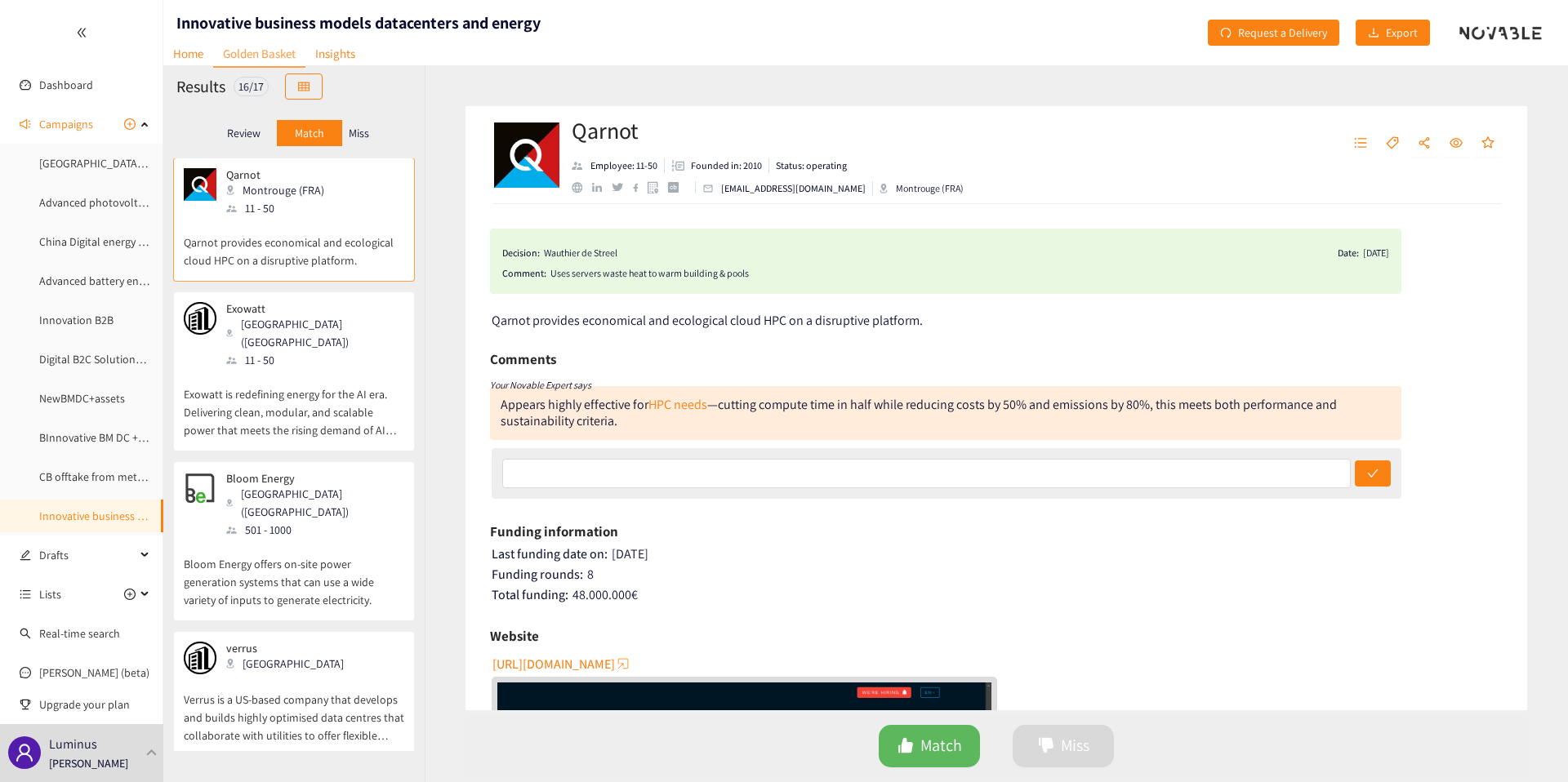
scroll to position [291, 0]
click at [278, 348] on div "11 - 50" at bounding box center [315, 357] width 177 height 18
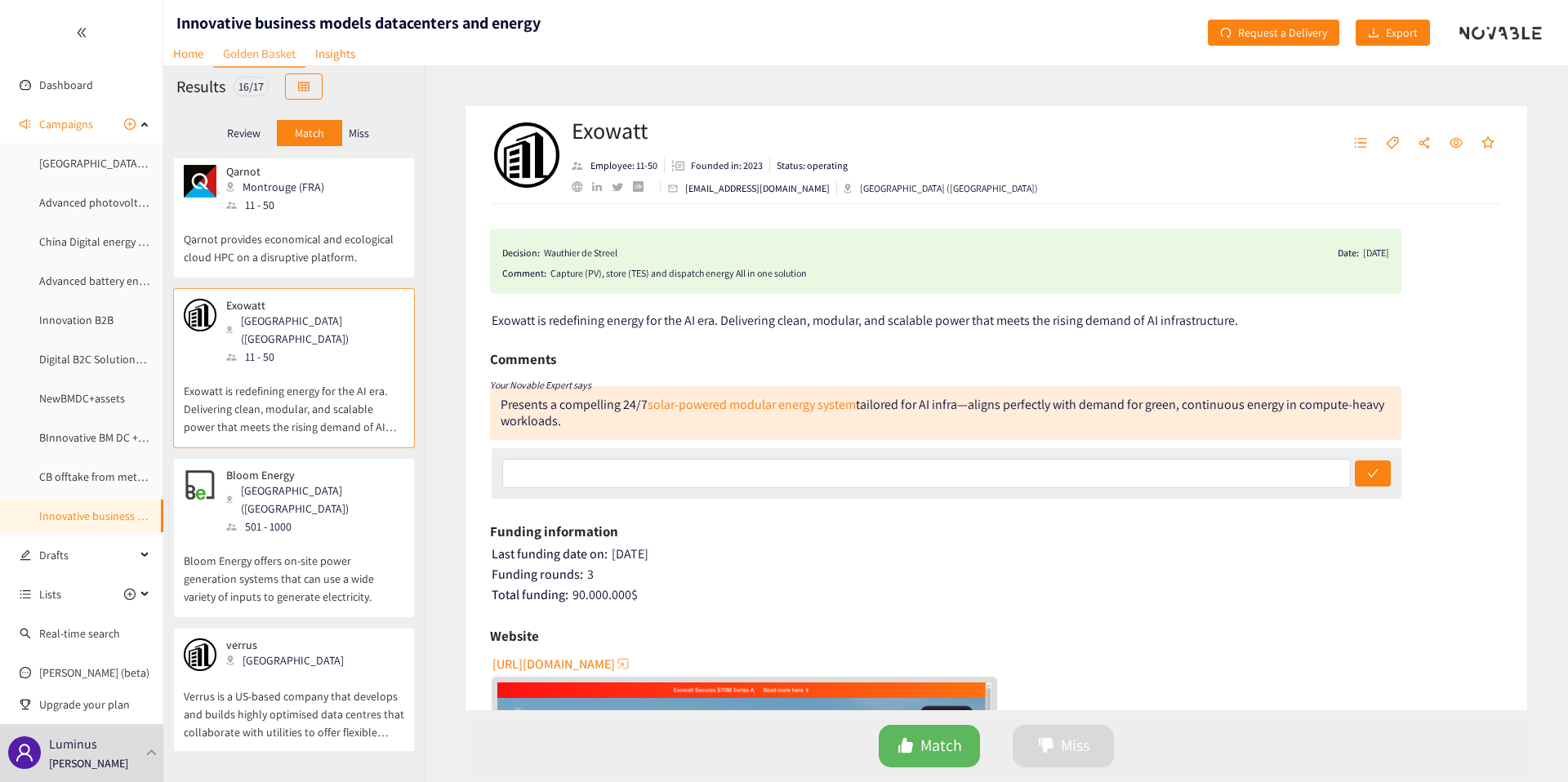
click at [352, 469] on div "Bloom Energy Sunnyvale (USA) 501 - 1000" at bounding box center [294, 502] width 220 height 67
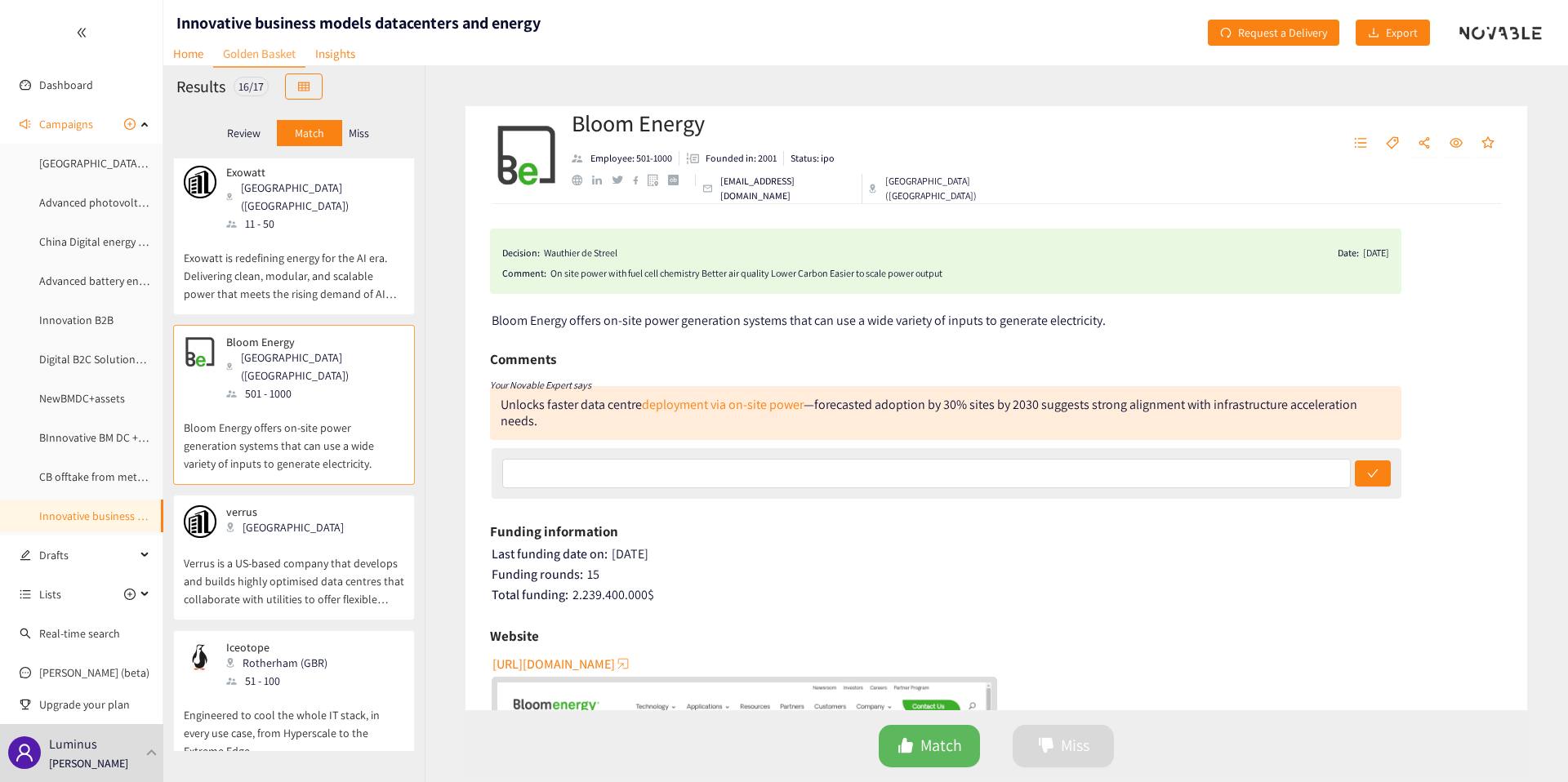
scroll to position [425, 0]
click at [352, 505] on div "verrus USA" at bounding box center [294, 521] width 220 height 33
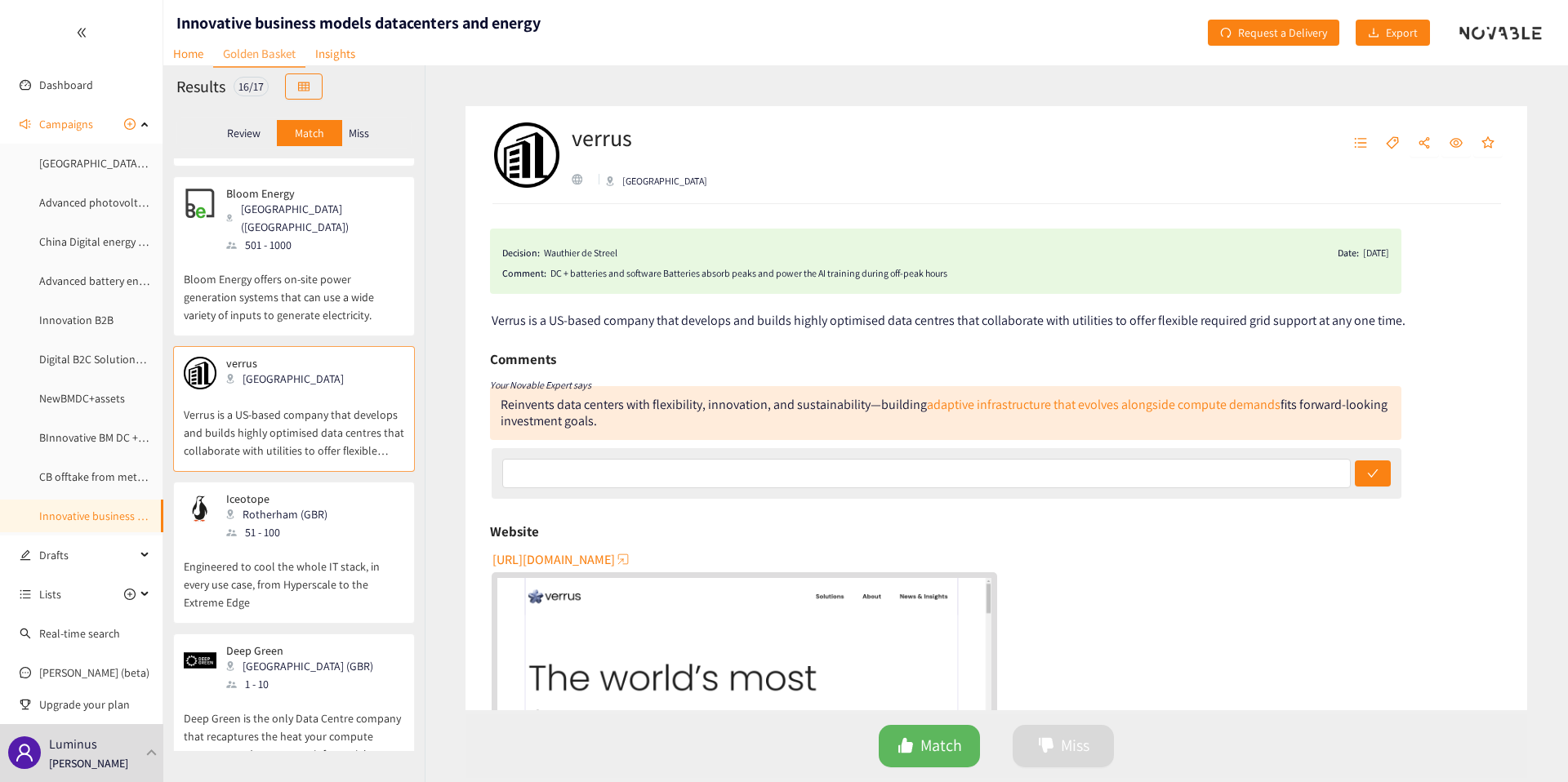
scroll to position [574, 0]
click at [336, 548] on p "Engineered to cool the whole IT stack, in every use case, from Hyperscale to th…" at bounding box center [294, 576] width 220 height 70
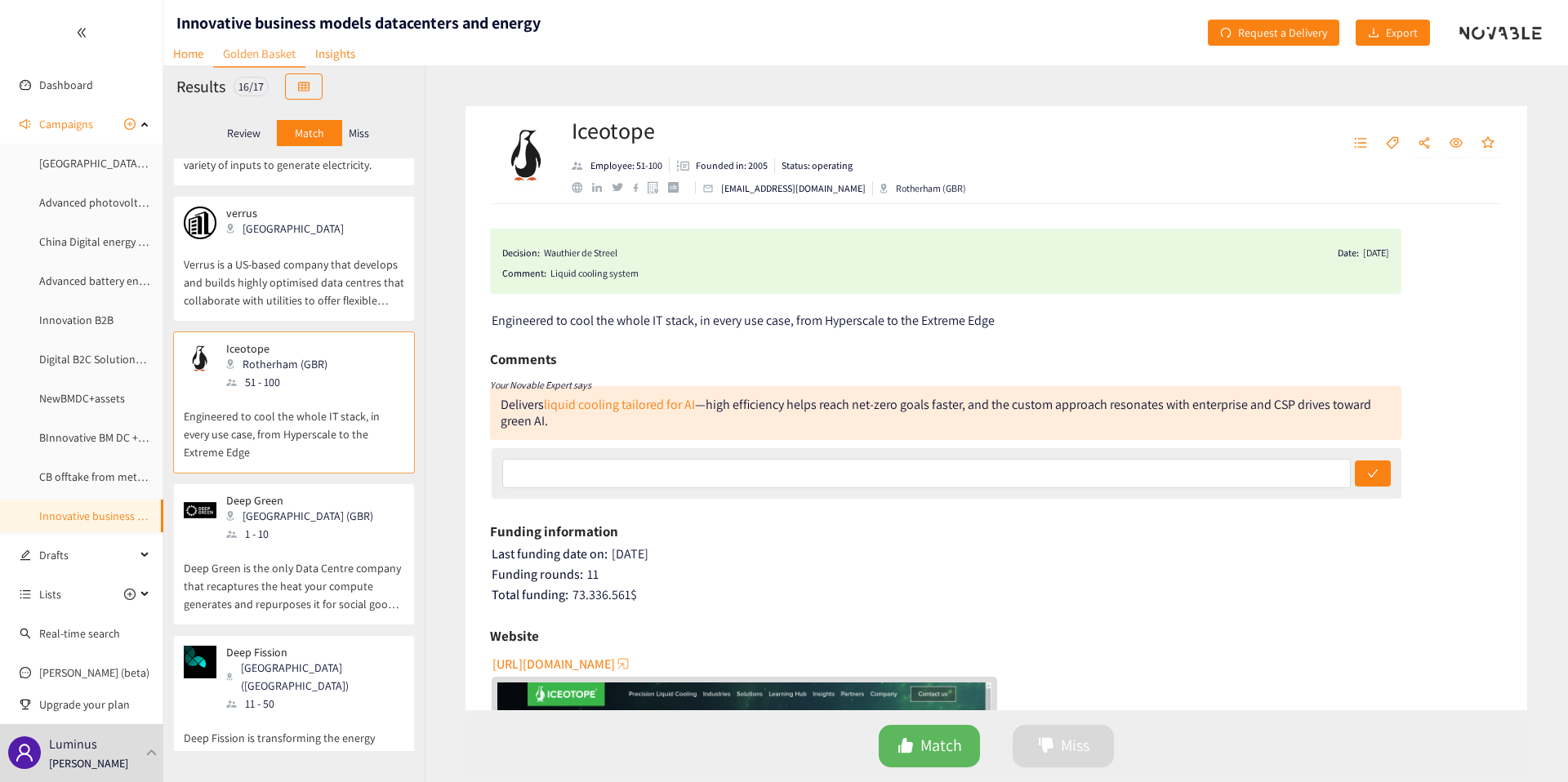
click at [336, 547] on p "Deep Green is the only Data Centre company that recaptures the heat your comput…" at bounding box center [294, 578] width 220 height 70
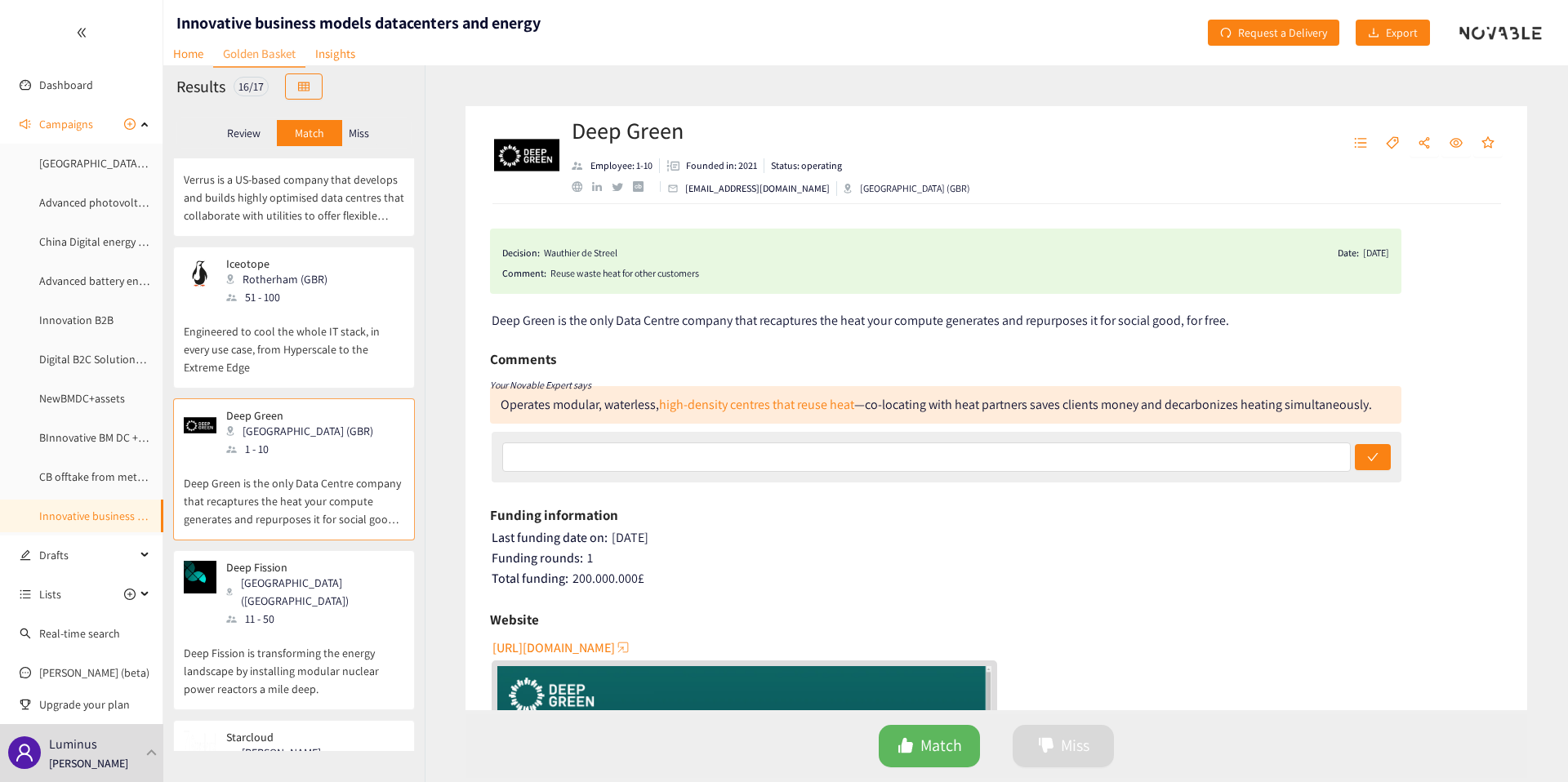
scroll to position [812, 0]
click at [336, 557] on div "Deep Fission Berkeley (USA) 11 - 50" at bounding box center [294, 590] width 220 height 67
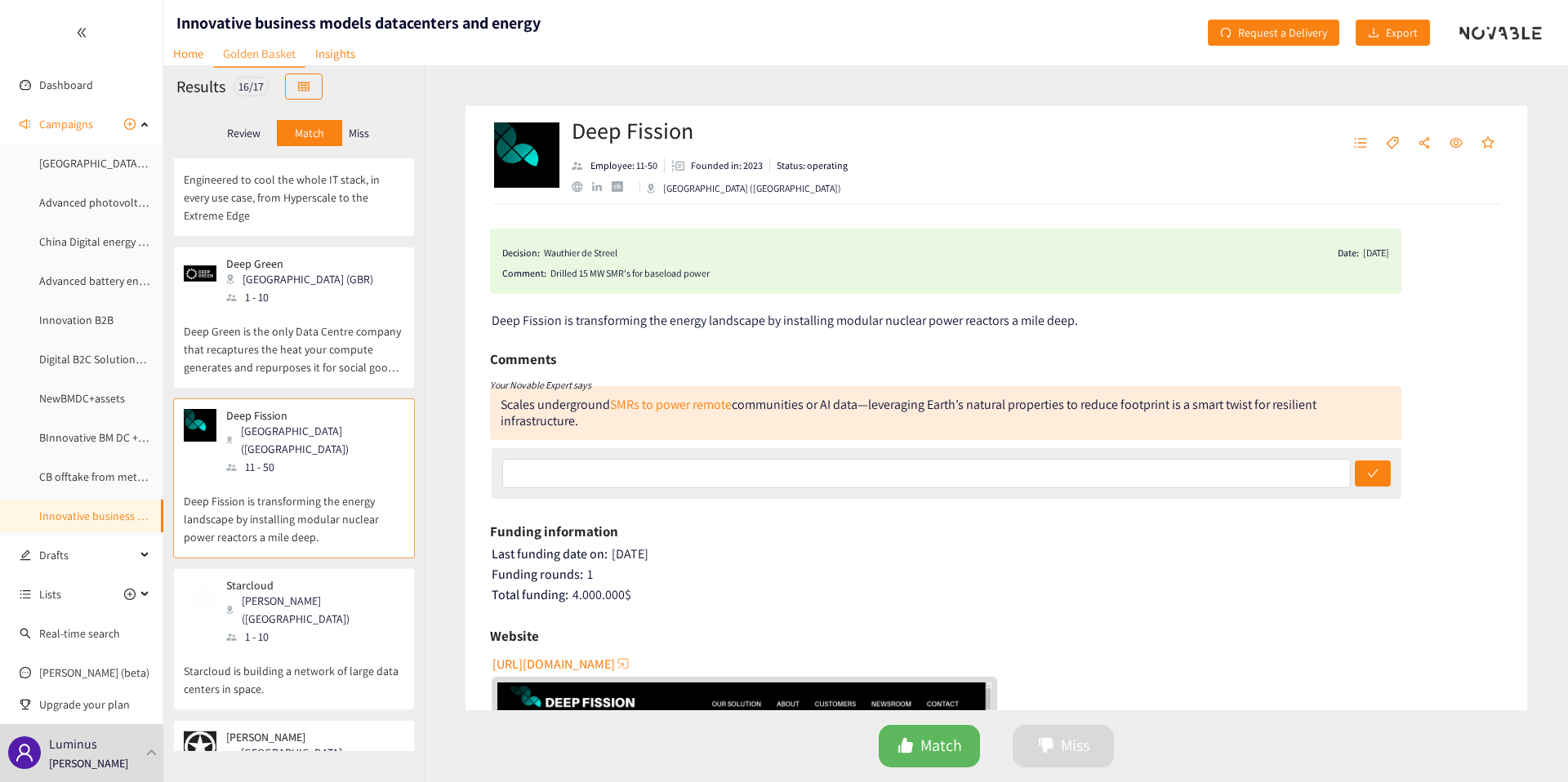
scroll to position [964, 0]
click at [323, 575] on div "Starcloud Redmond (USA) 1 - 10" at bounding box center [294, 608] width 220 height 67
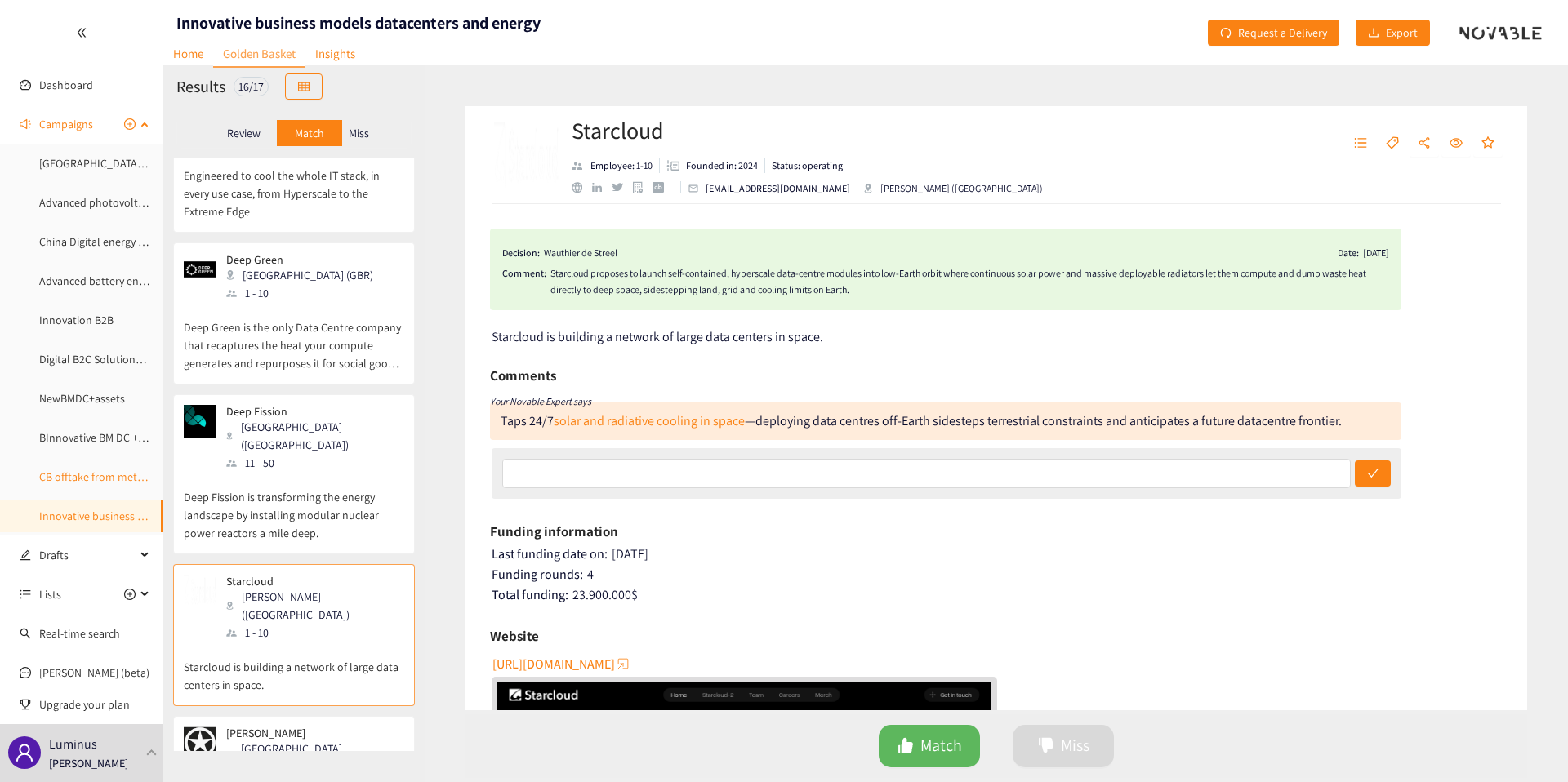
click at [88, 476] on link "CB offtake from methane pyrolysis" at bounding box center [122, 477] width 168 height 15
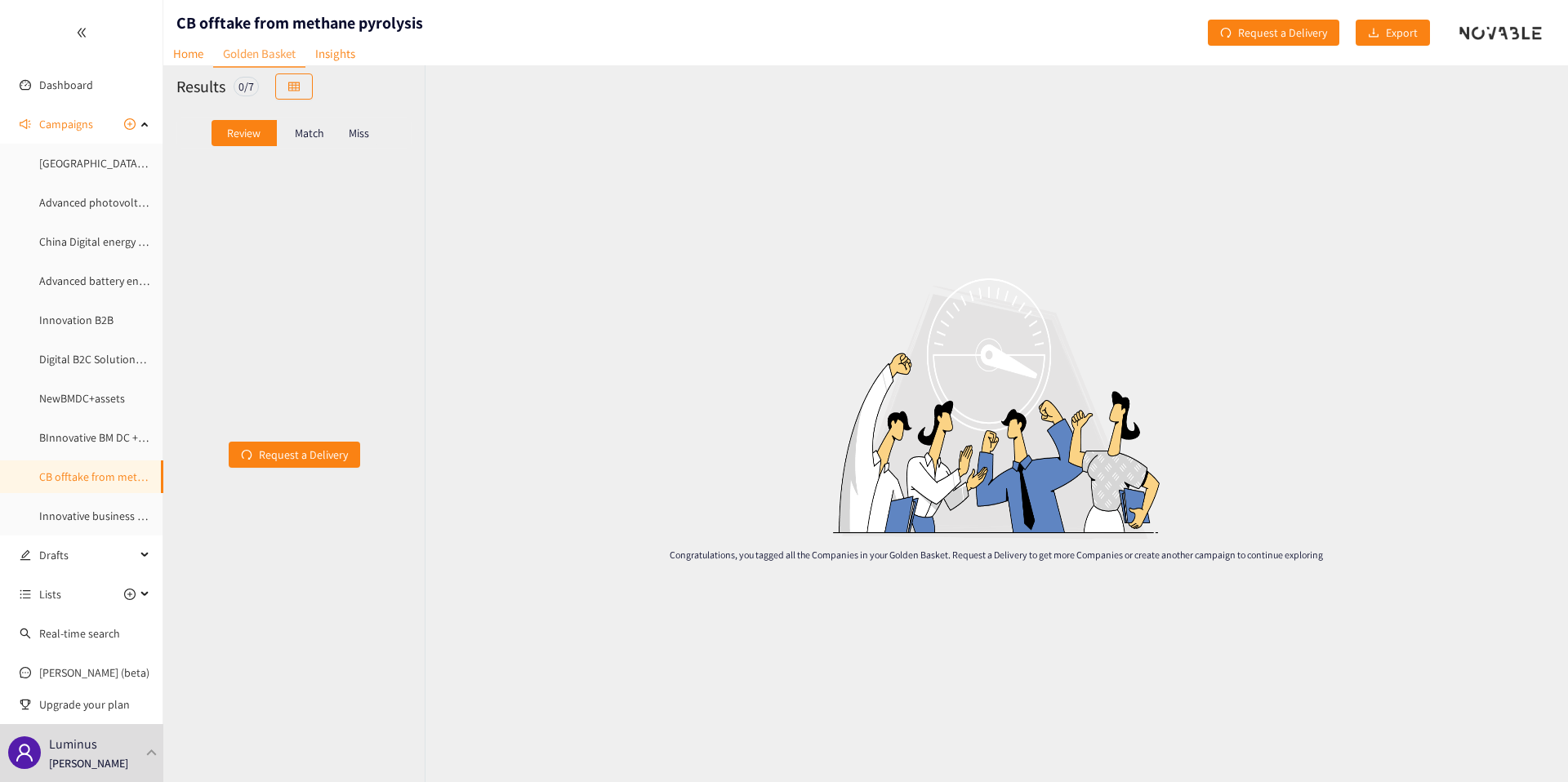
drag, startPoint x: 272, startPoint y: 136, endPoint x: 282, endPoint y: 136, distance: 10.0
click at [272, 136] on div "Review" at bounding box center [244, 133] width 65 height 26
click at [295, 135] on p "Match" at bounding box center [310, 133] width 30 height 13
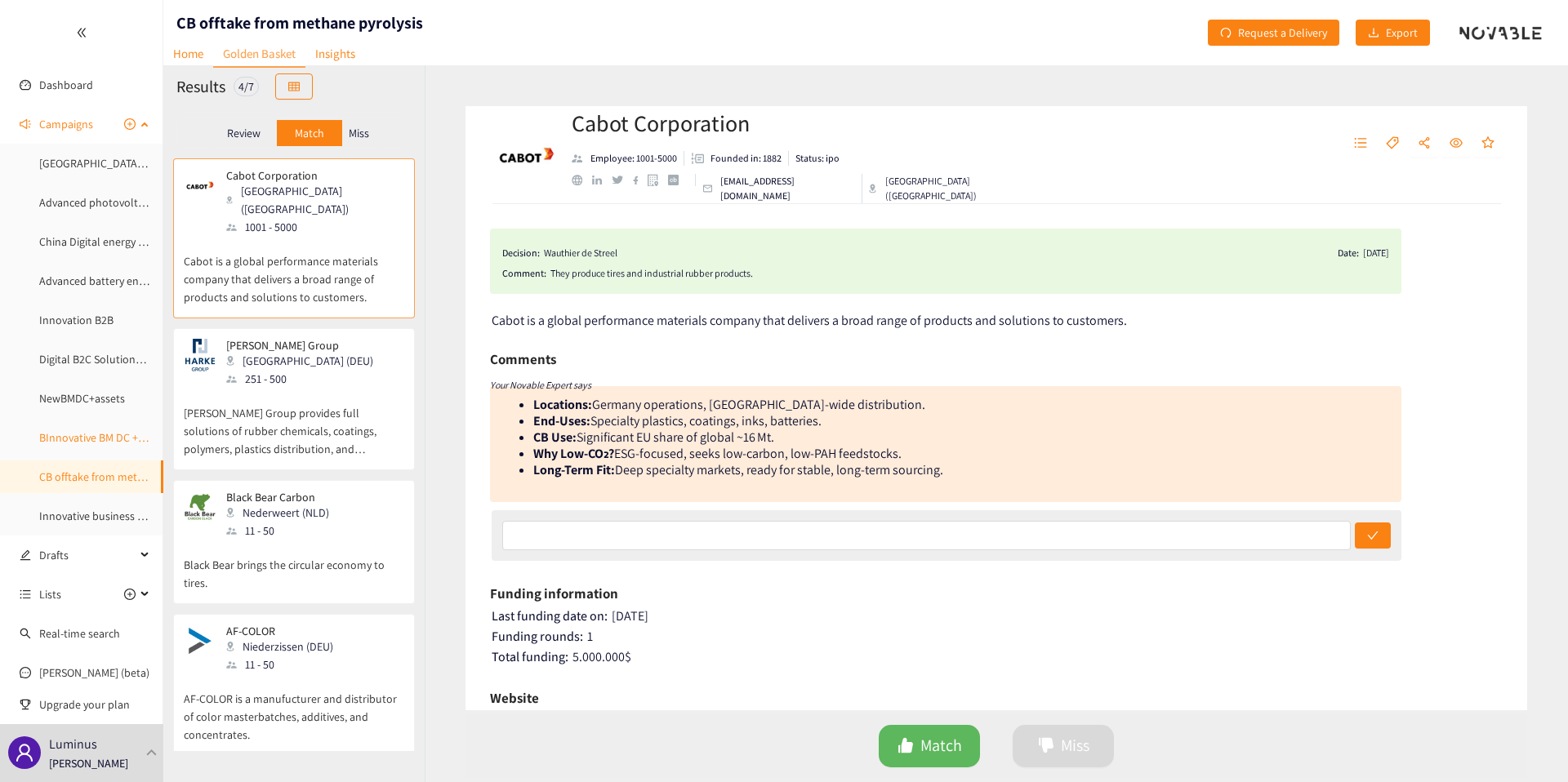
click at [101, 434] on link "BInnovative BM DC + extra service" at bounding box center [119, 438] width 161 height 15
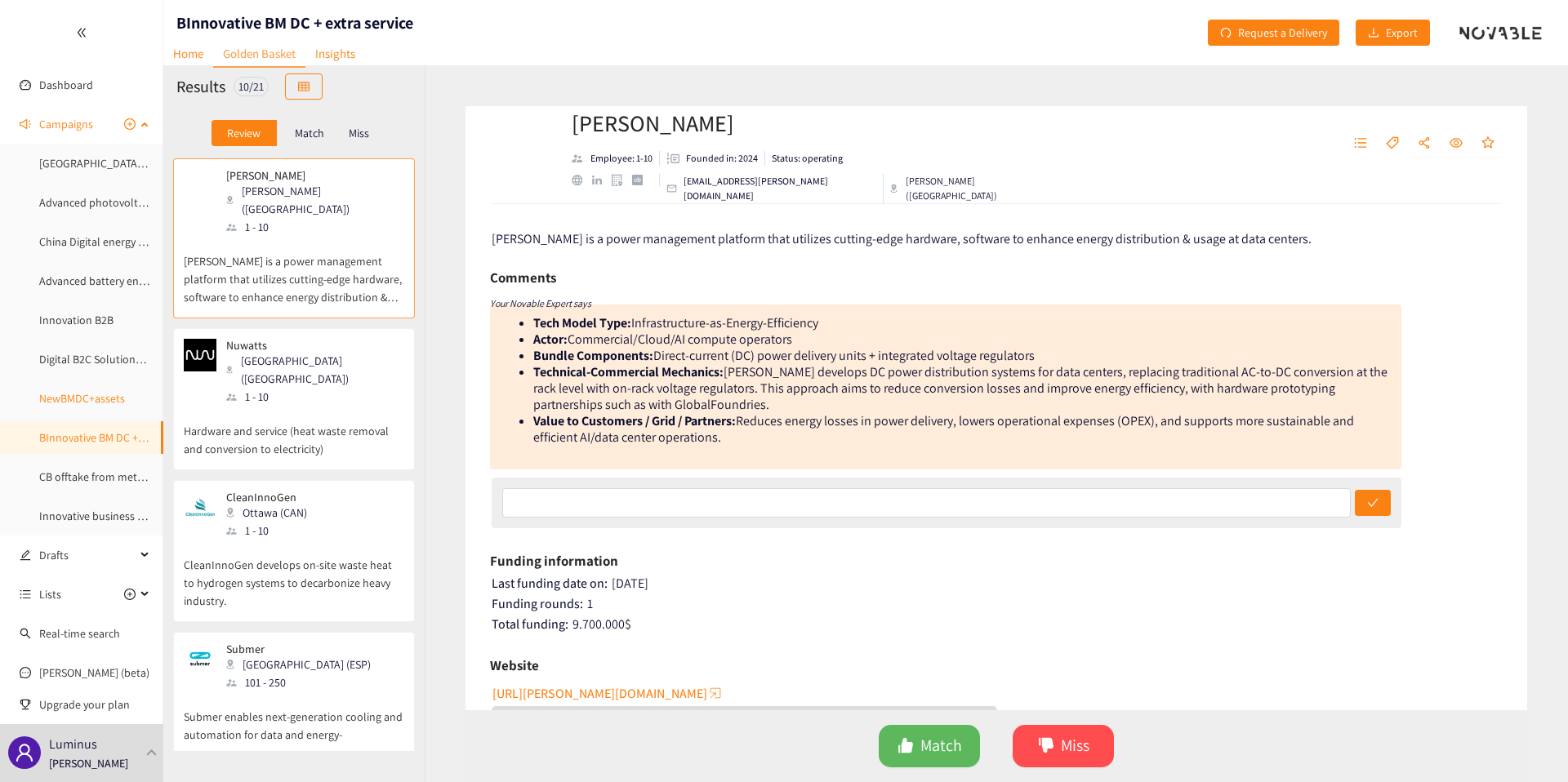
click at [99, 391] on link "NewBMDC+assets" at bounding box center [82, 399] width 86 height 15
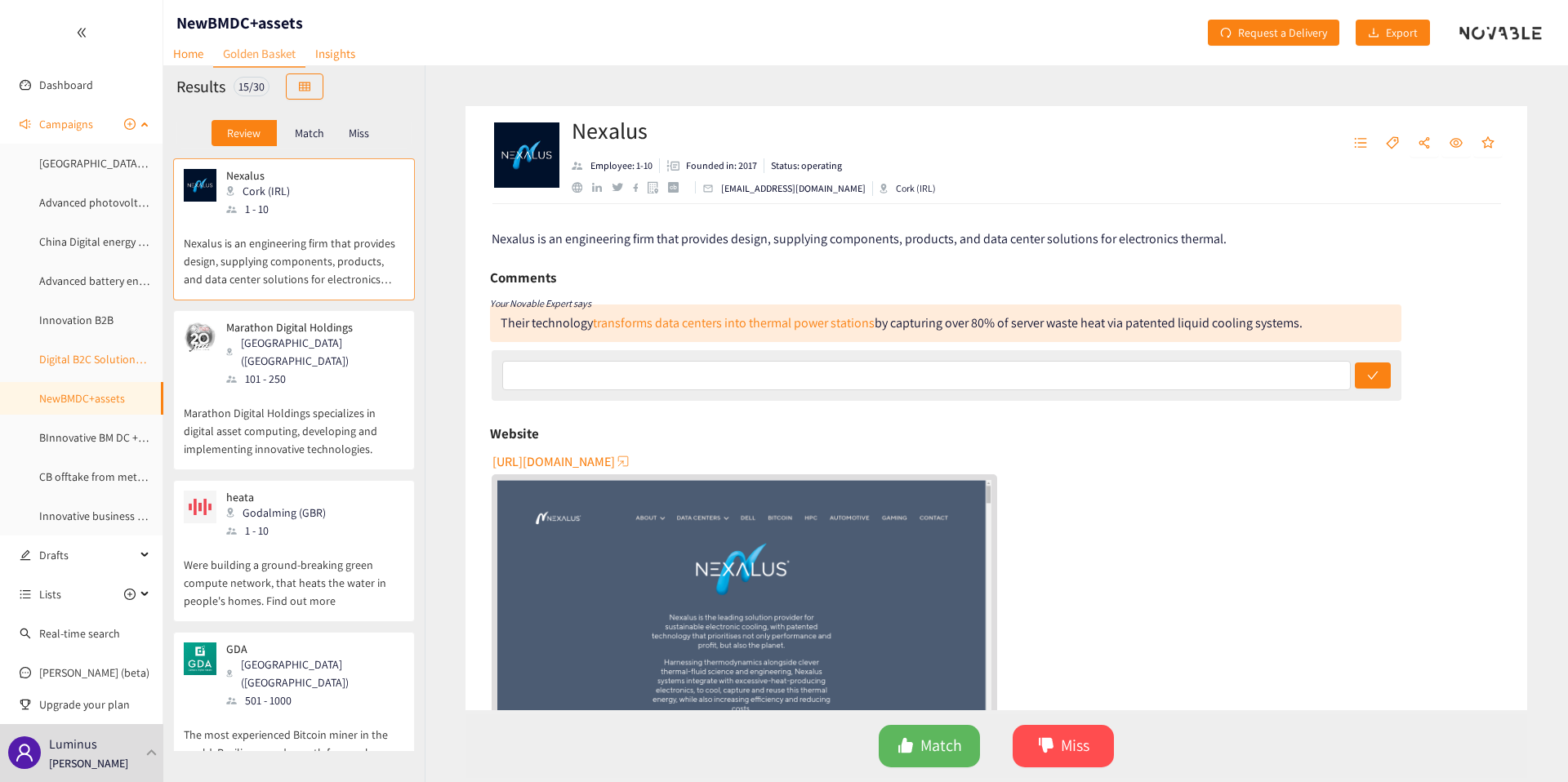
click at [83, 352] on link "Digital B2C Solutions Energy Utilities" at bounding box center [126, 359] width 176 height 15
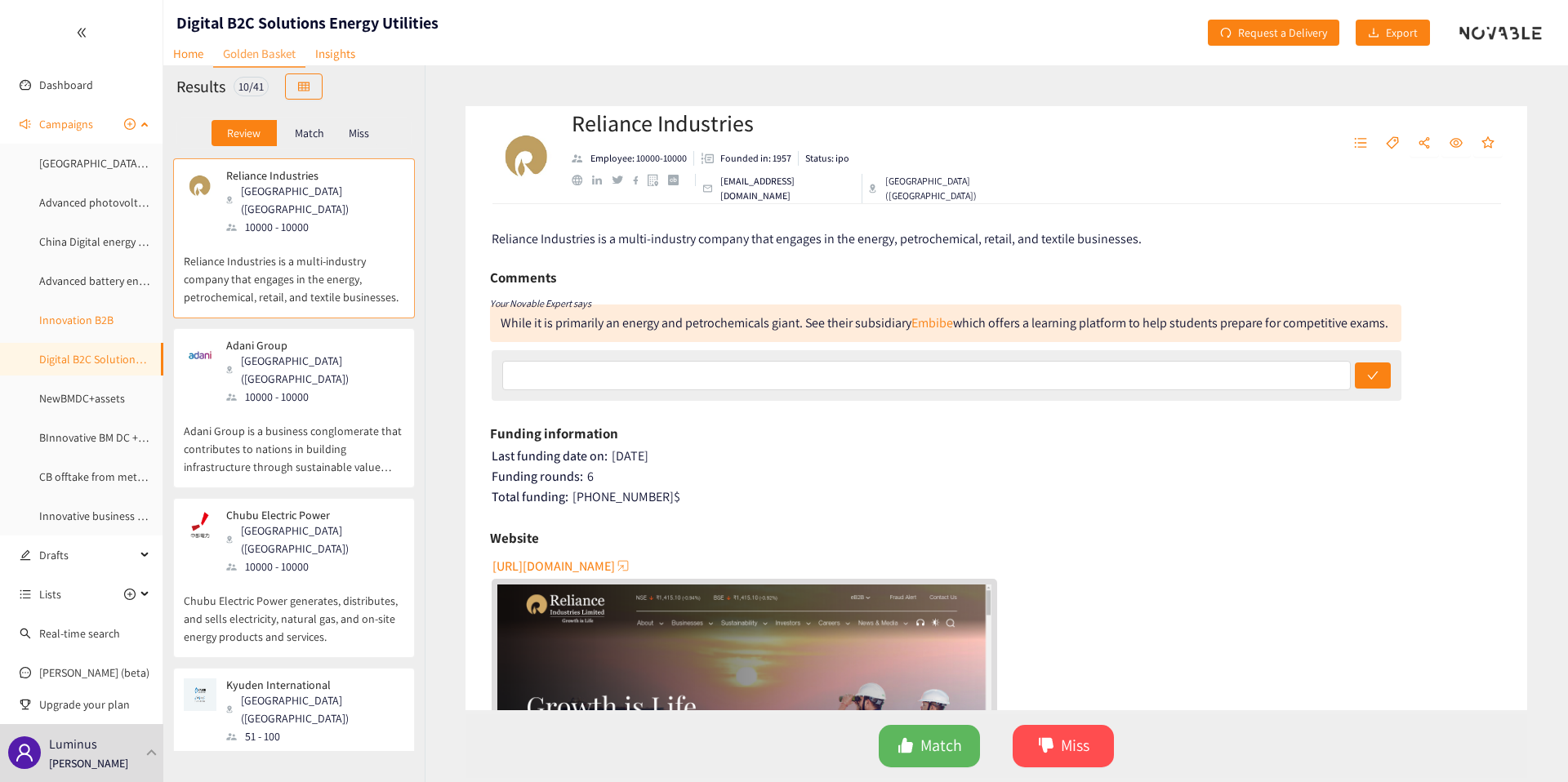
click at [82, 313] on link "Innovation B2B" at bounding box center [76, 320] width 74 height 15
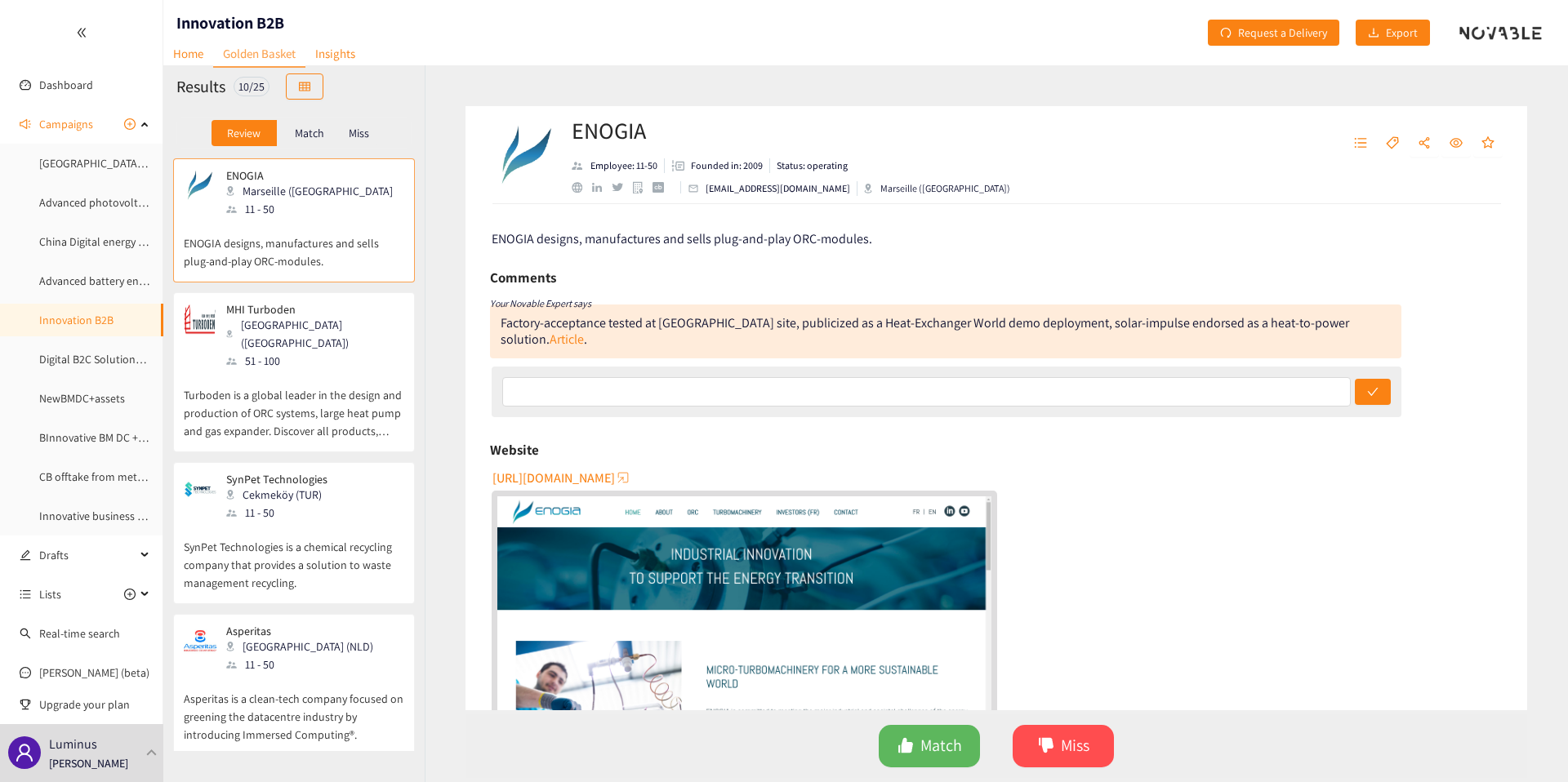
click at [326, 146] on div "Review Match Miss" at bounding box center [294, 133] width 235 height 31
click at [263, 352] on div "51 - 100" at bounding box center [315, 361] width 177 height 18
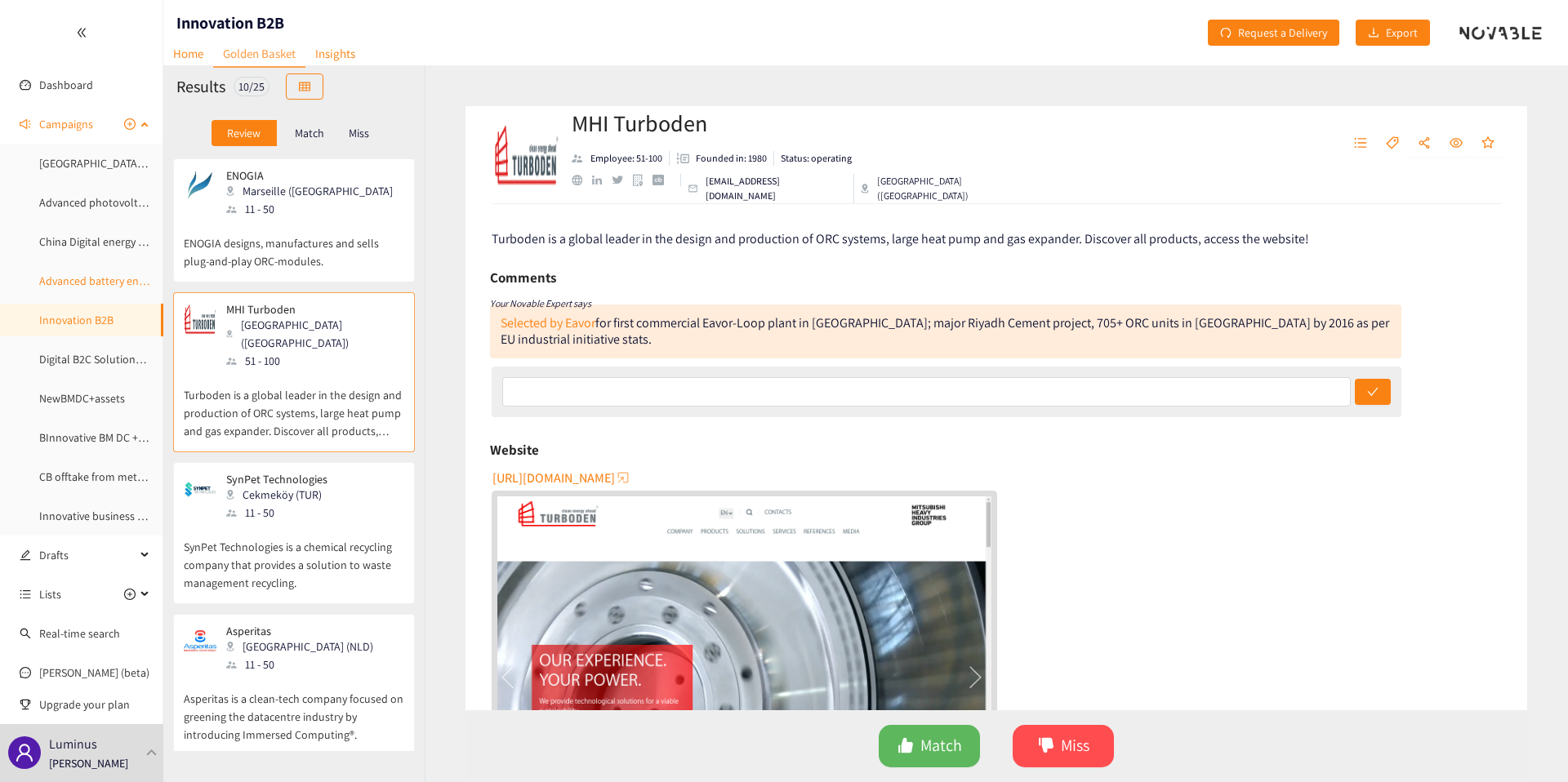
click at [93, 276] on link "Advanced battery energy storage" at bounding box center [118, 281] width 159 height 15
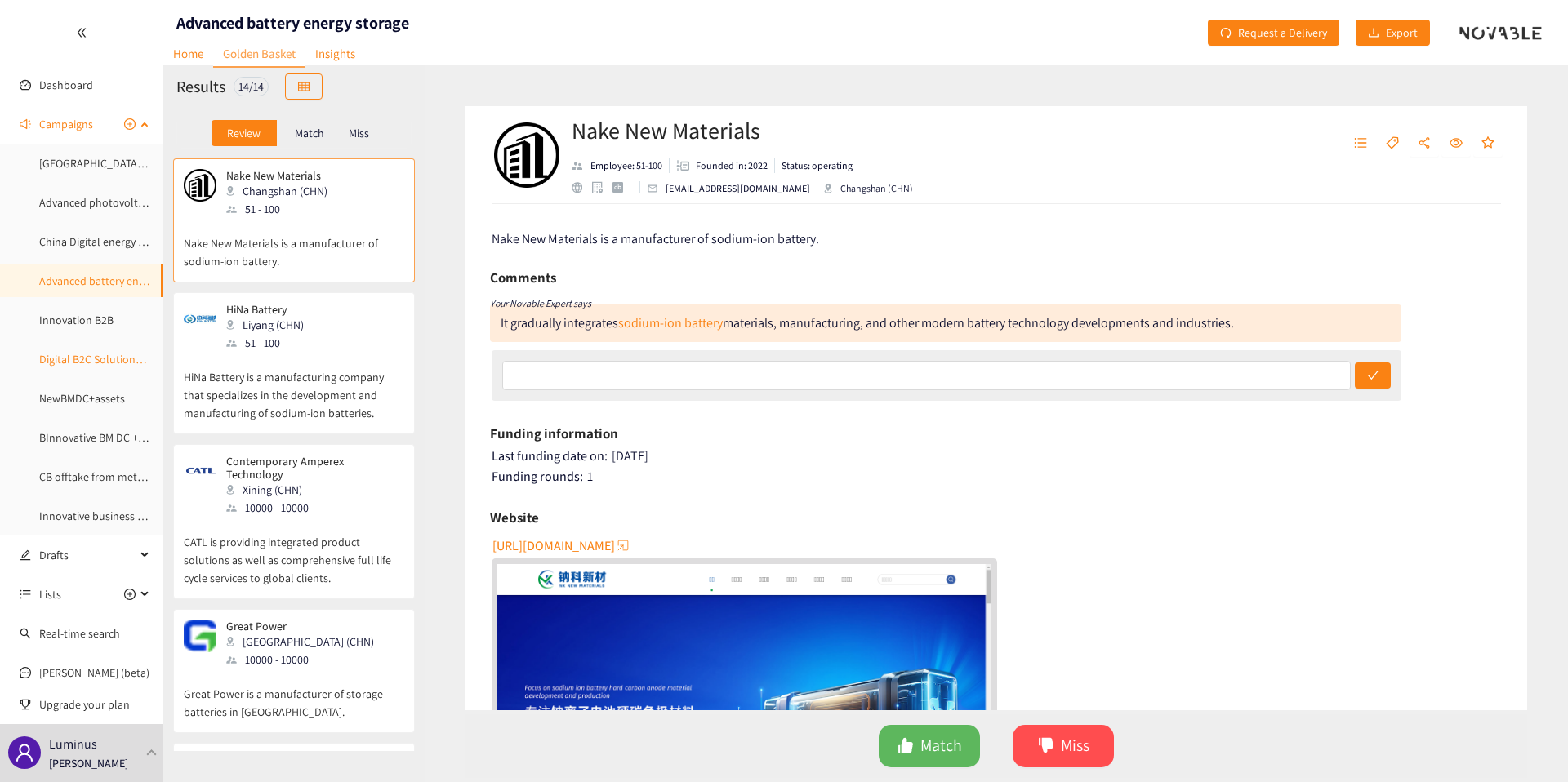
click at [94, 365] on link "Digital B2C Solutions Energy Utilities" at bounding box center [126, 359] width 176 height 15
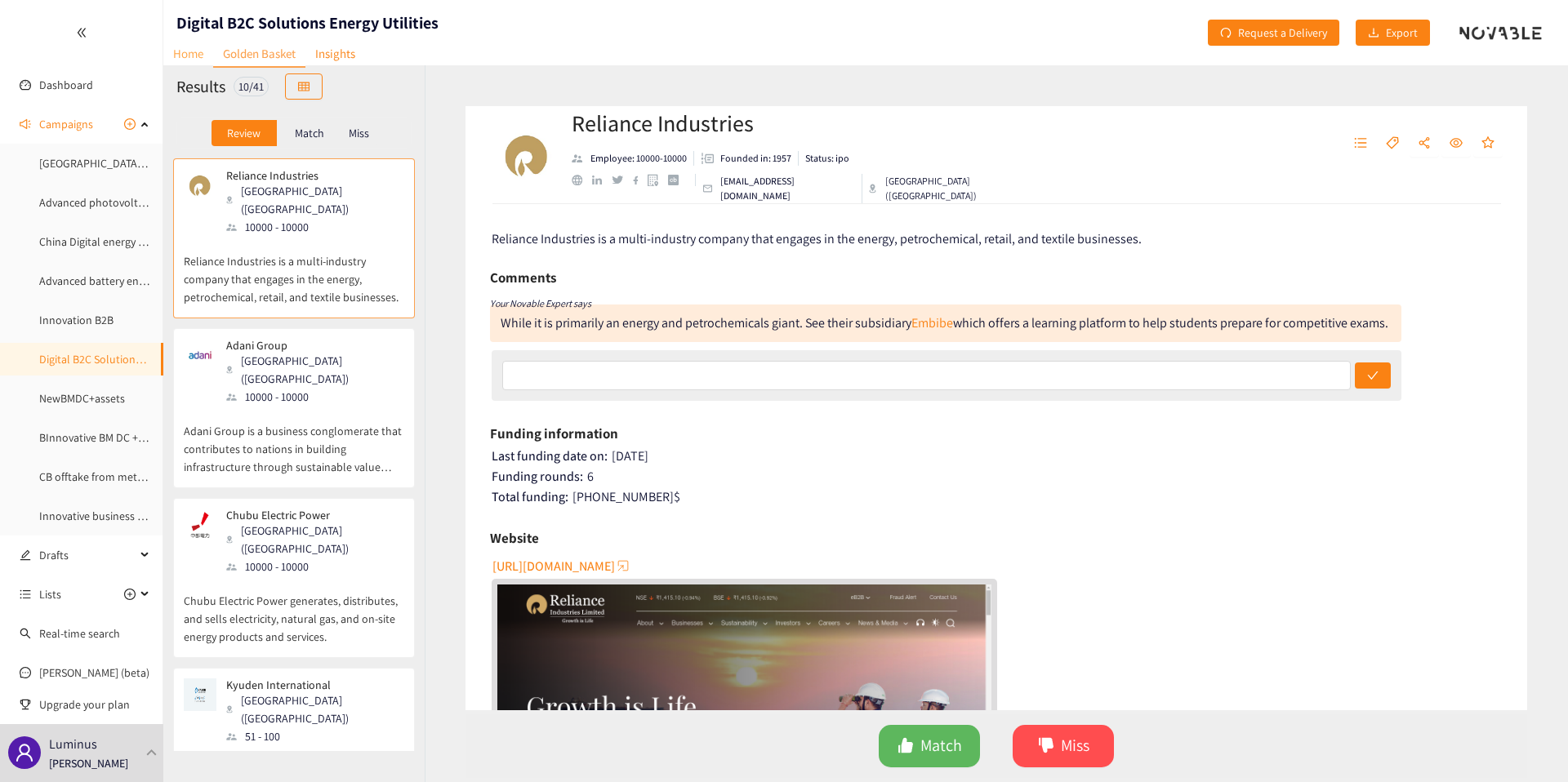
click at [184, 64] on link "Home" at bounding box center [188, 53] width 50 height 26
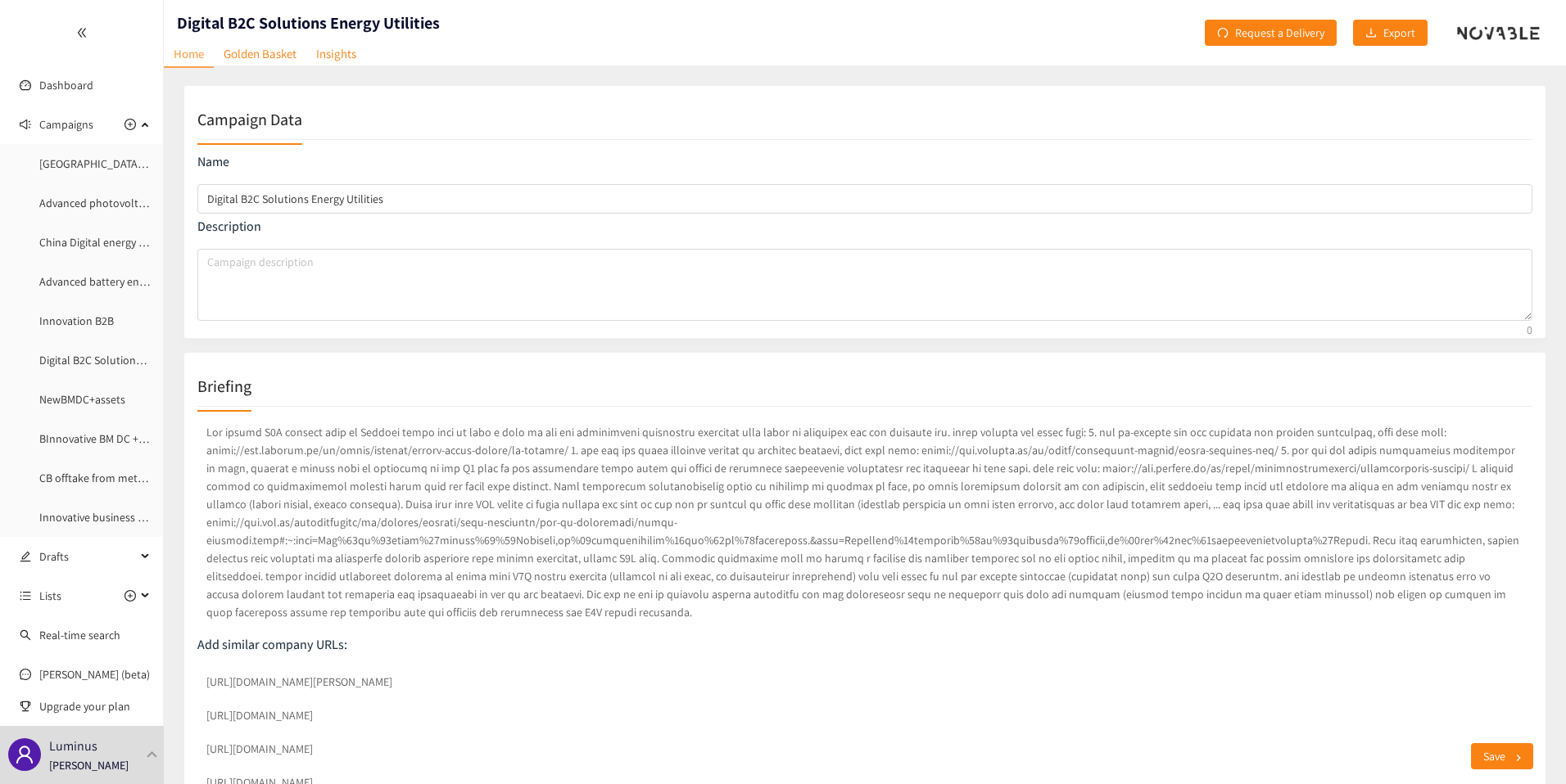
click at [417, 469] on p at bounding box center [865, 522] width 1335 height 204
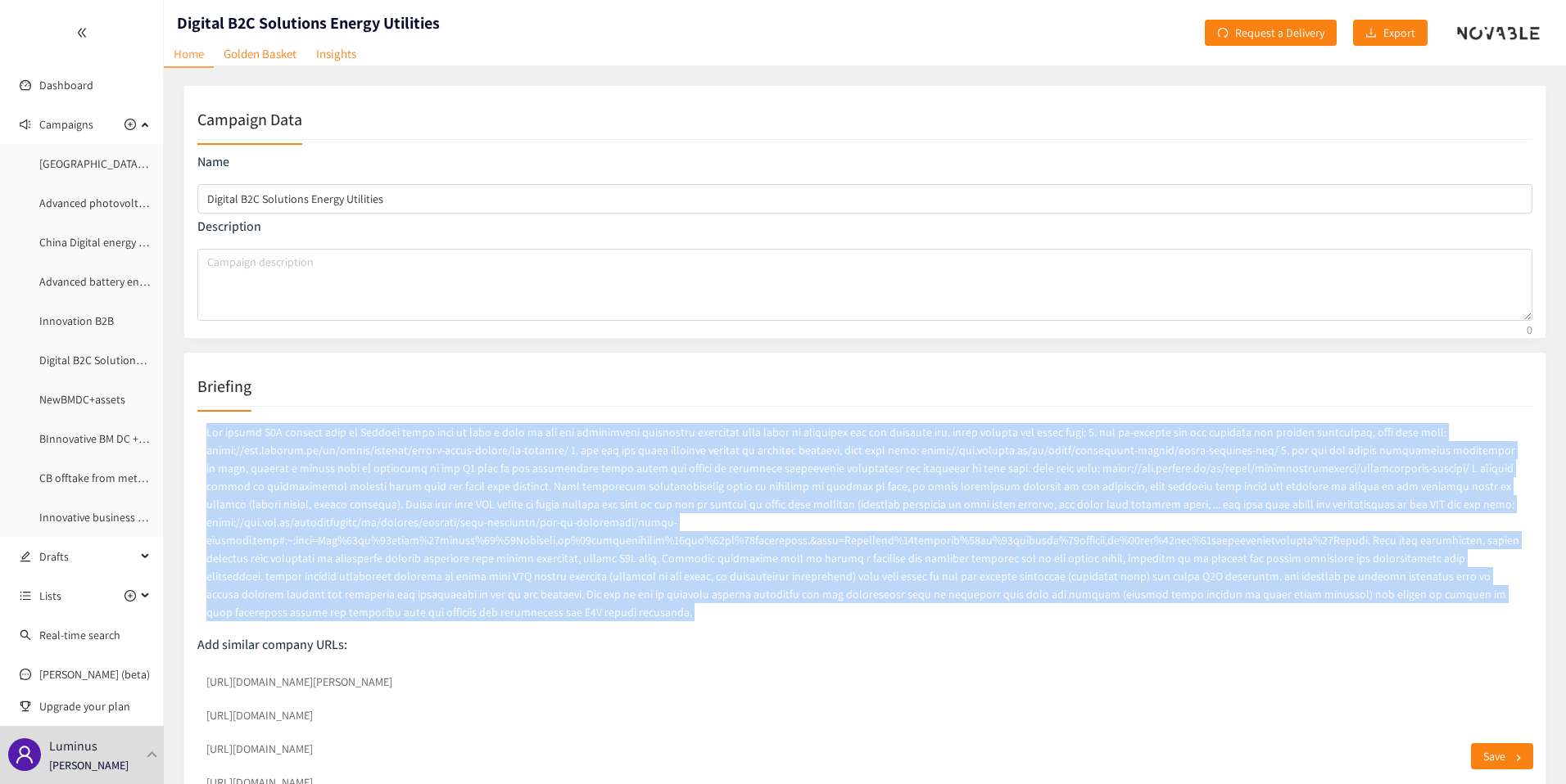
click at [417, 469] on p at bounding box center [865, 522] width 1335 height 204
copy p "The retail B2C digital team of Luminus would like to have a view on new and pot…"
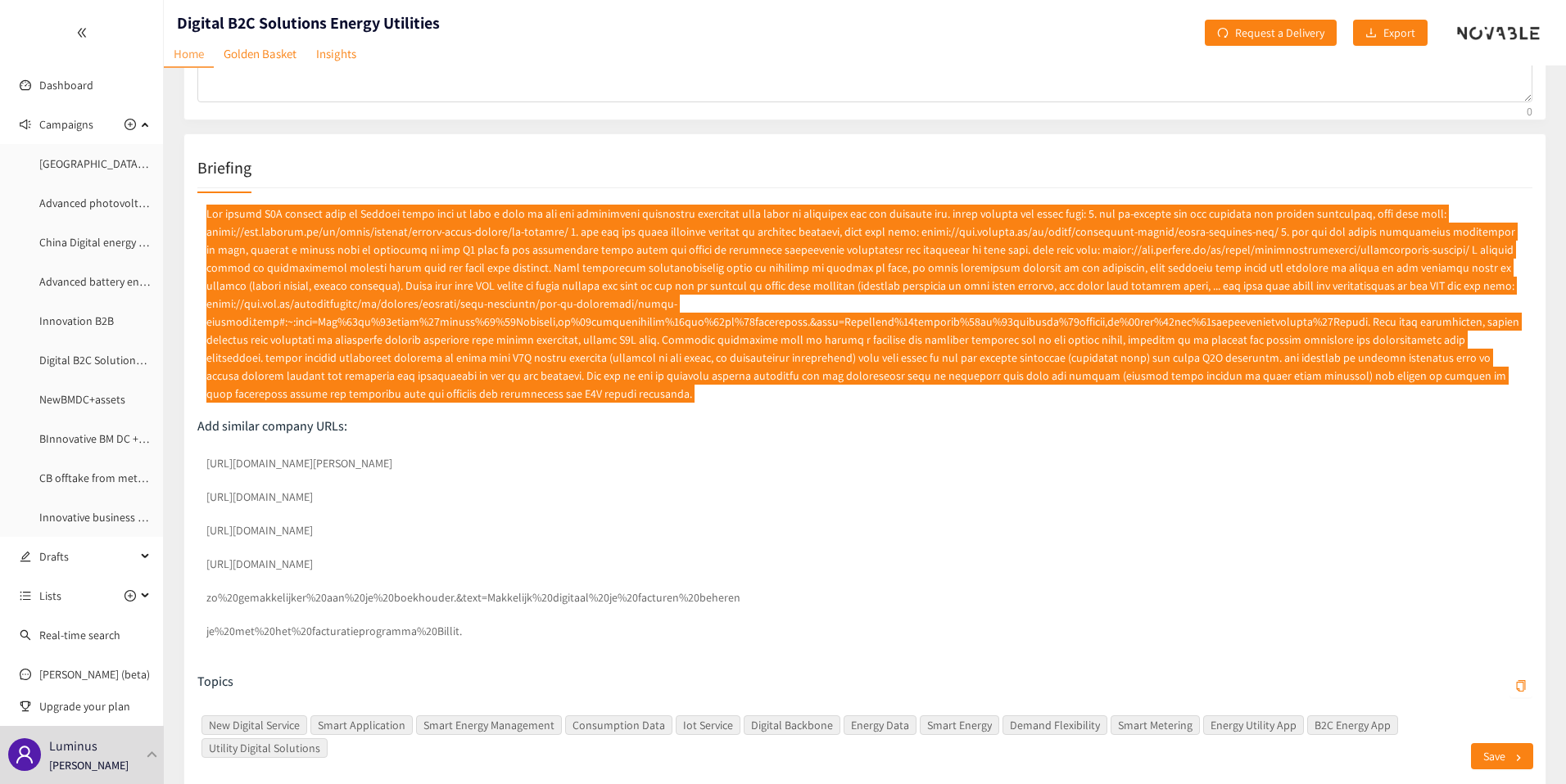
scroll to position [321, 0]
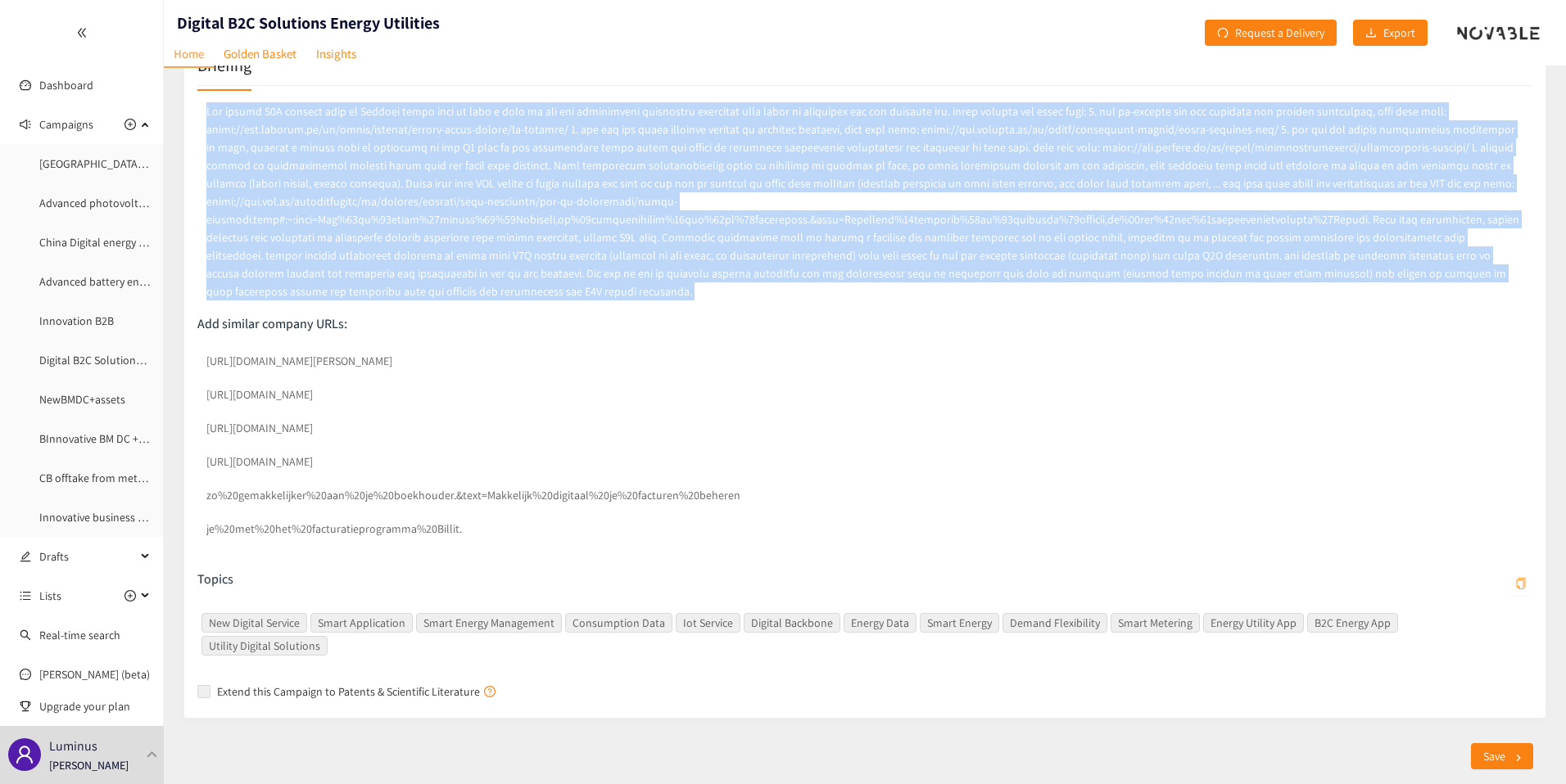
click at [1518, 584] on icon "copy" at bounding box center [1521, 584] width 12 height 12
click at [265, 9] on div "Digital B2C Solutions Energy Utilities" at bounding box center [301, 32] width 276 height 65
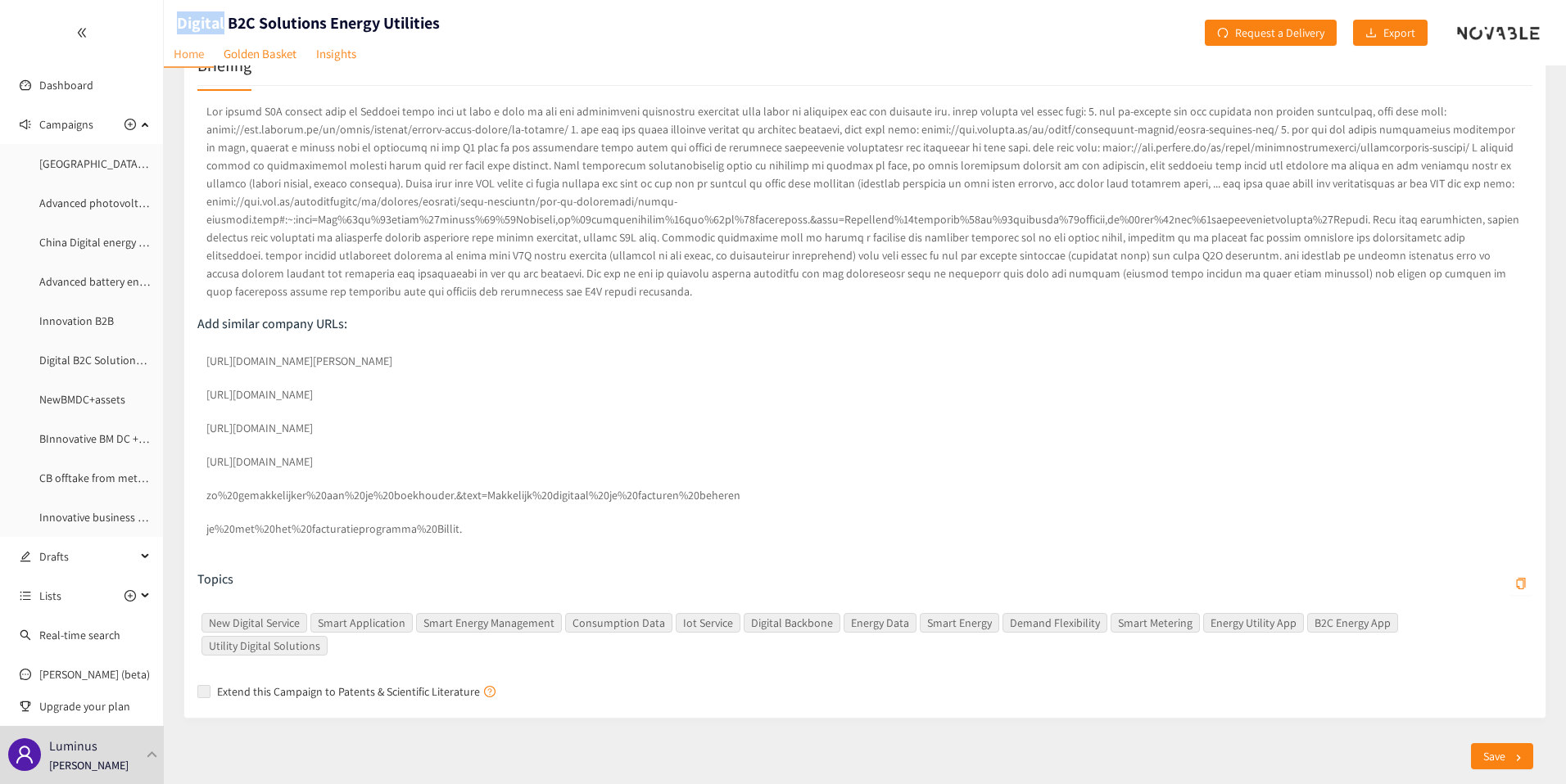
click at [265, 9] on div "Digital B2C Solutions Energy Utilities" at bounding box center [301, 32] width 276 height 65
copy h1 "Digital B2C Solutions Energy Utilities"
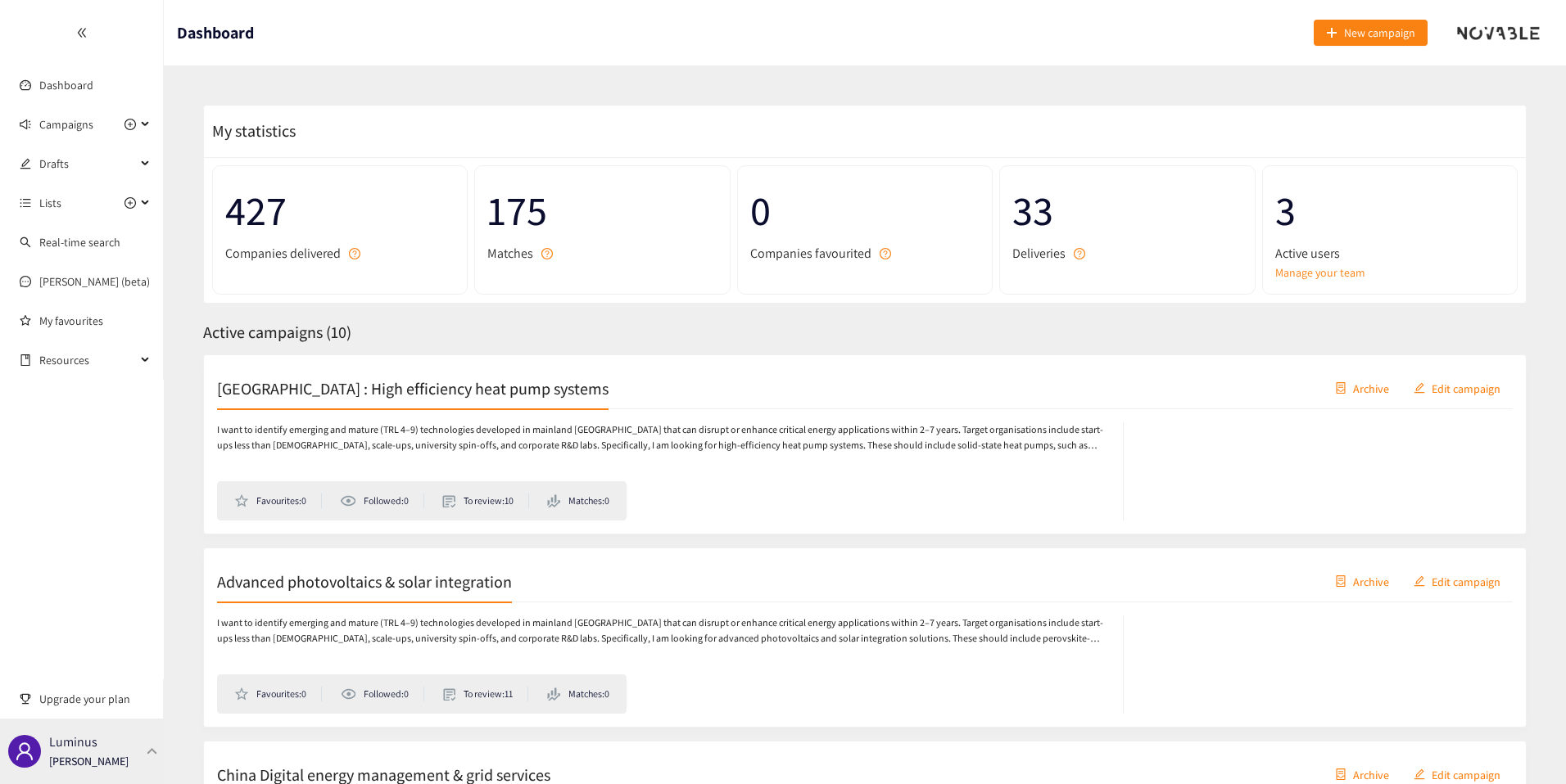
click at [109, 756] on p "[PERSON_NAME]" at bounding box center [89, 762] width 80 height 18
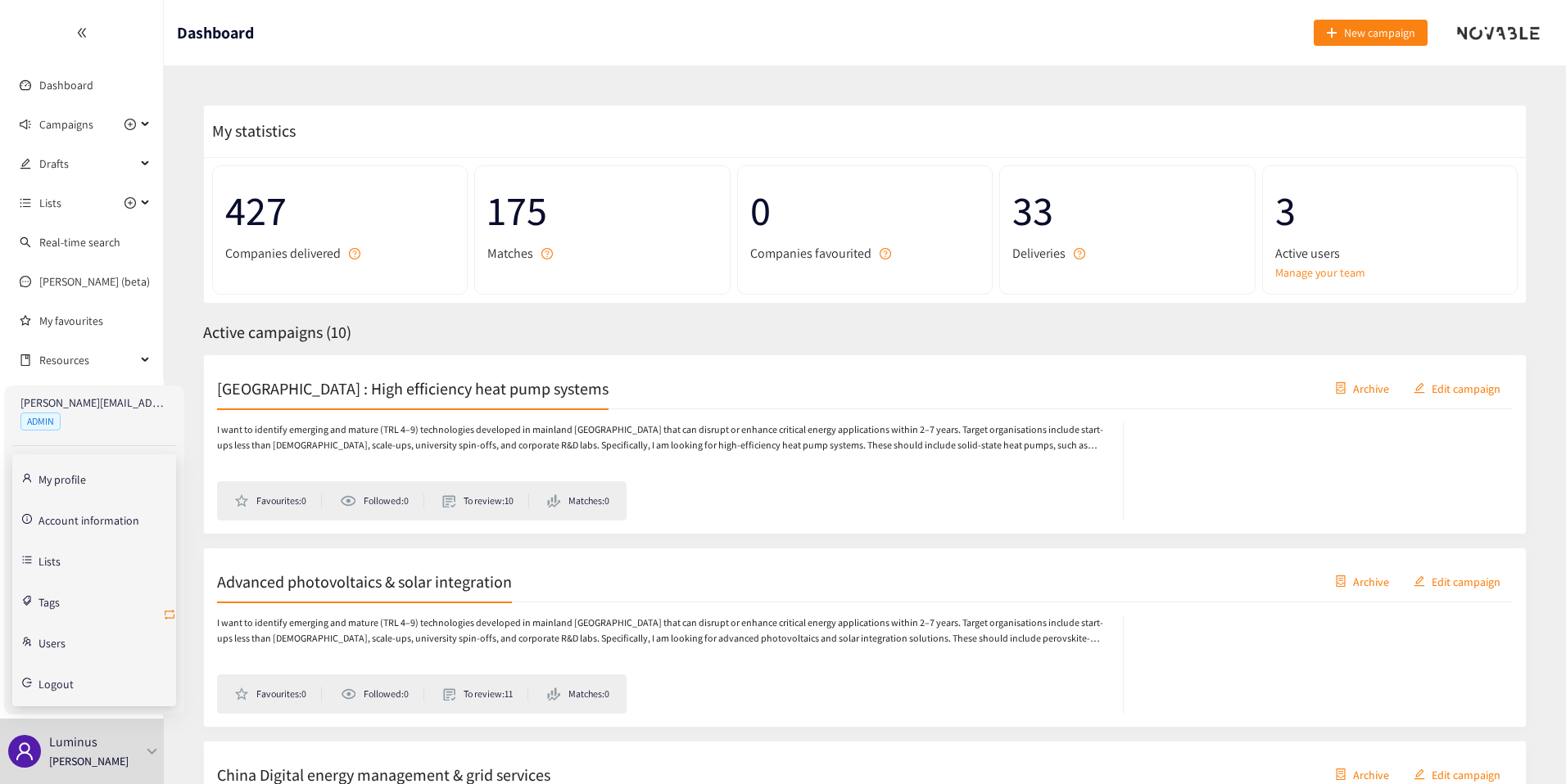
click at [173, 613] on icon "retweet" at bounding box center [170, 615] width 13 height 13
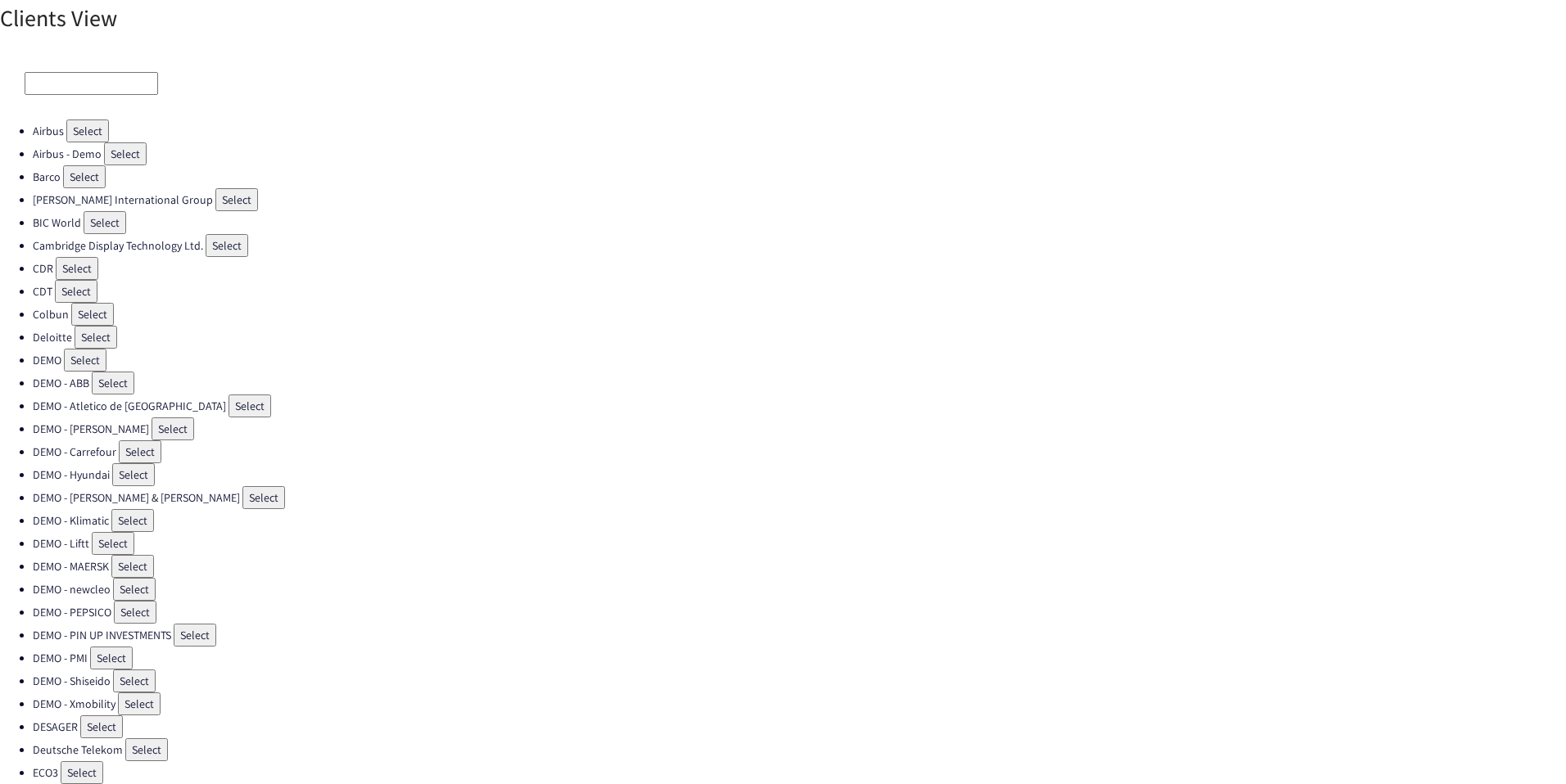
click at [87, 82] on input at bounding box center [91, 84] width 133 height 23
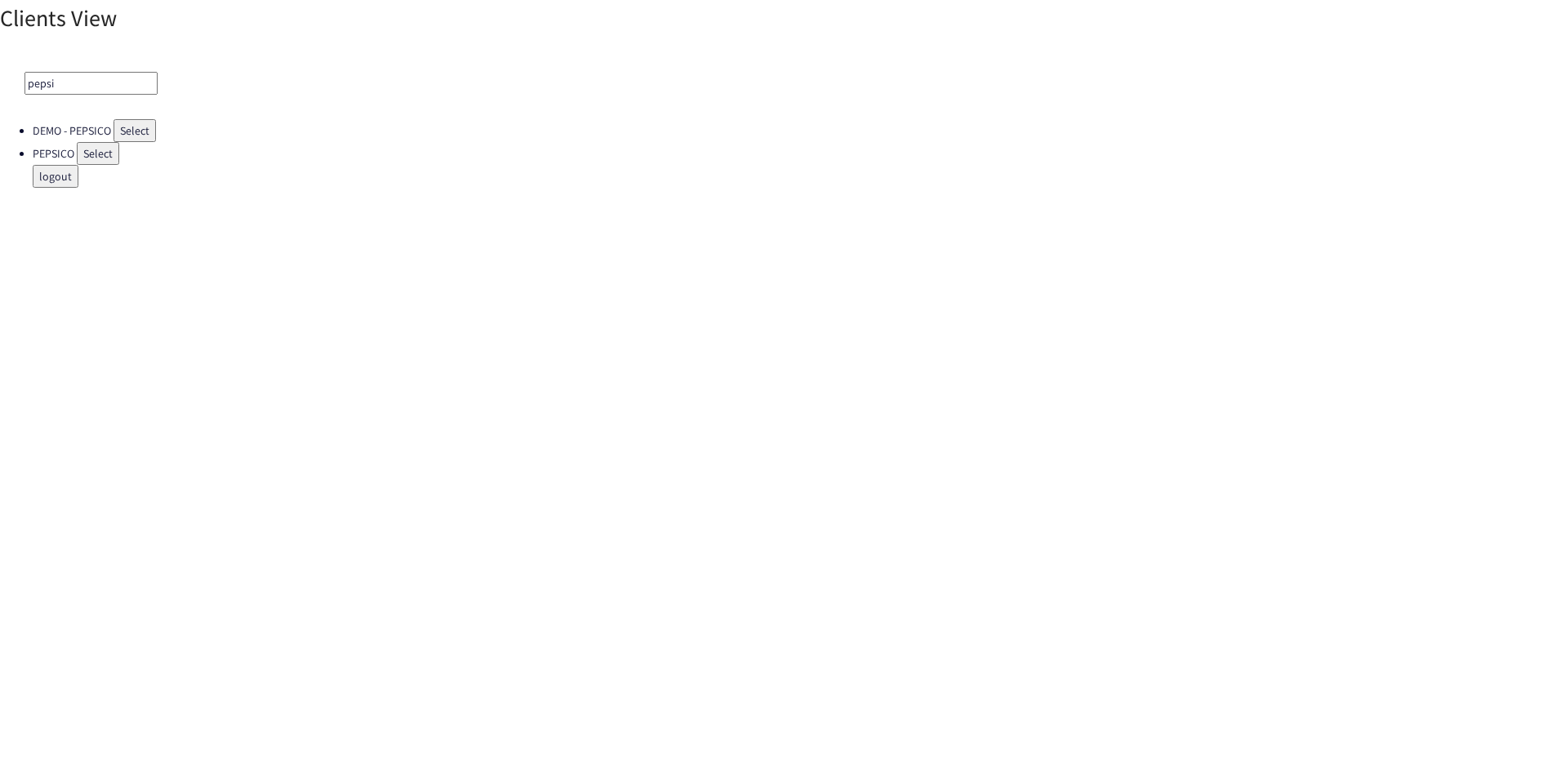
type input "pepsi"
click at [93, 151] on button "Select" at bounding box center [97, 154] width 42 height 23
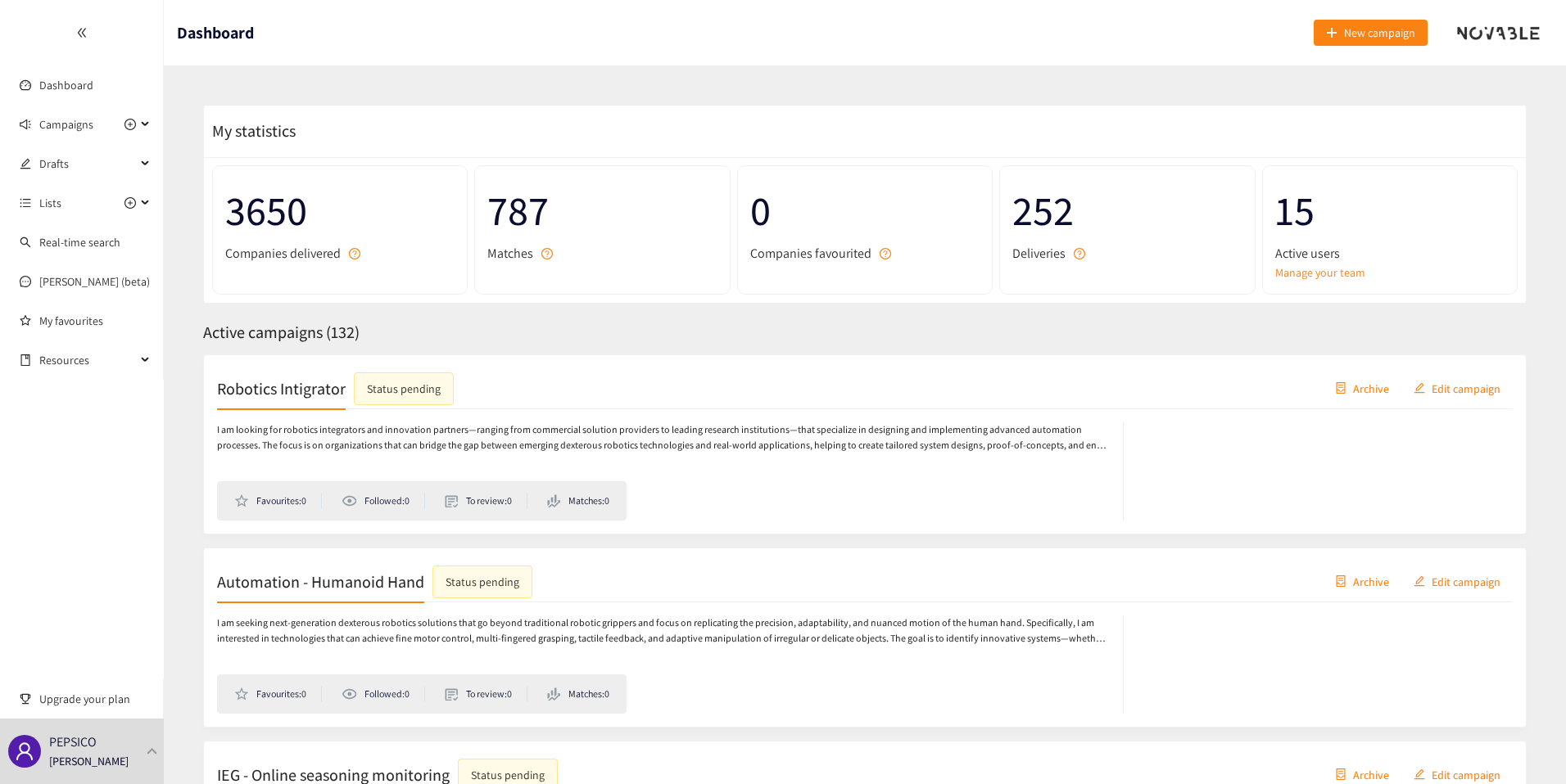
click at [265, 204] on span "3650" at bounding box center [340, 211] width 229 height 65
copy span "3650"
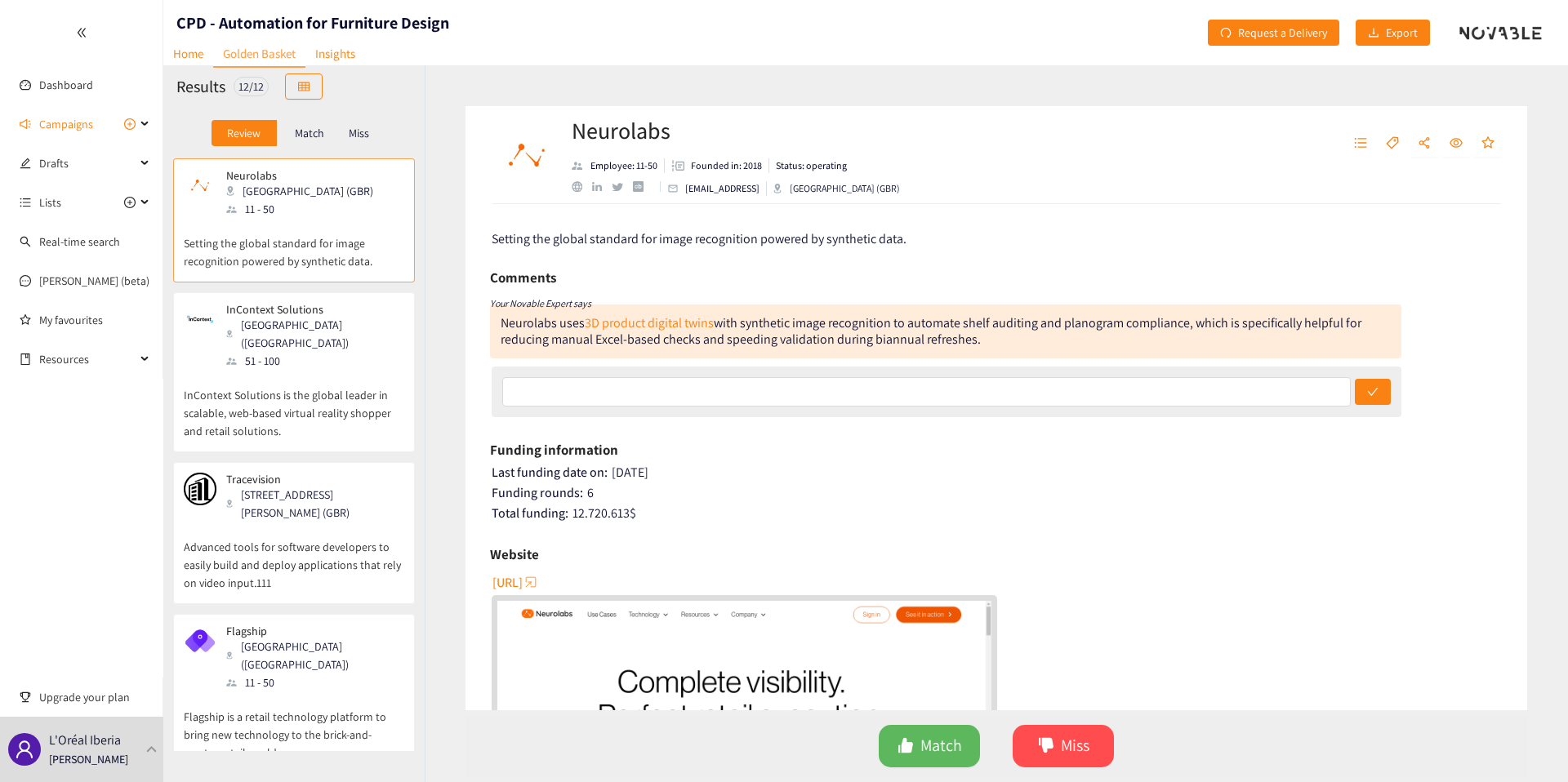
click at [248, 88] on div "12 / 12" at bounding box center [251, 87] width 36 height 20
click at [248, 94] on div "12 / 12" at bounding box center [251, 87] width 36 height 20
click at [192, 111] on div "Review Match Miss" at bounding box center [294, 133] width 261 height 50
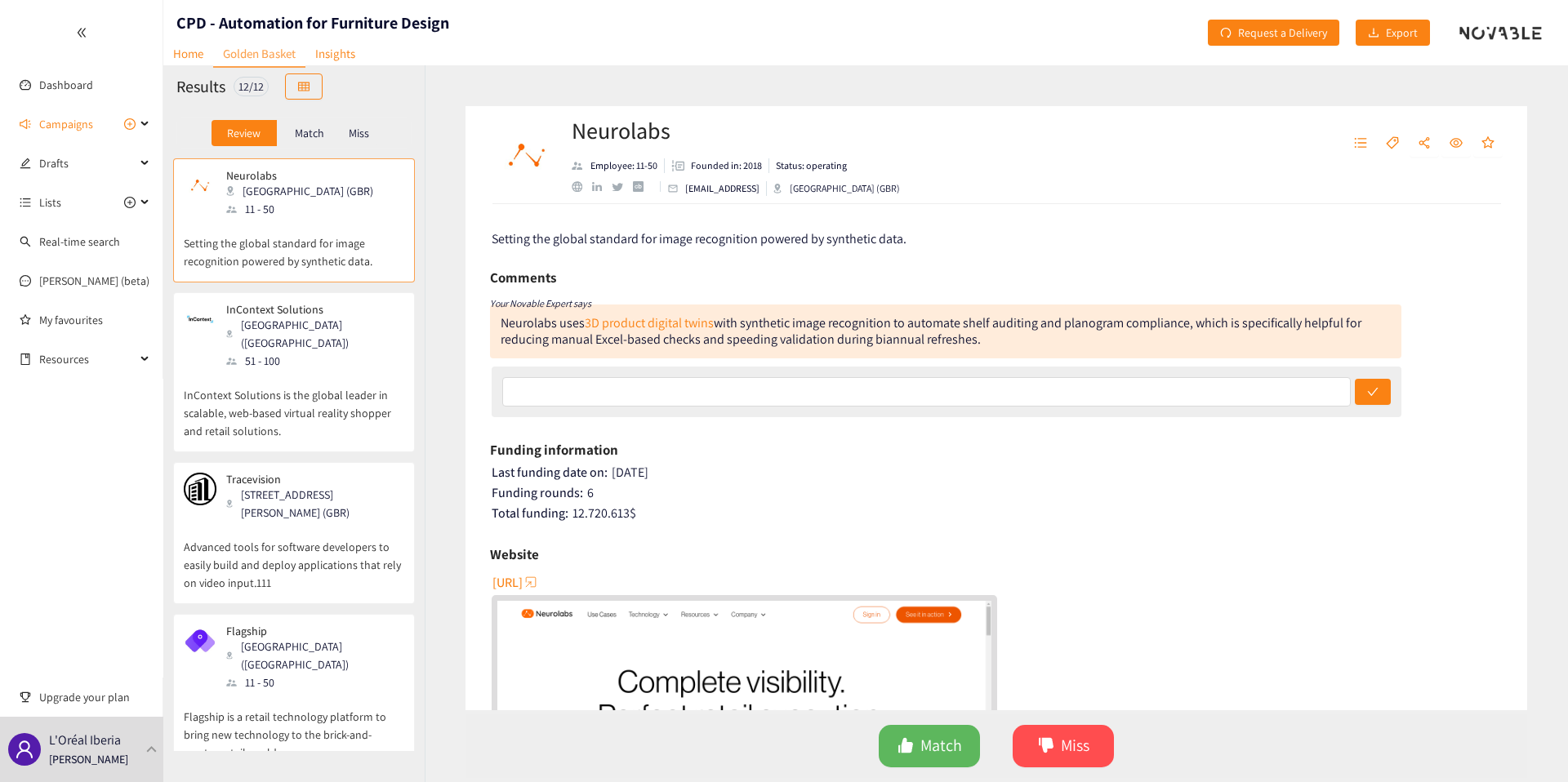
click at [252, 370] on p "InContext Solutions is the global leader in scalable, web-based virtual reality…" at bounding box center [294, 405] width 220 height 70
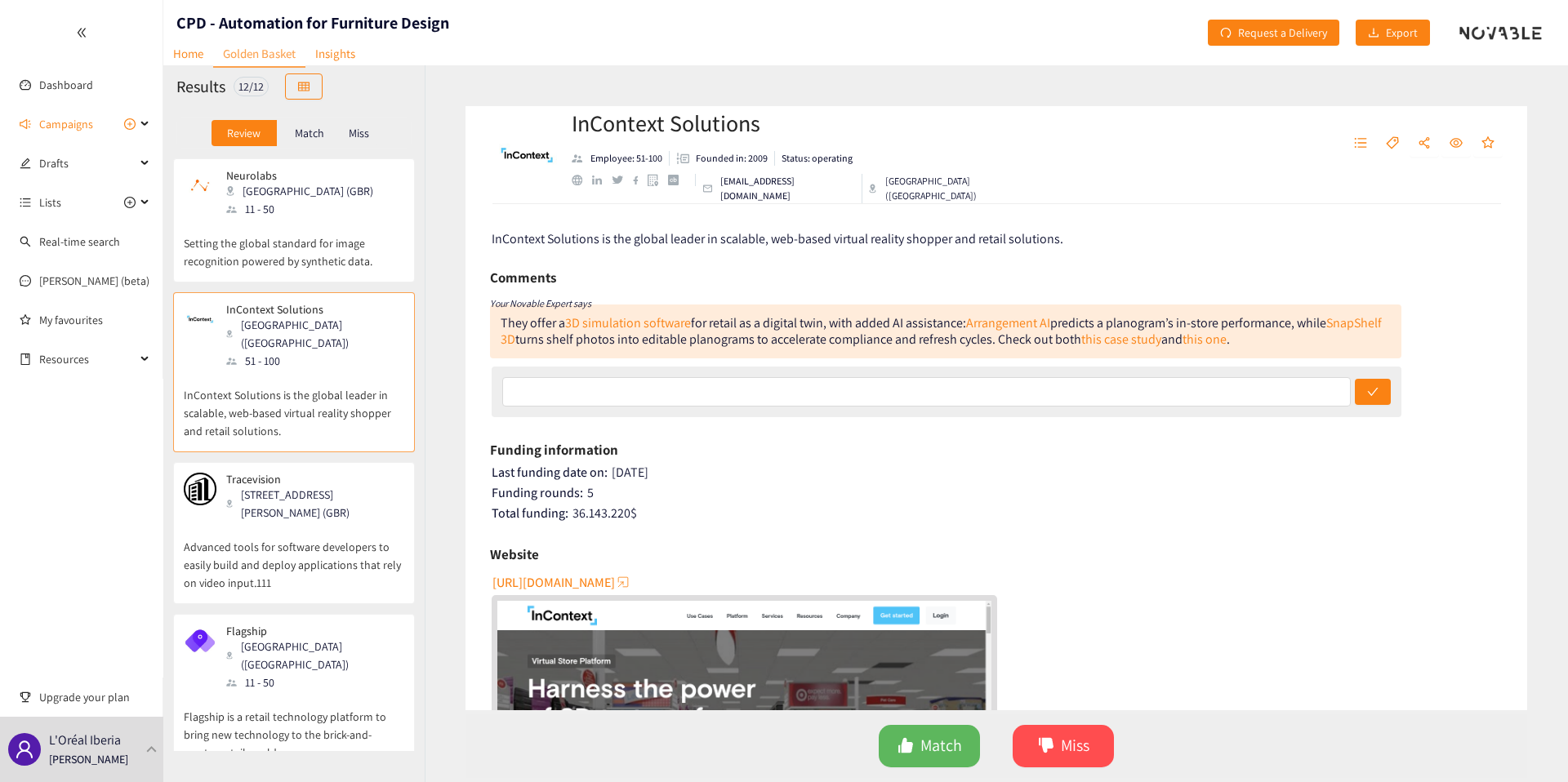
click at [260, 250] on p "Setting the global standard for image recognition powered by synthetic data." at bounding box center [294, 244] width 220 height 52
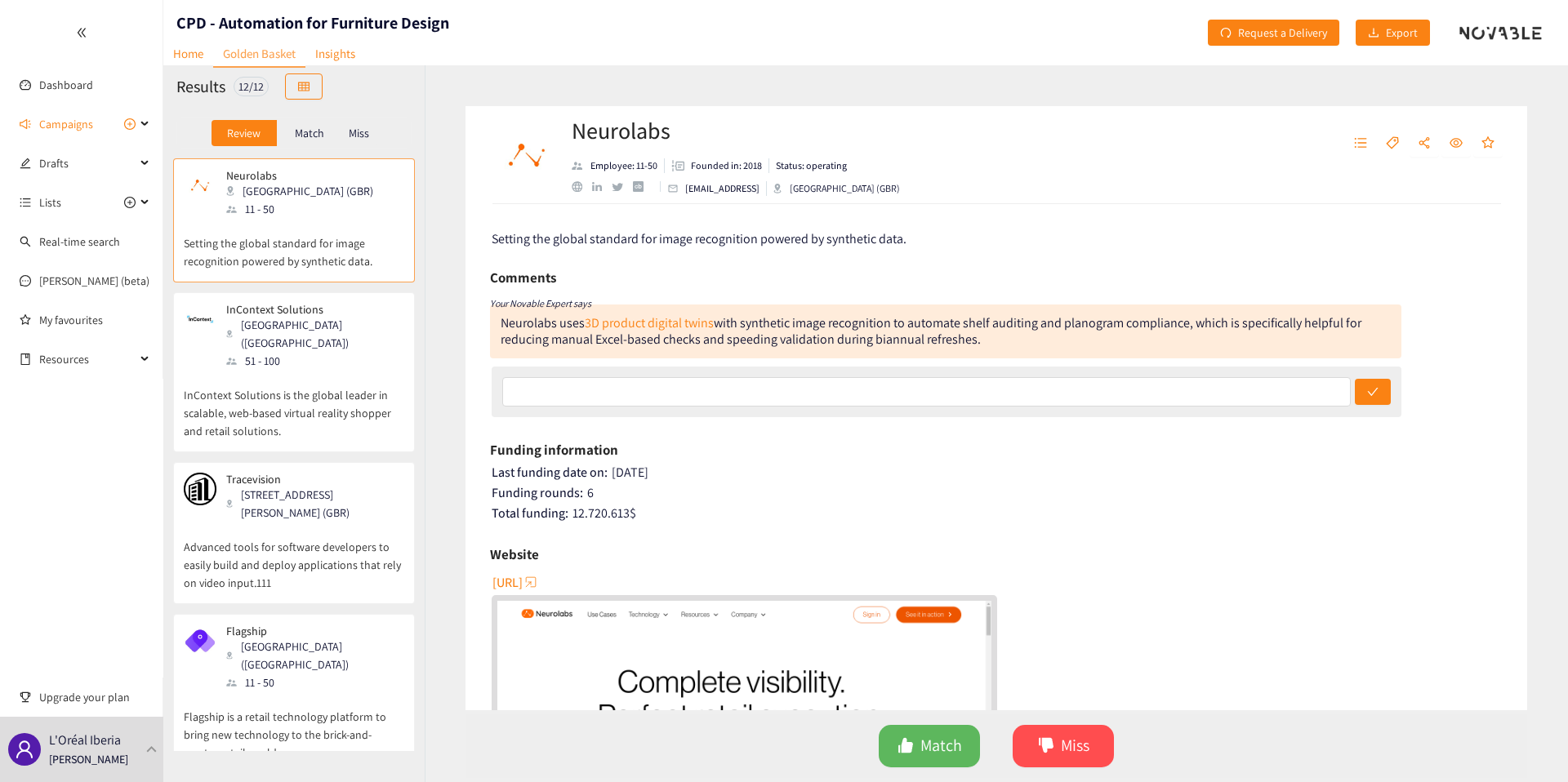
click at [198, 38] on div "CPD - Automation for Furniture Design" at bounding box center [306, 32] width 286 height 65
click at [198, 39] on div "CPD - Automation for Furniture Design" at bounding box center [306, 32] width 286 height 65
click at [198, 40] on link "Home" at bounding box center [188, 53] width 50 height 26
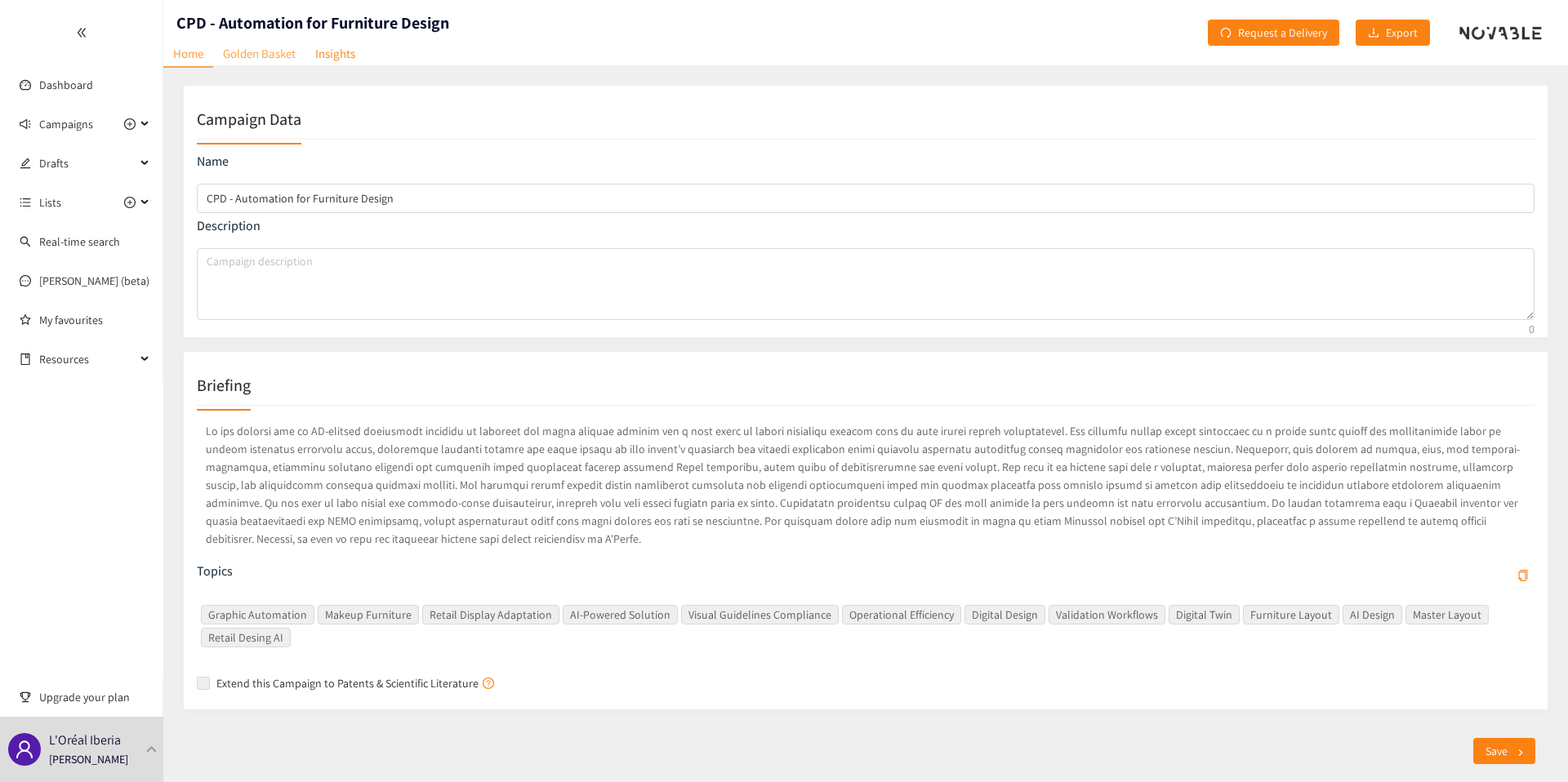
click at [272, 55] on link "Golden Basket" at bounding box center [259, 53] width 92 height 26
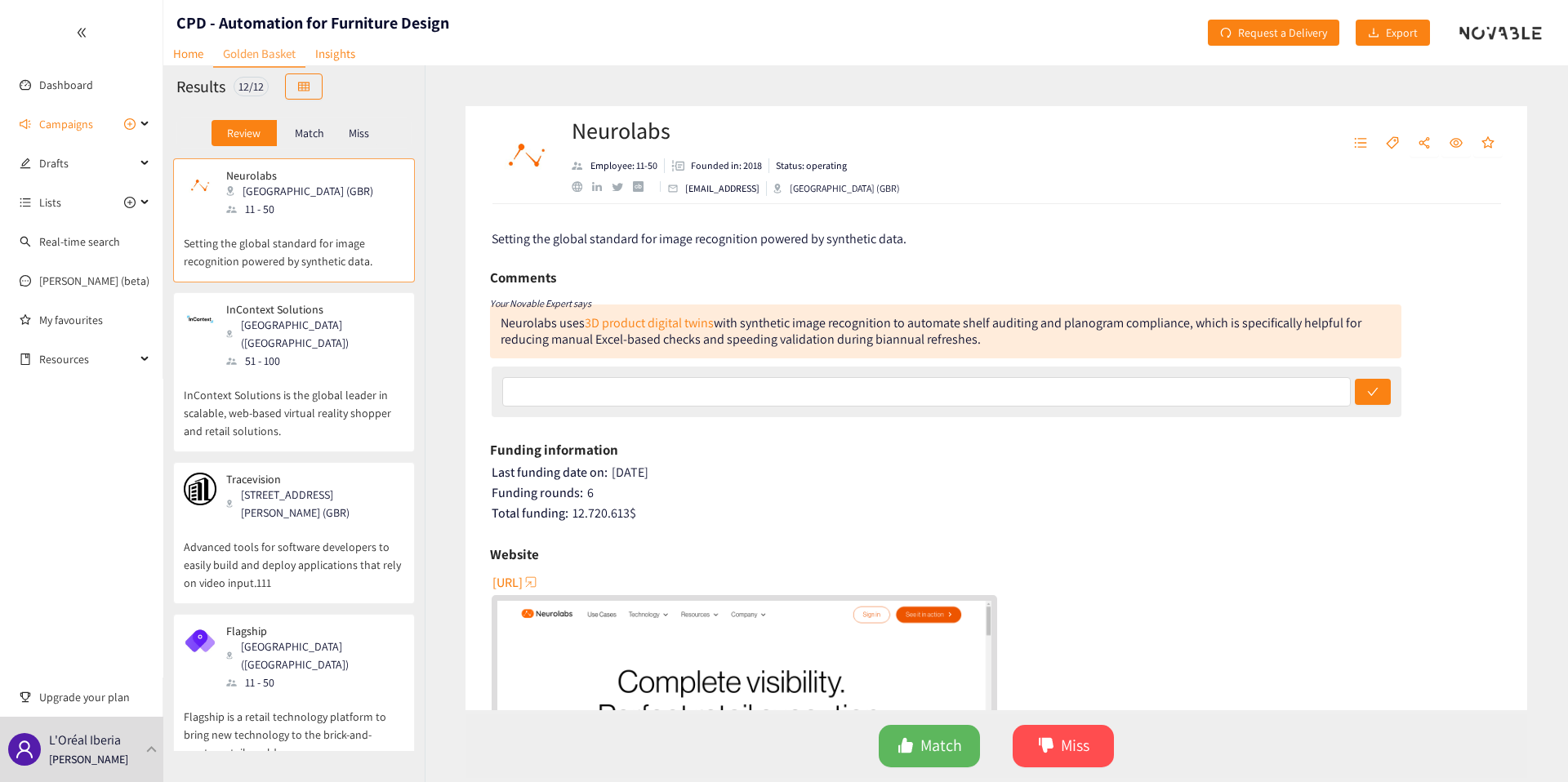
scroll to position [1159, 0]
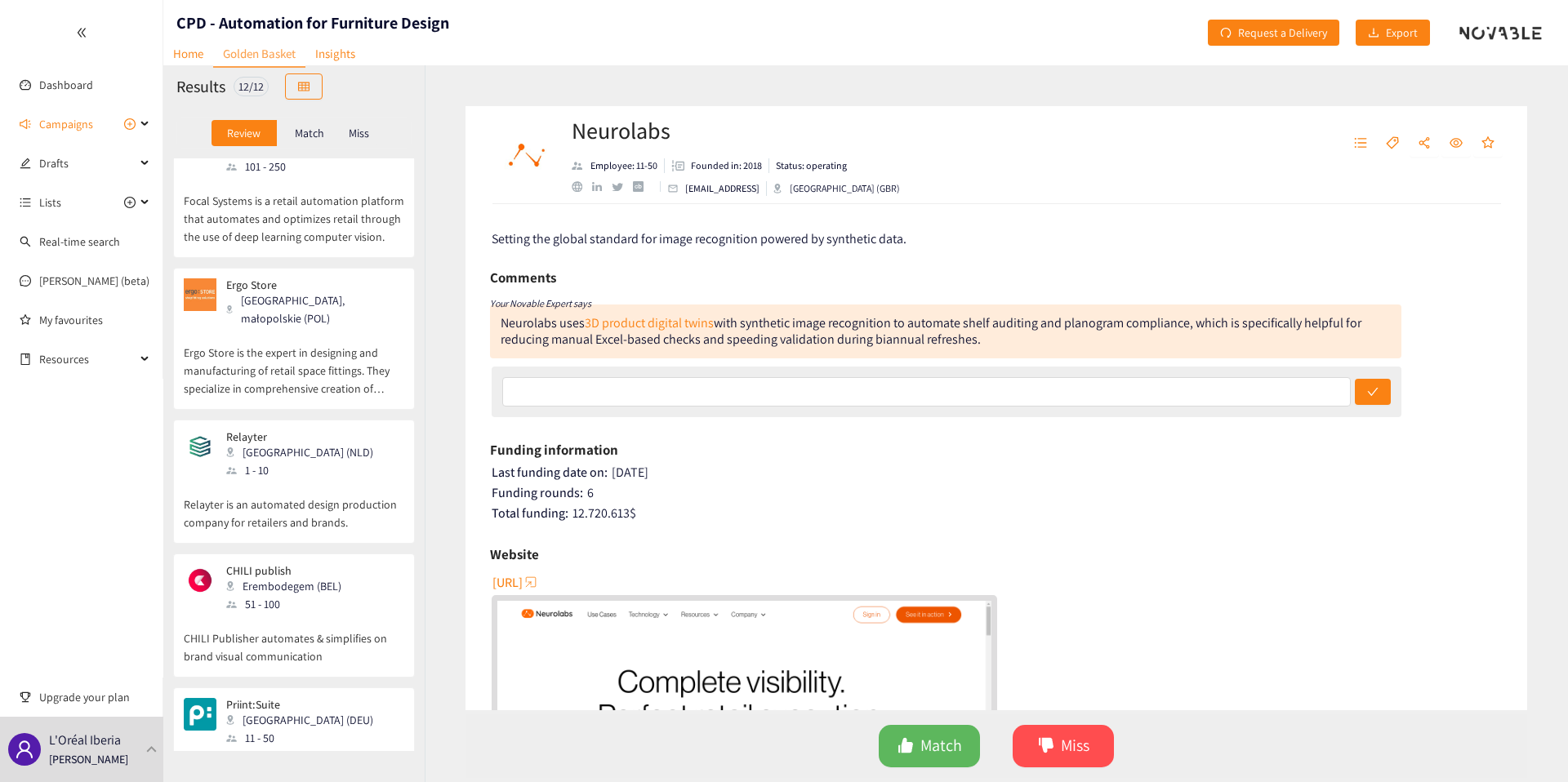
click at [304, 268] on div "Ergo Store [GEOGRAPHIC_DATA], małopolskie (POL) Ergo Store is the expert in des…" at bounding box center [294, 339] width 242 height 142
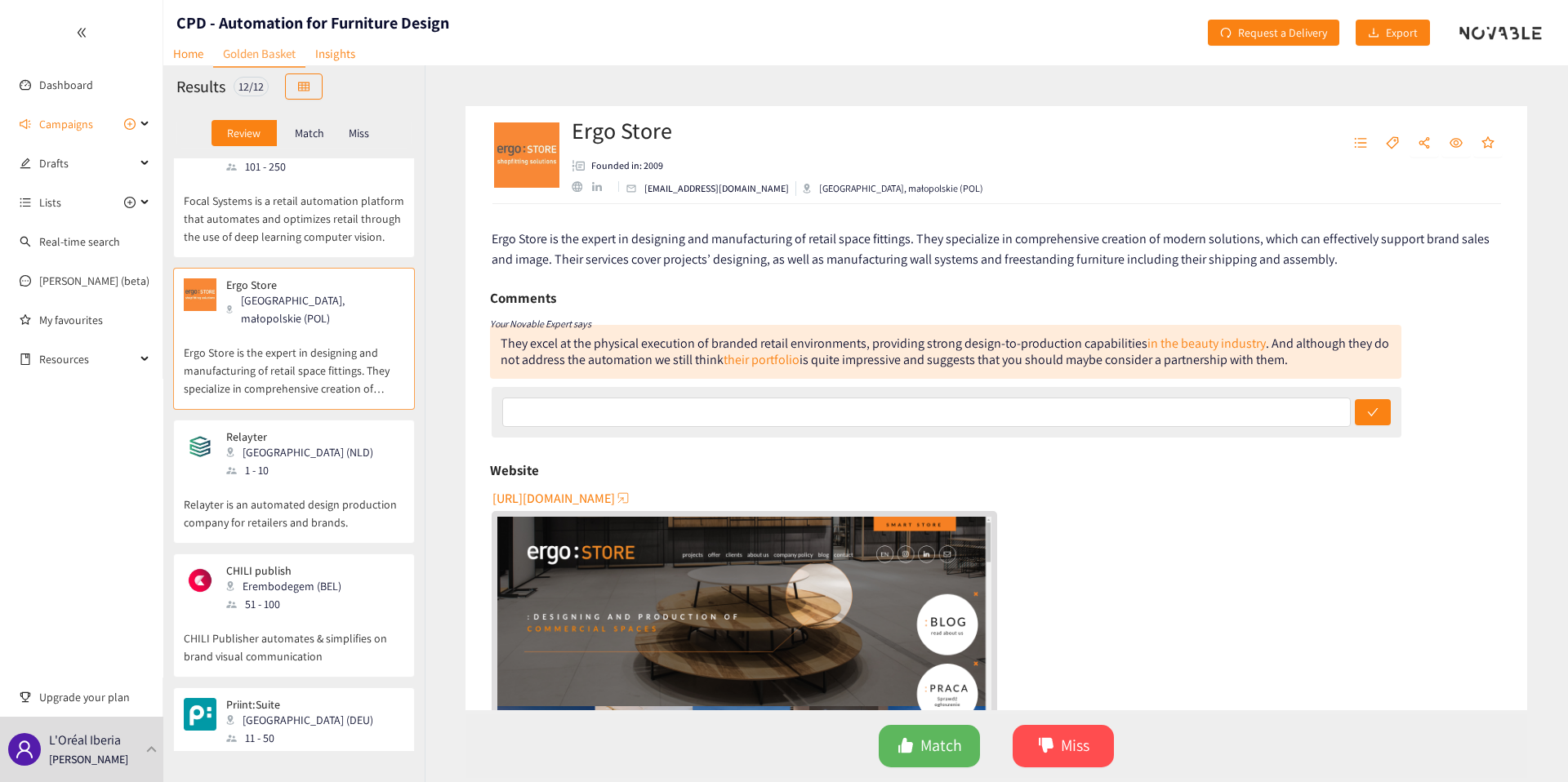
click at [342, 480] on p "Relayter is an automated design production company for retailers and brands." at bounding box center [294, 505] width 220 height 52
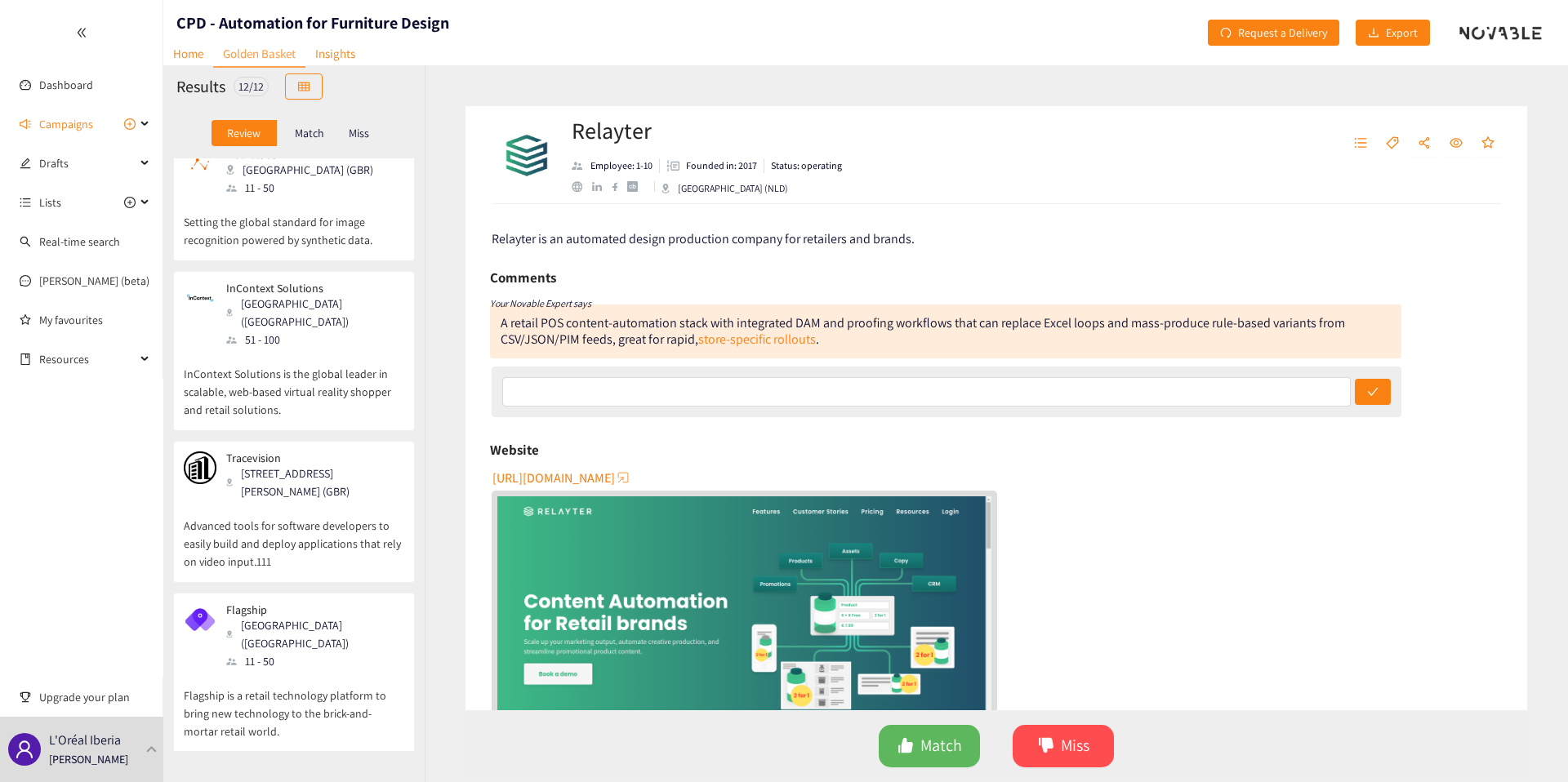
scroll to position [0, 0]
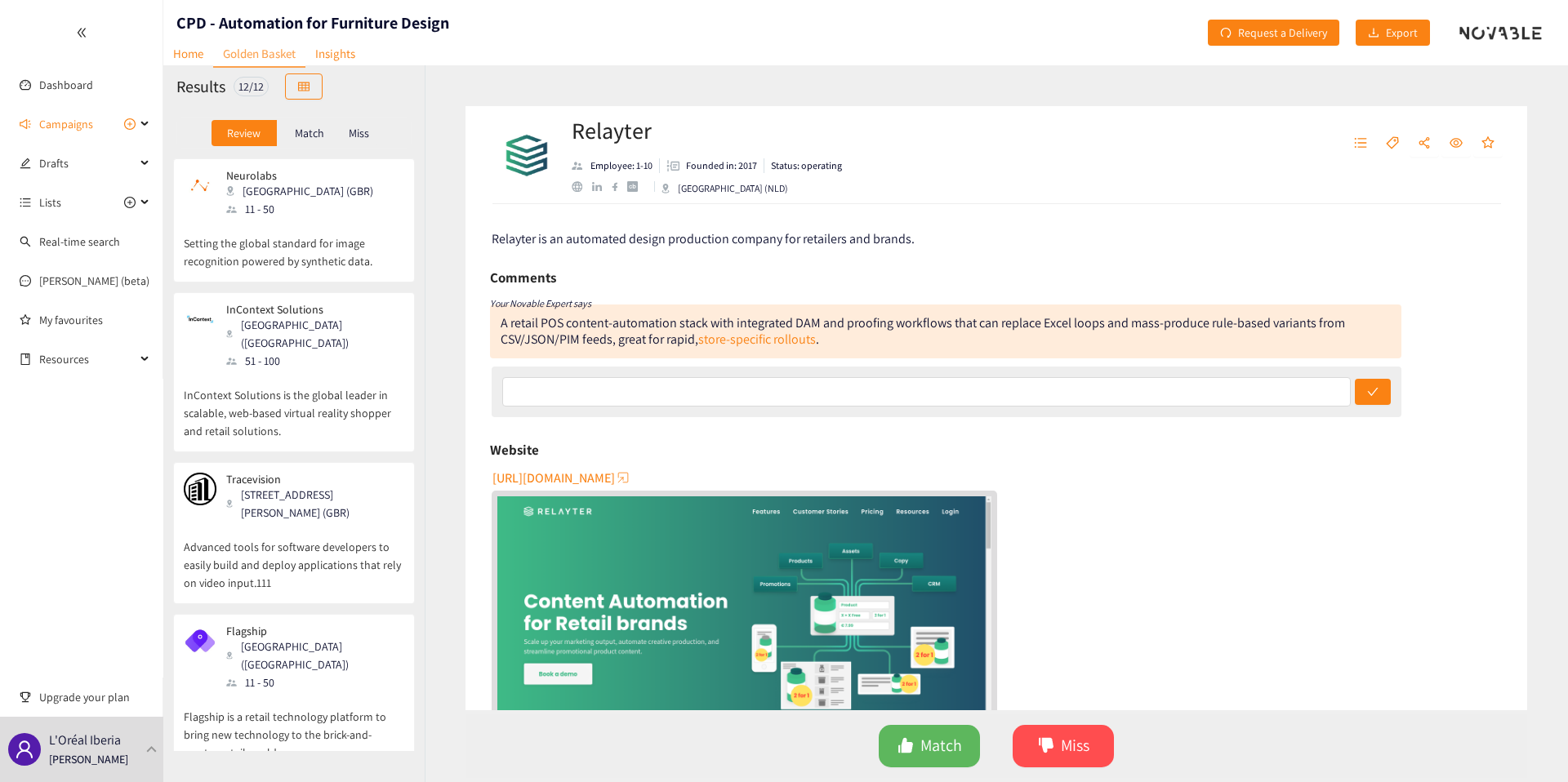
click at [263, 241] on p "Setting the global standard for image recognition powered by synthetic data." at bounding box center [294, 244] width 220 height 52
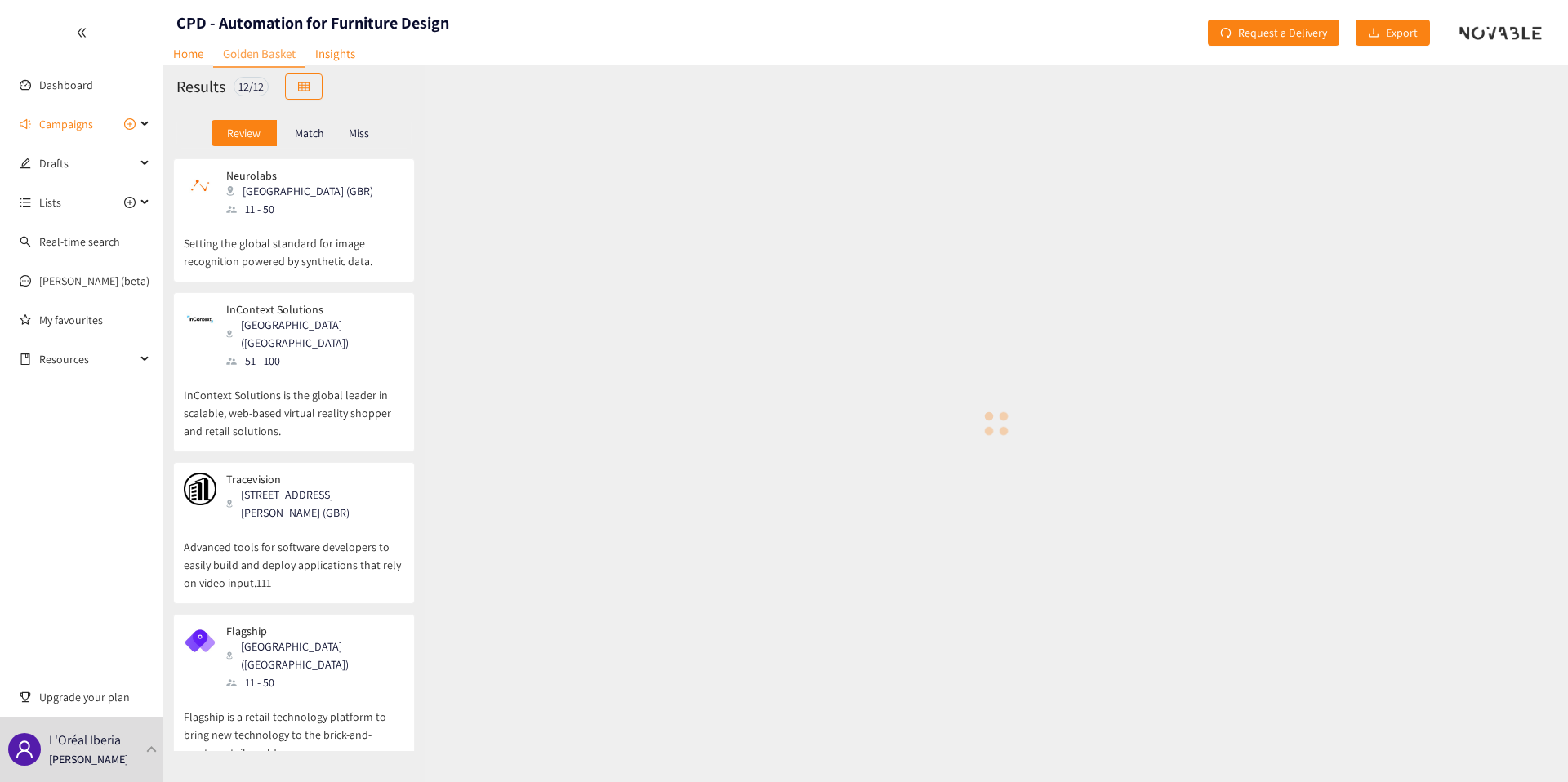
click at [302, 140] on div "Match" at bounding box center [309, 133] width 65 height 26
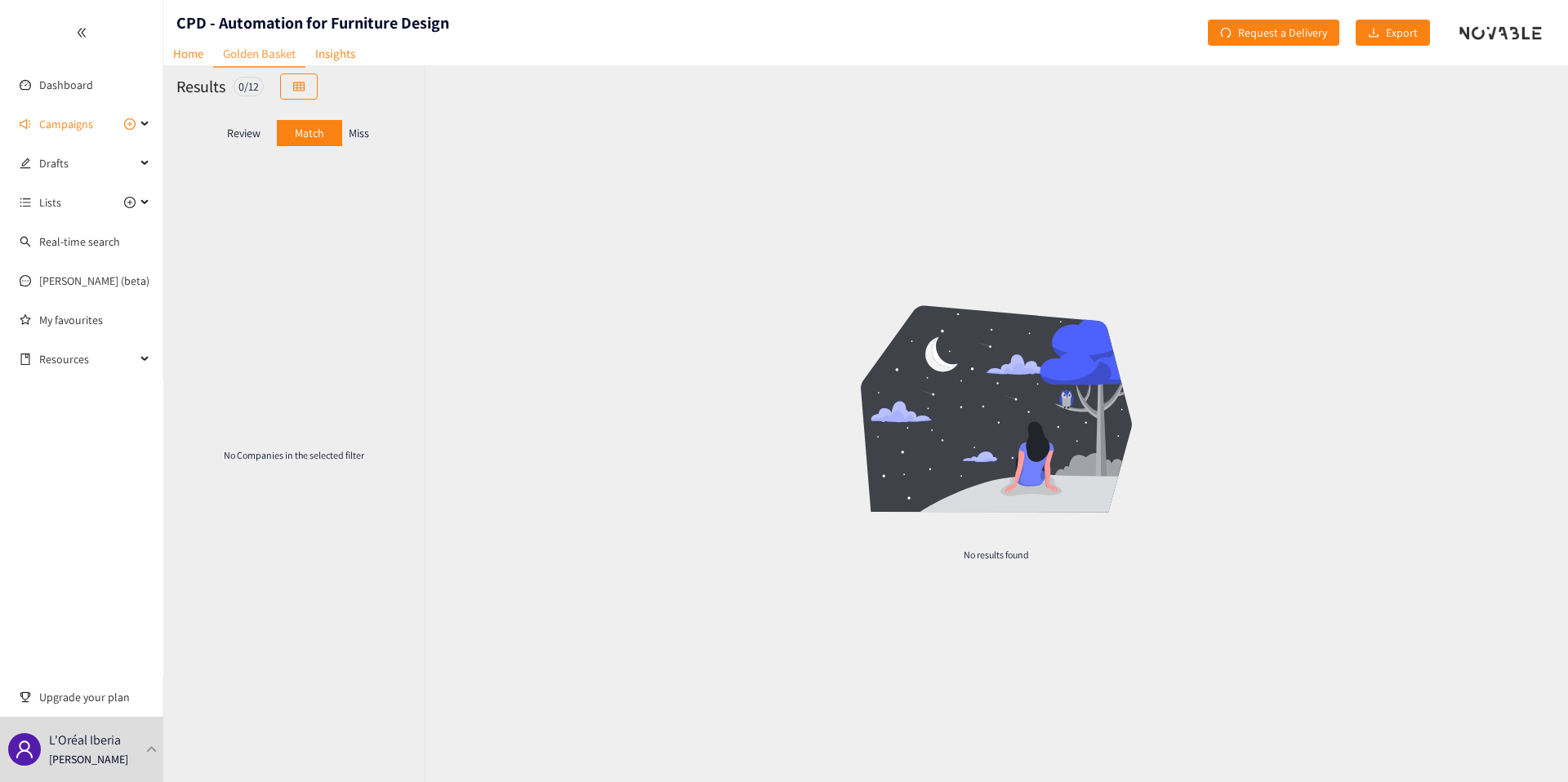
click at [250, 133] on p "Review" at bounding box center [244, 133] width 34 height 13
